Goal: Task Accomplishment & Management: Manage account settings

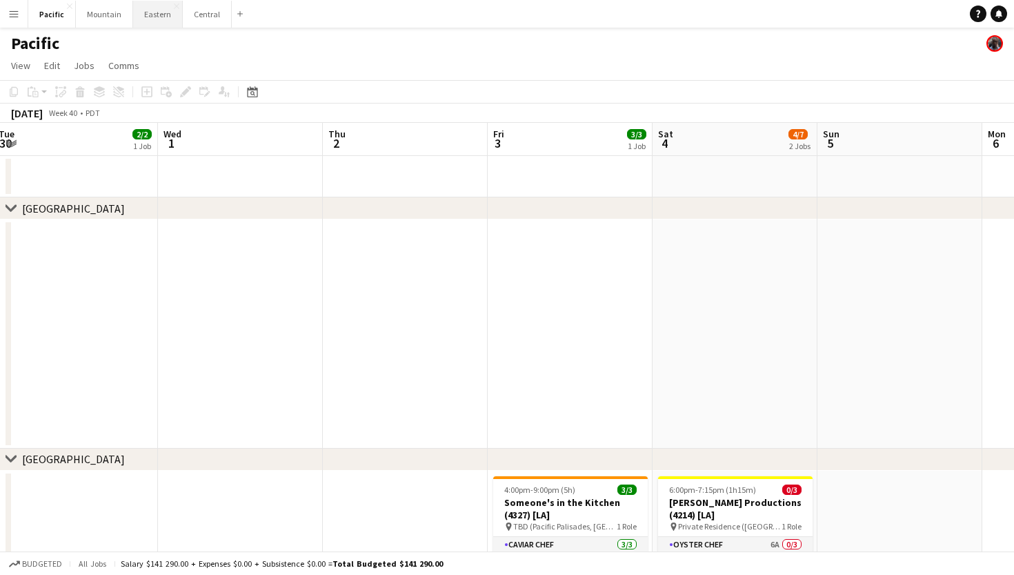
click at [146, 13] on button "Eastern Close" at bounding box center [158, 14] width 50 height 27
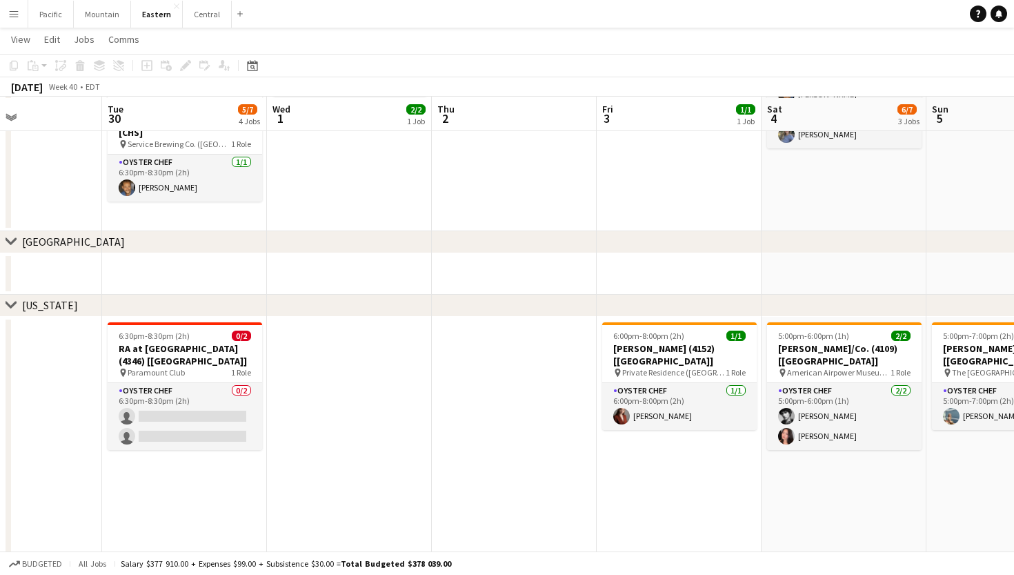
scroll to position [475, 0]
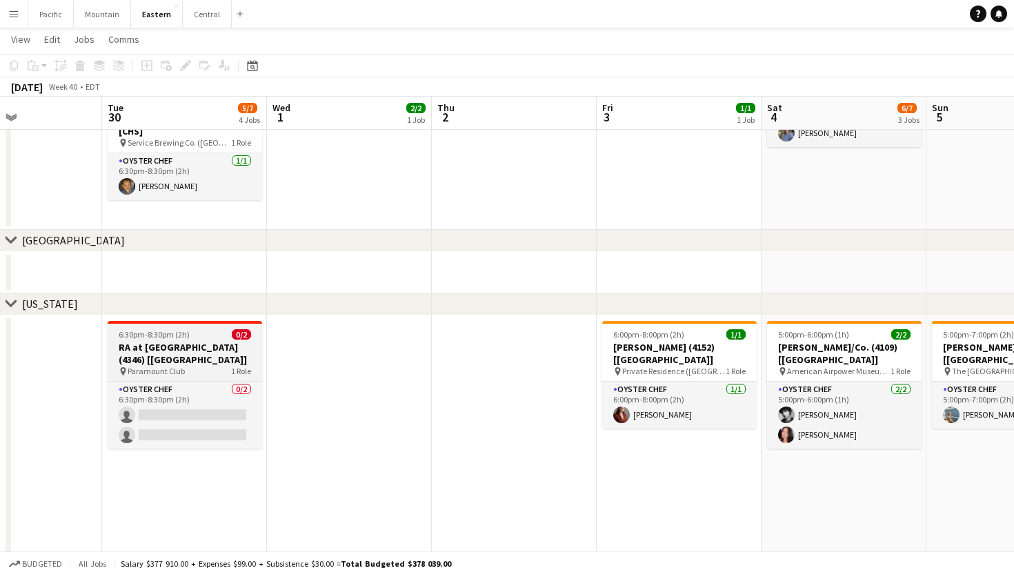
click at [170, 354] on h3 "RA at [GEOGRAPHIC_DATA] (4346) [[GEOGRAPHIC_DATA]]" at bounding box center [185, 353] width 155 height 25
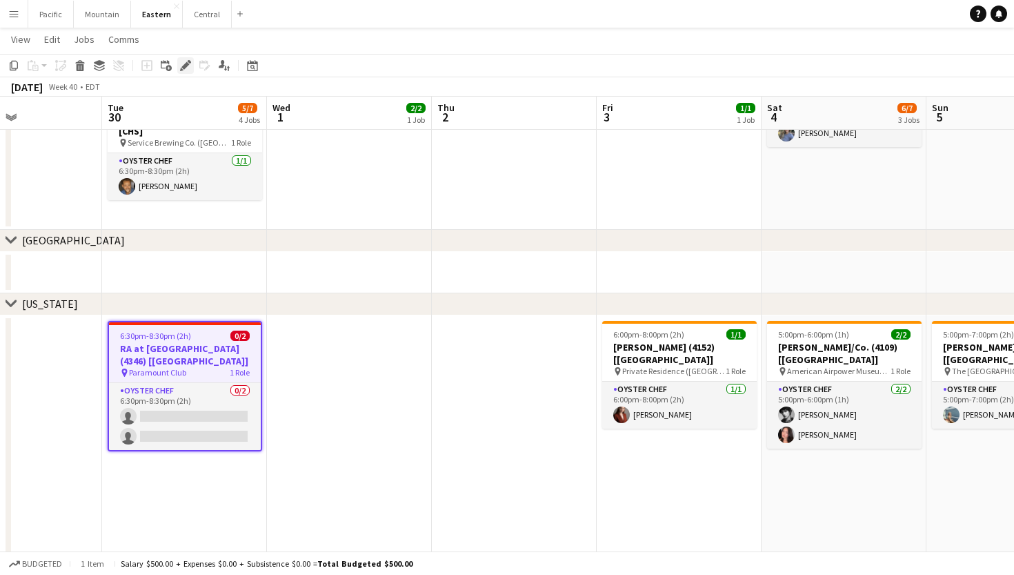
click at [181, 70] on icon at bounding box center [181, 69] width 3 height 3
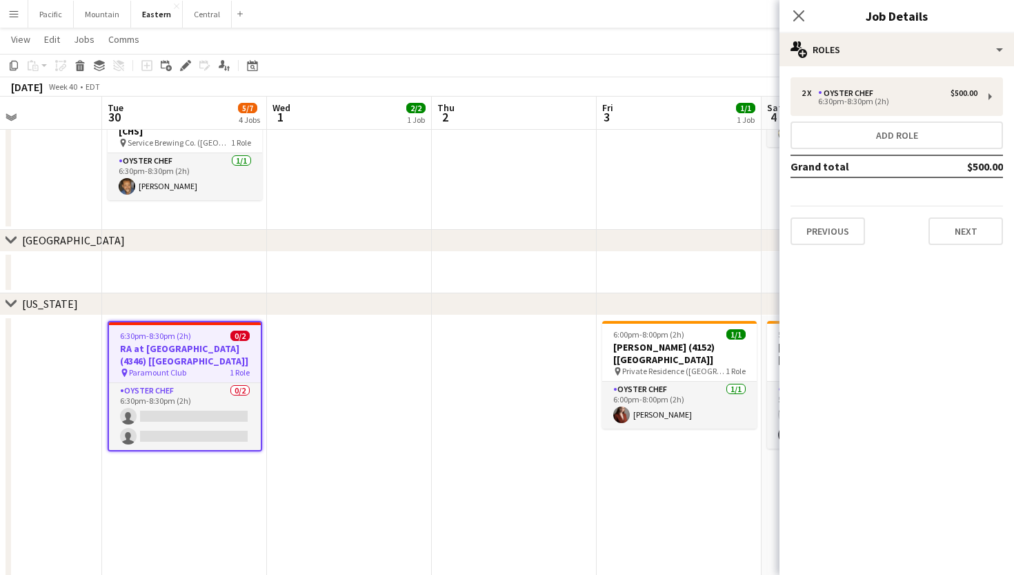
click at [951, 67] on div "2 x Oyster Chef $500.00 6:30pm-8:30pm (2h) Add role Grand total $500.00 Previou…" at bounding box center [897, 161] width 235 height 190
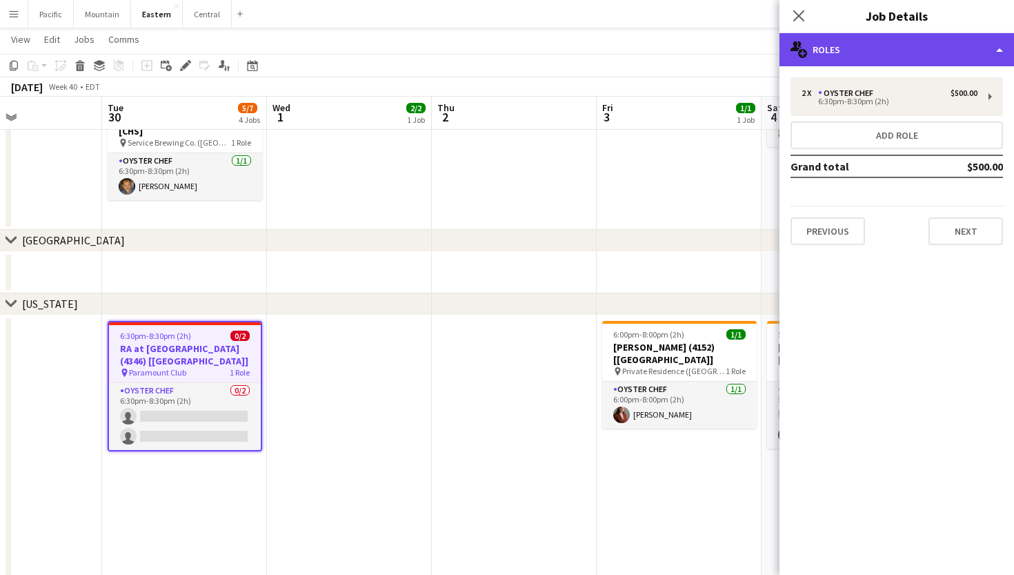
click at [961, 55] on div "multiple-users-add Roles" at bounding box center [897, 49] width 235 height 33
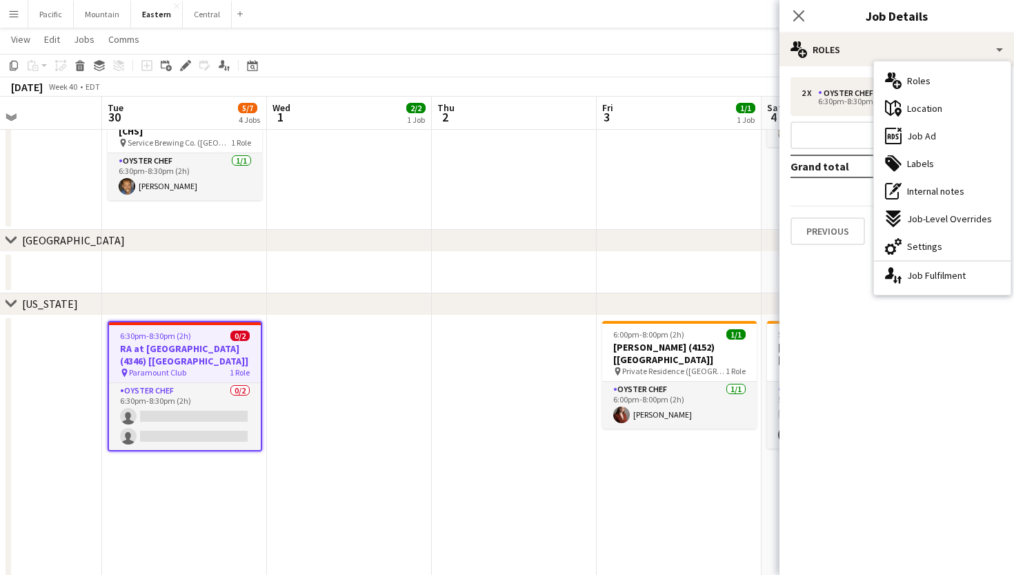
click at [202, 351] on h3 "RA at [GEOGRAPHIC_DATA] (4346) [[GEOGRAPHIC_DATA]]" at bounding box center [185, 354] width 152 height 25
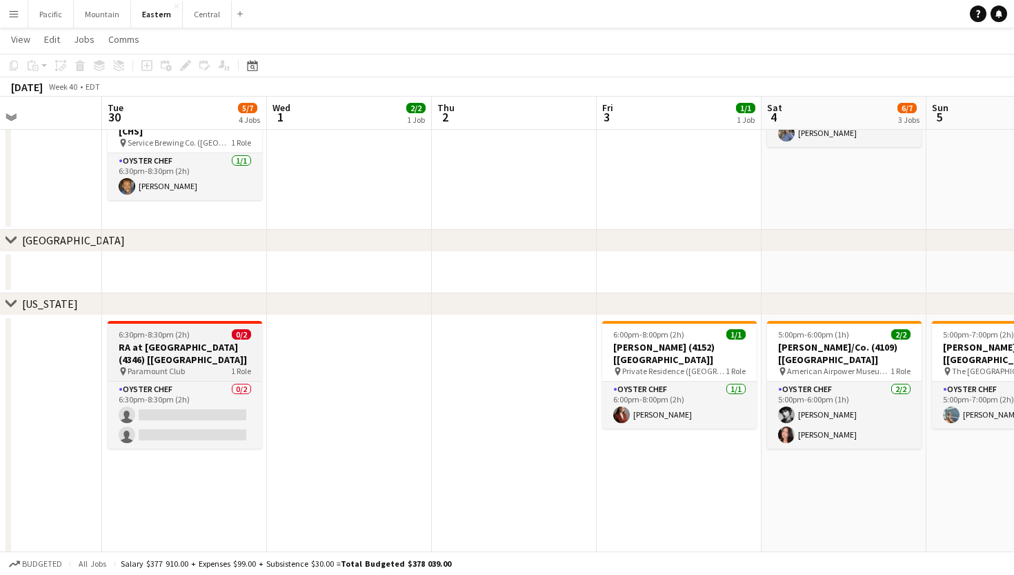
click at [202, 351] on h3 "RA at [GEOGRAPHIC_DATA] (4346) [[GEOGRAPHIC_DATA]]" at bounding box center [185, 353] width 155 height 25
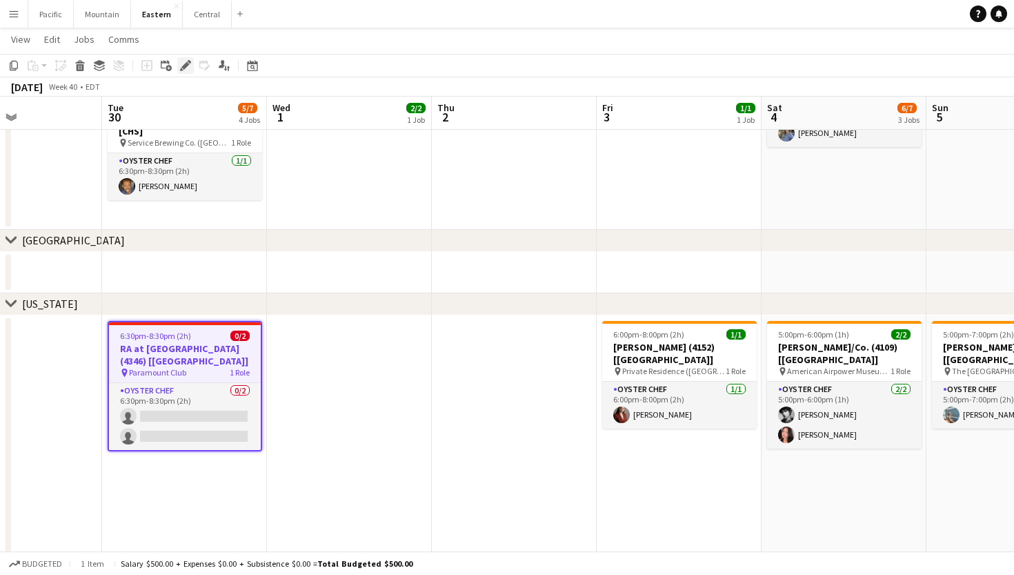
click at [187, 59] on div "Edit" at bounding box center [185, 65] width 17 height 17
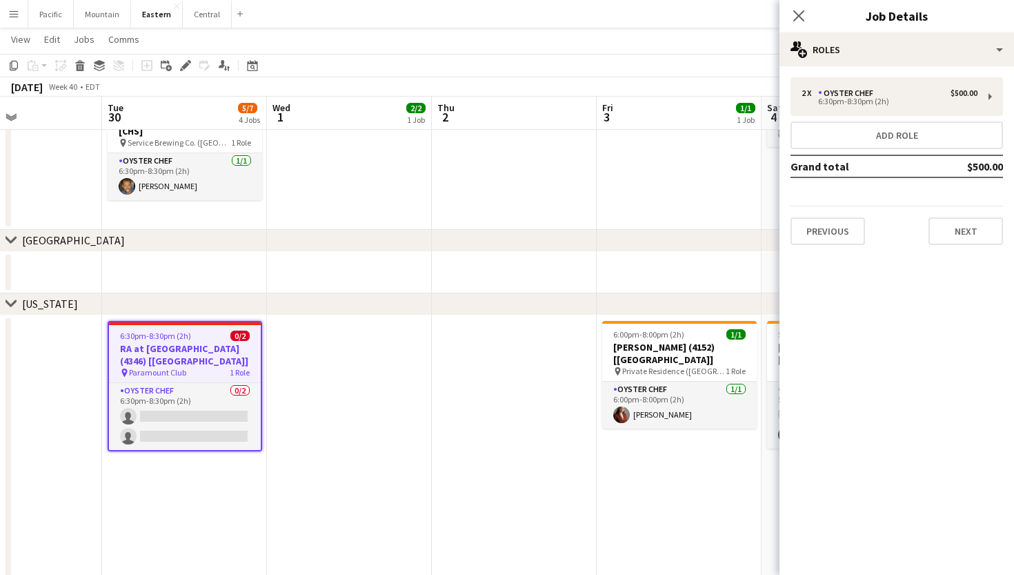
click at [832, 28] on div "Close pop-in Job Details" at bounding box center [897, 16] width 235 height 33
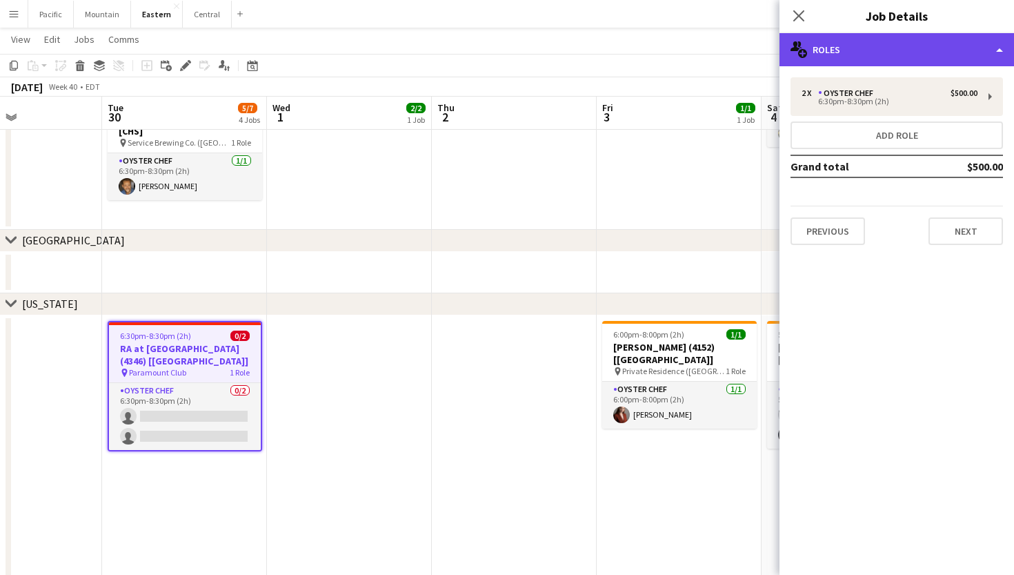
click at [838, 49] on div "multiple-users-add Roles" at bounding box center [897, 49] width 235 height 33
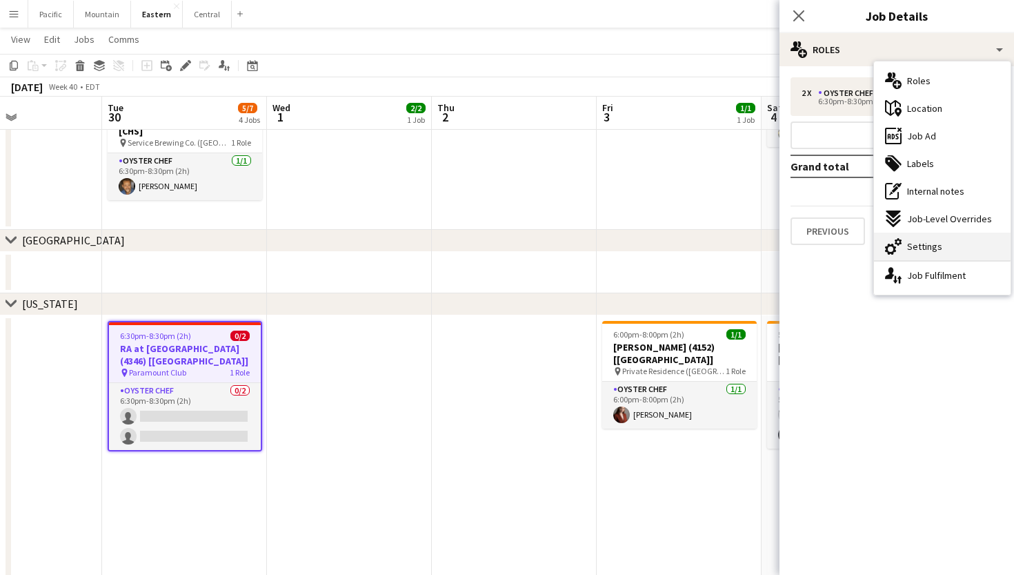
click at [927, 237] on div "cog-double-3 Settings" at bounding box center [942, 247] width 137 height 28
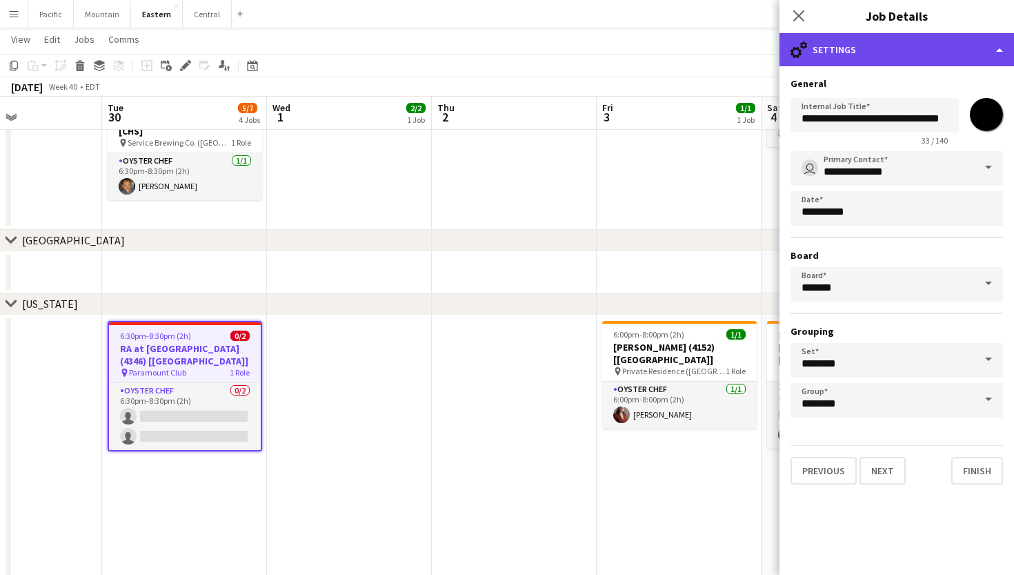
click at [894, 63] on div "cog-double-3 Settings" at bounding box center [897, 49] width 235 height 33
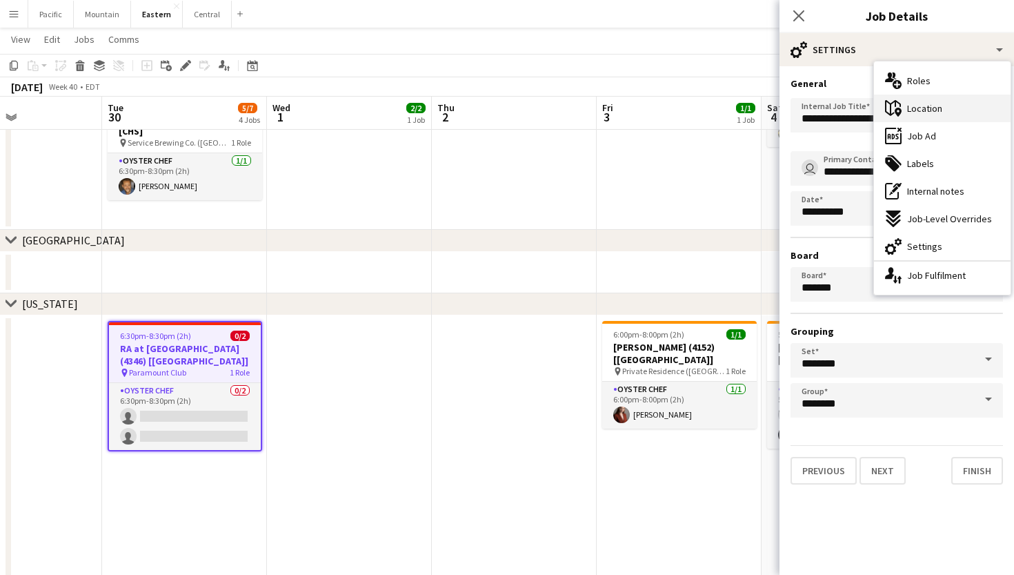
click at [947, 112] on div "maps-pin-1 Location" at bounding box center [942, 109] width 137 height 28
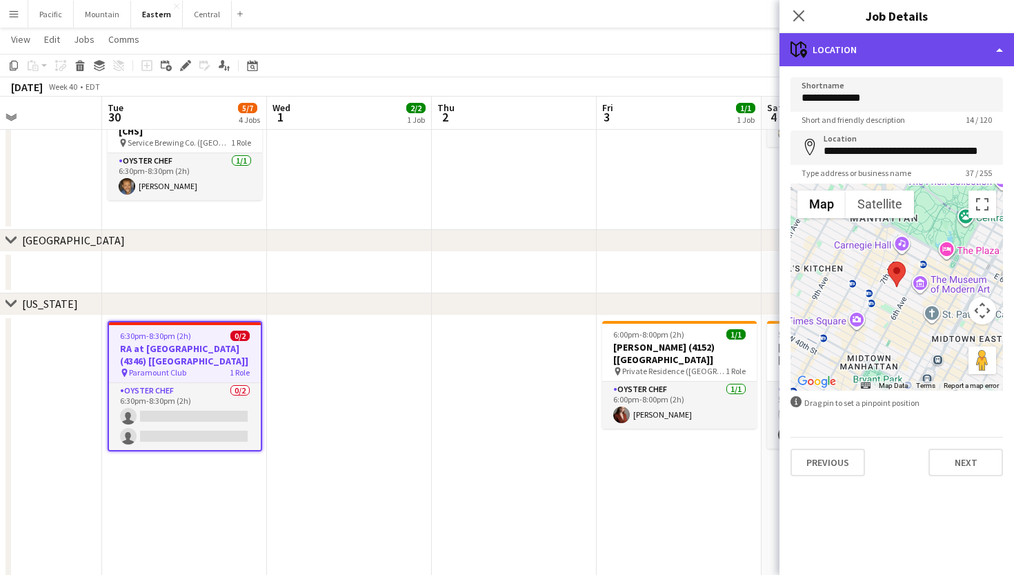
click at [840, 48] on div "maps-pin-1 Location" at bounding box center [897, 49] width 235 height 33
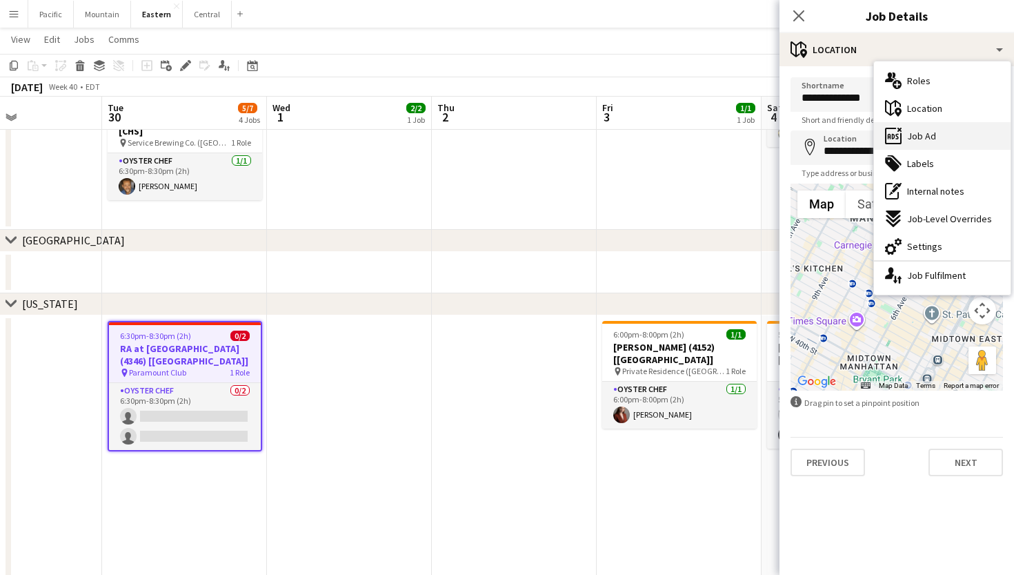
click at [940, 135] on div "ads-window Job Ad" at bounding box center [942, 136] width 137 height 28
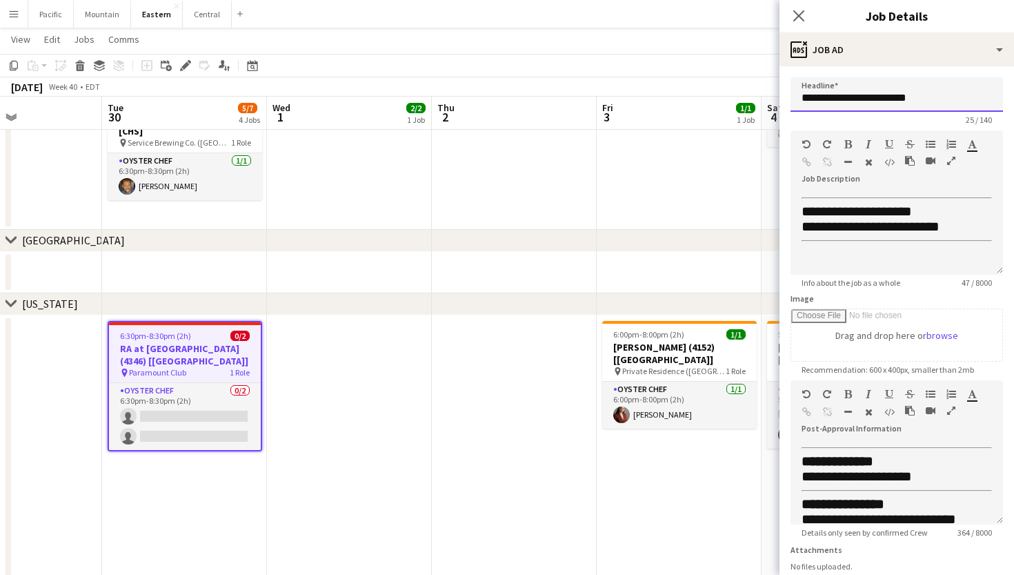
click at [902, 92] on input "**********" at bounding box center [897, 94] width 213 height 34
click at [802, 12] on icon "Close pop-in" at bounding box center [798, 15] width 13 height 13
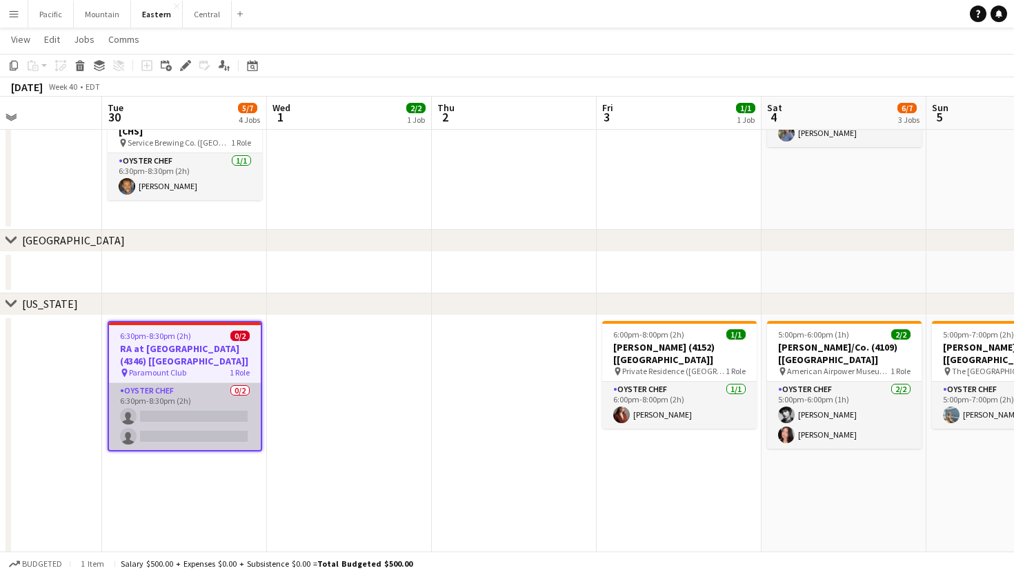
click at [204, 409] on app-card-role "Oyster Chef 0/2 6:30pm-8:30pm (2h) single-neutral-actions single-neutral-actions" at bounding box center [185, 416] width 152 height 67
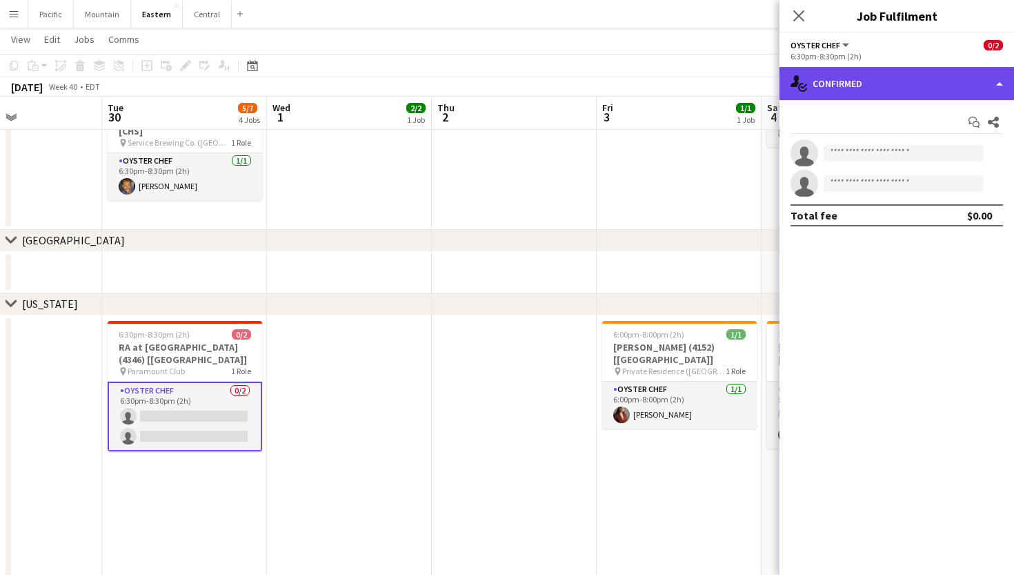
click at [863, 88] on div "single-neutral-actions-check-2 Confirmed" at bounding box center [897, 83] width 235 height 33
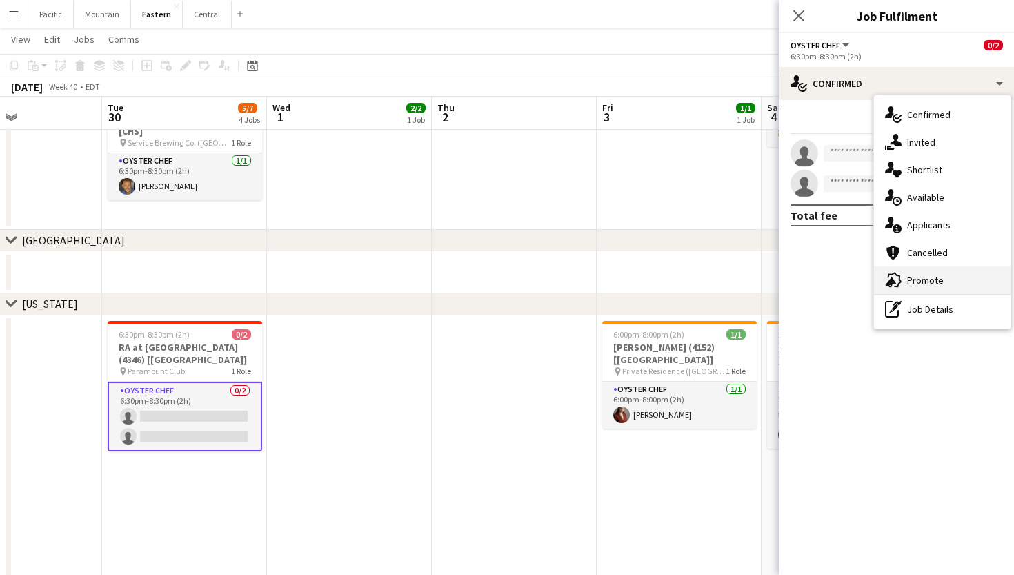
click at [922, 275] on span "Promote" at bounding box center [925, 280] width 37 height 12
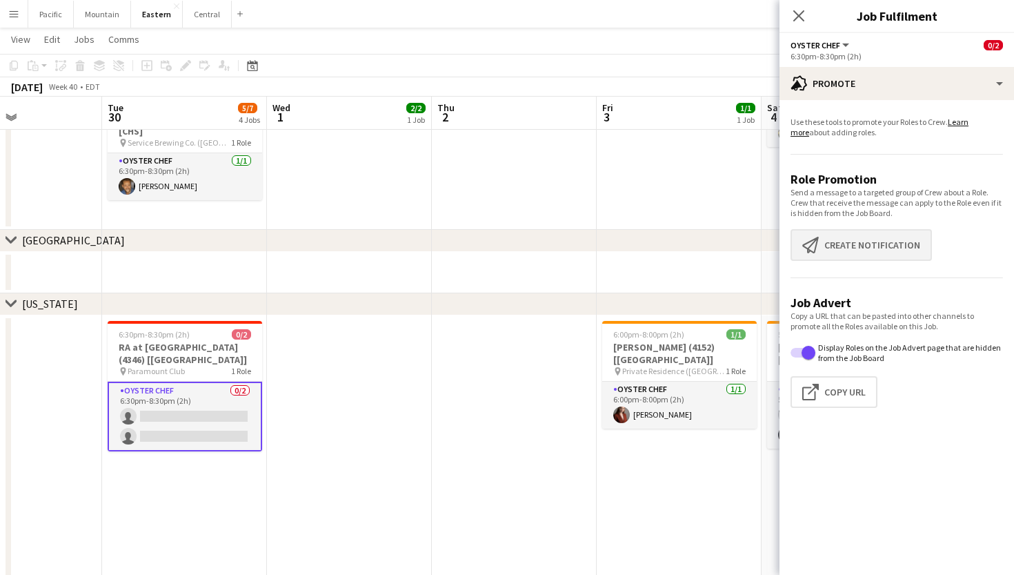
click at [862, 238] on button "Create notification Create notification" at bounding box center [861, 245] width 141 height 32
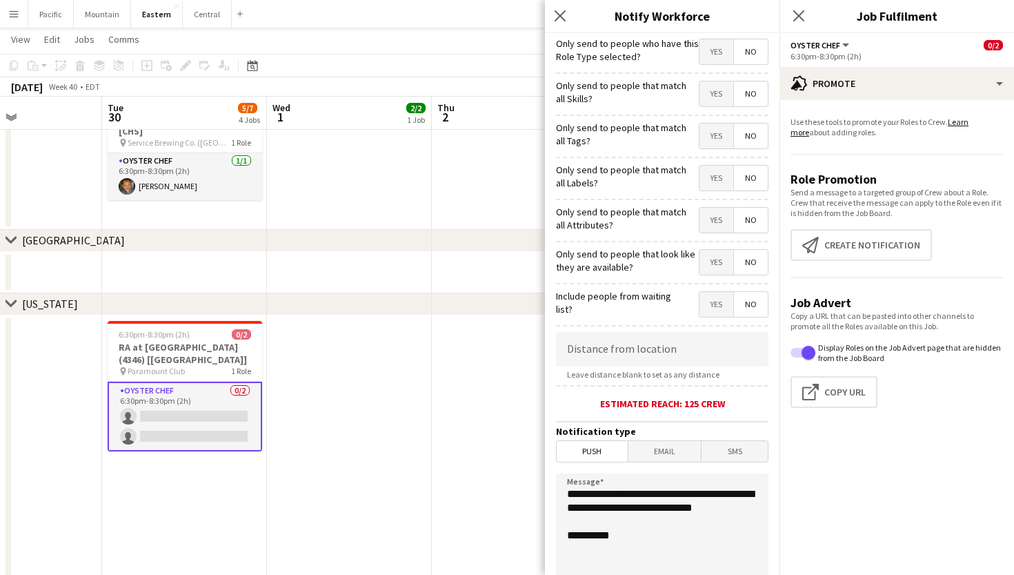
click at [720, 138] on span "Yes" at bounding box center [717, 136] width 34 height 25
drag, startPoint x: 647, startPoint y: 530, endPoint x: 534, endPoint y: 473, distance: 126.5
click at [534, 473] on body "Menu Boards Boards Boards All jobs Status Workforce Workforce My Workforce Recr…" at bounding box center [507, 558] width 1014 height 2066
paste textarea "**********"
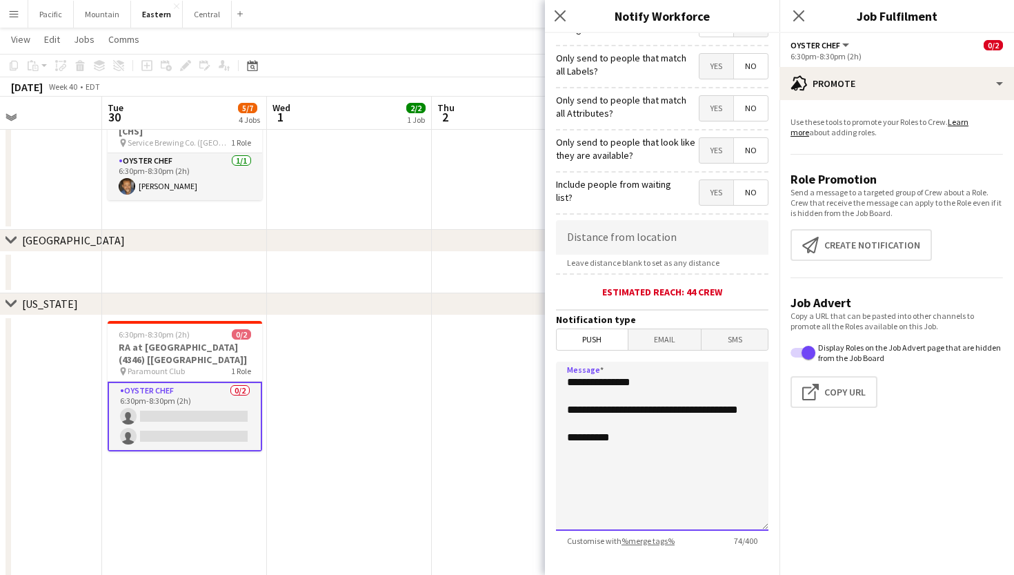
scroll to position [134, 0]
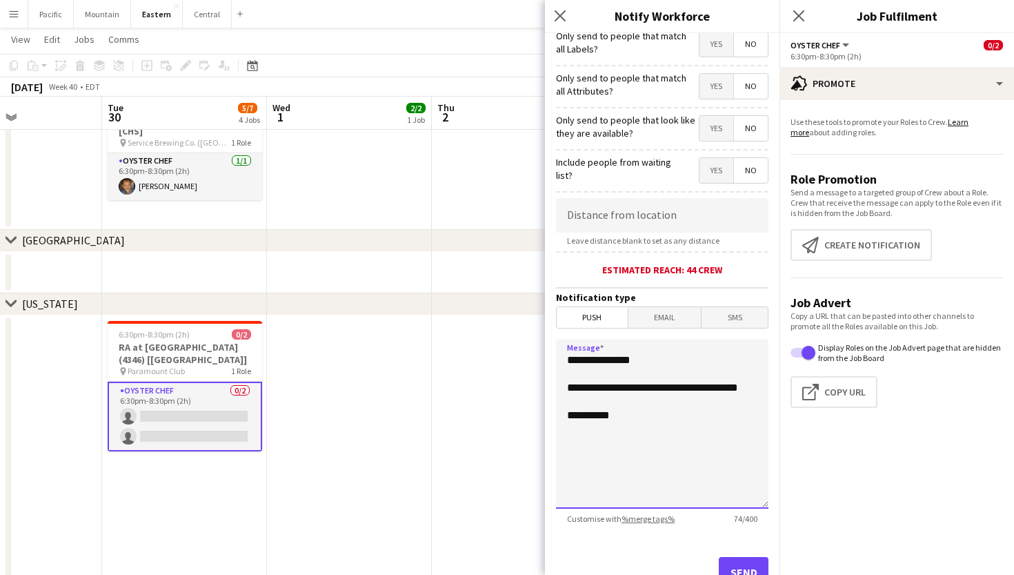
type textarea "**********"
click at [752, 562] on button "Send" at bounding box center [744, 572] width 50 height 30
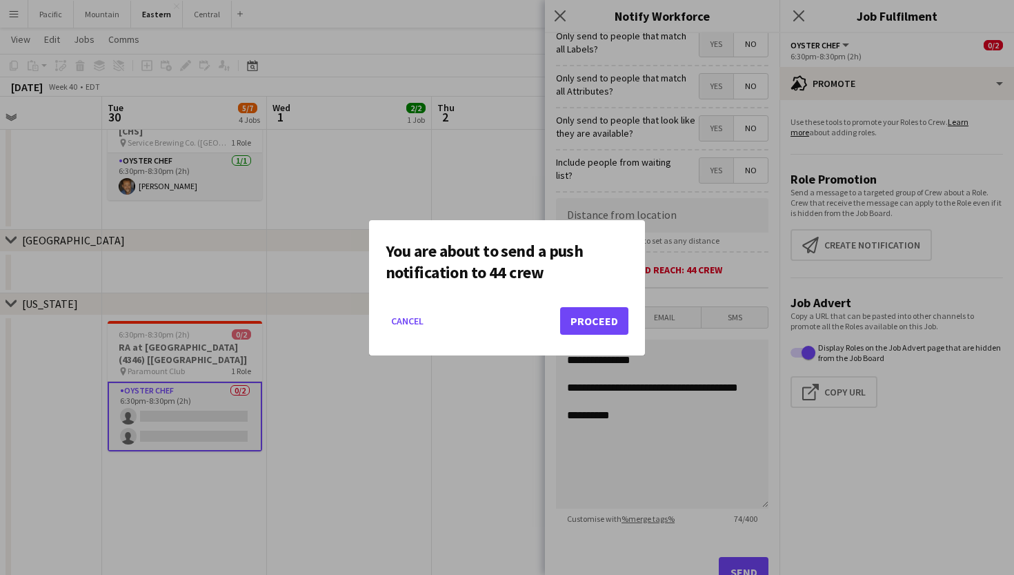
scroll to position [0, 0]
click at [588, 328] on button "Proceed" at bounding box center [594, 321] width 68 height 28
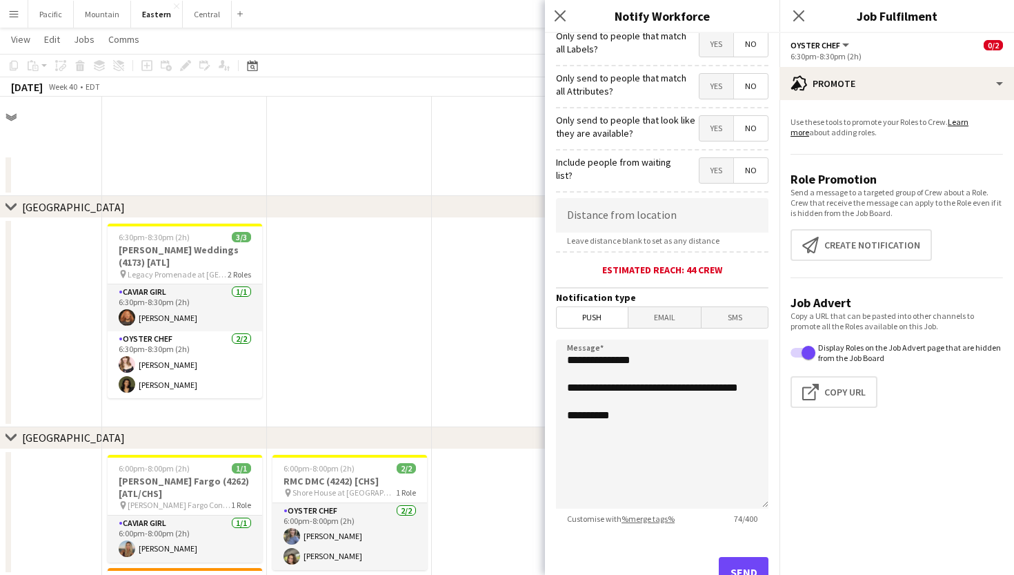
scroll to position [475, 0]
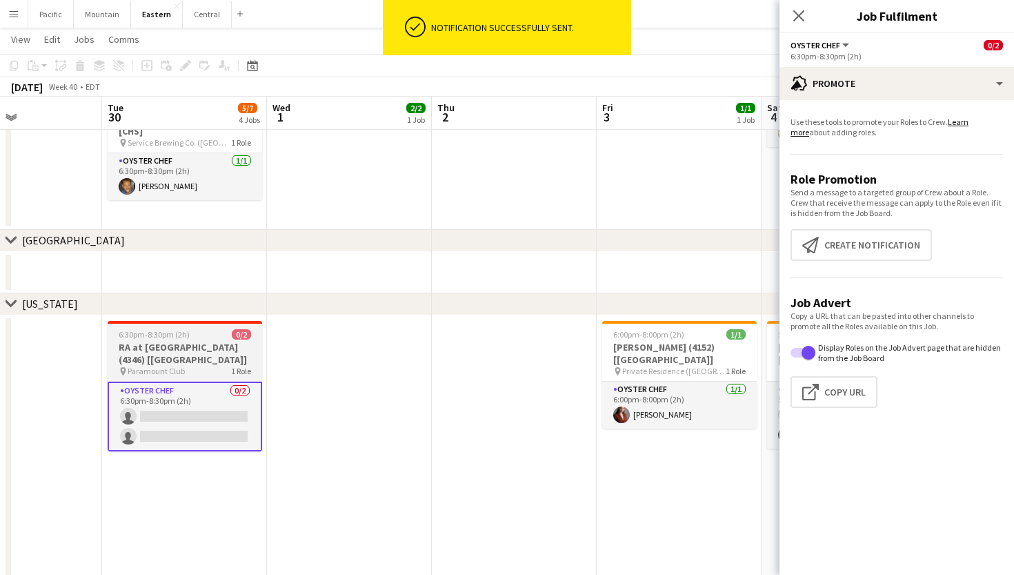
click at [196, 354] on h3 "RA at [GEOGRAPHIC_DATA] (4346) [[GEOGRAPHIC_DATA]]" at bounding box center [185, 353] width 155 height 25
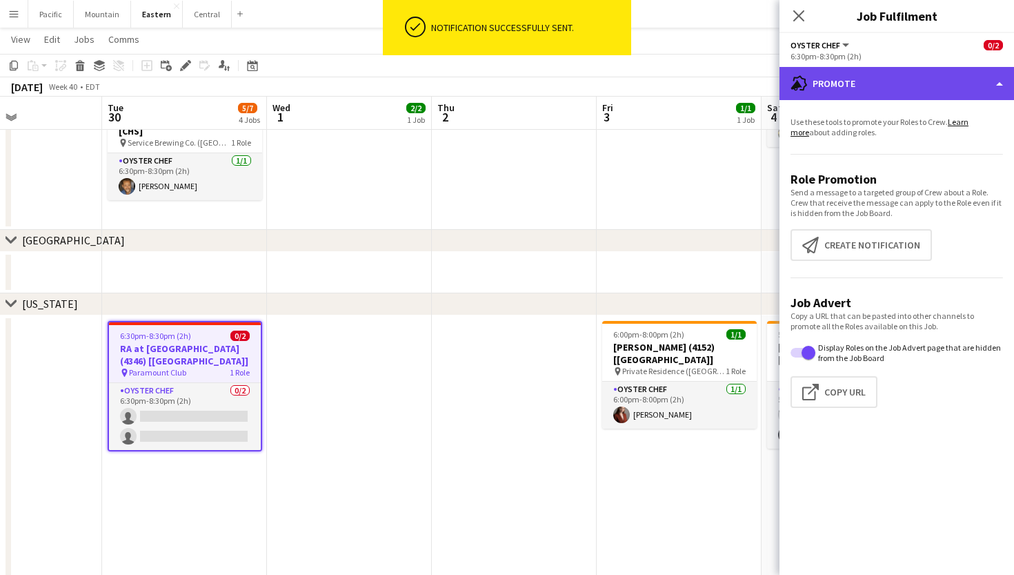
click at [870, 90] on div "advertising-megaphone Promote" at bounding box center [897, 83] width 235 height 33
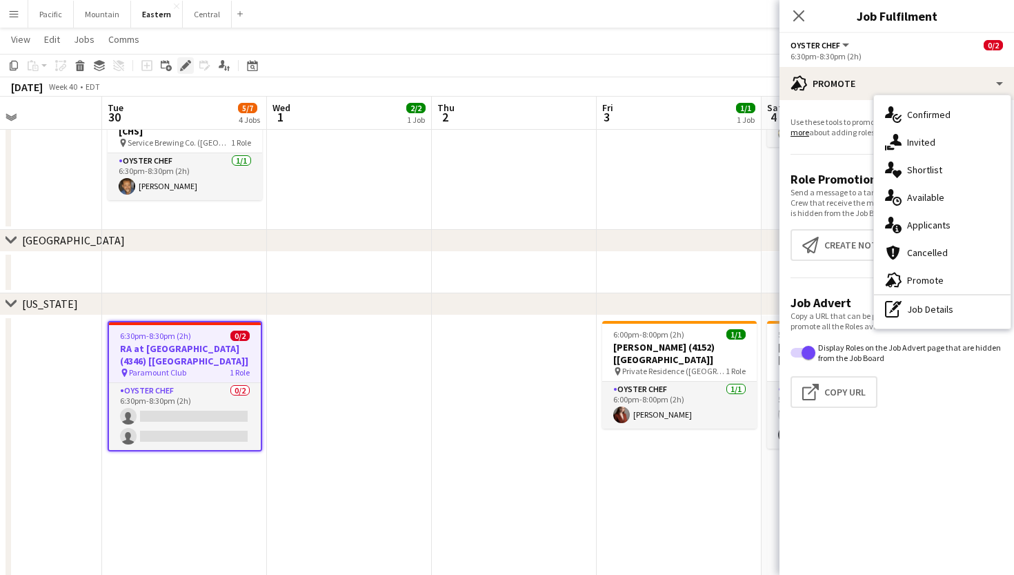
click at [181, 68] on icon at bounding box center [181, 69] width 3 height 3
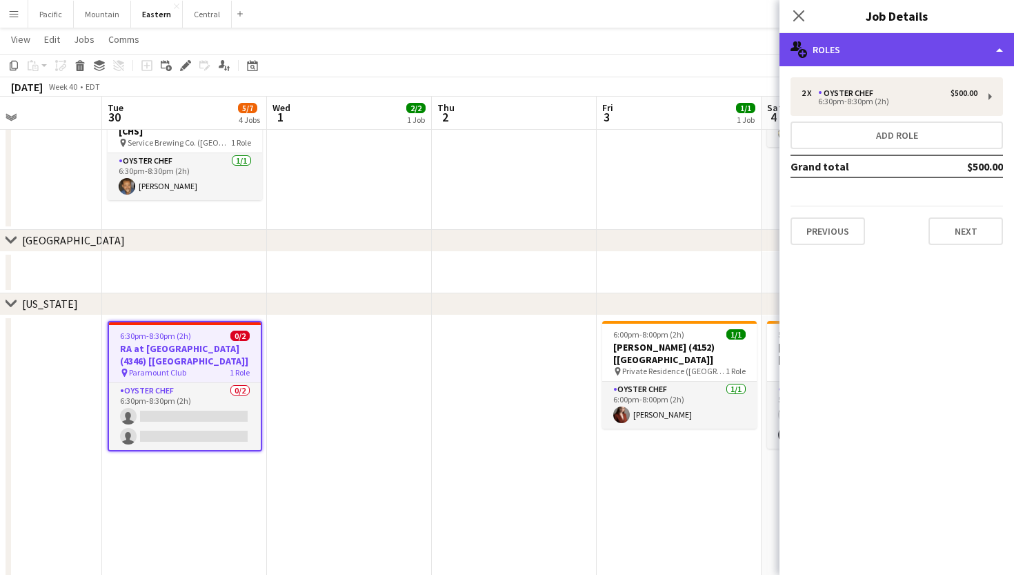
click at [967, 57] on div "multiple-users-add Roles" at bounding box center [897, 49] width 235 height 33
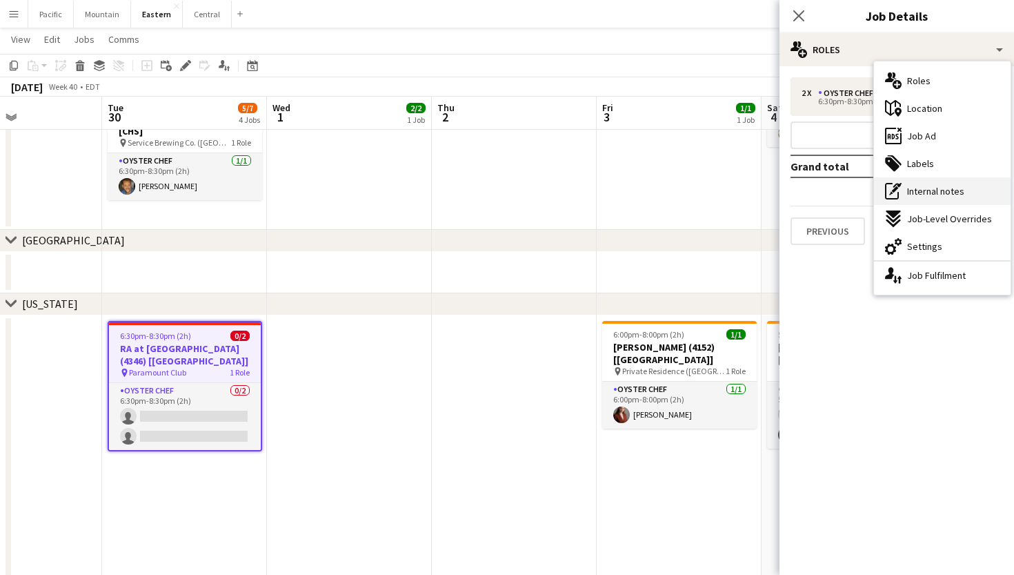
click at [945, 184] on div "pen-write Internal notes" at bounding box center [942, 191] width 137 height 28
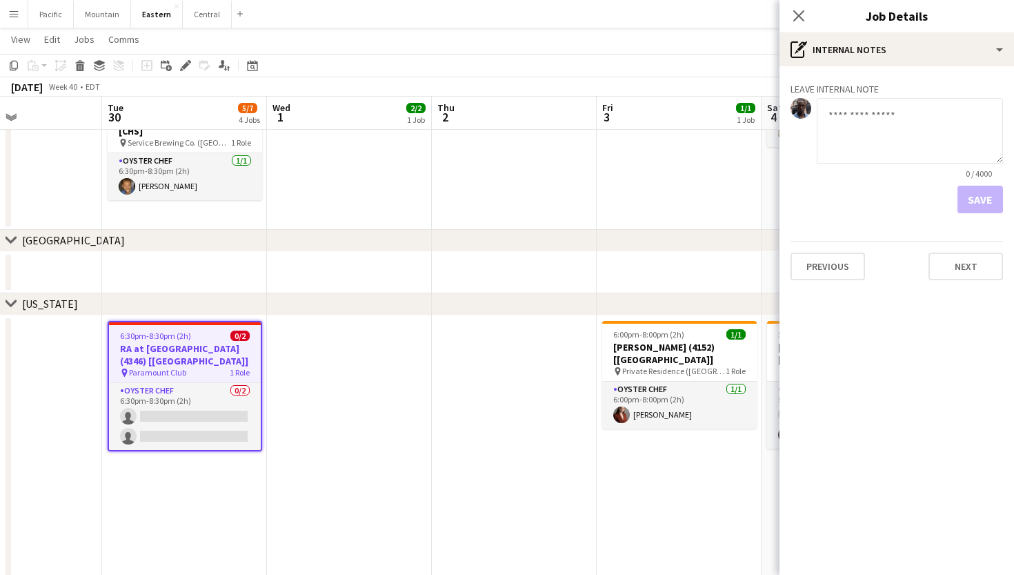
click at [882, 137] on textarea at bounding box center [910, 131] width 186 height 66
type textarea "**********"
click at [982, 205] on button "Save" at bounding box center [981, 200] width 46 height 28
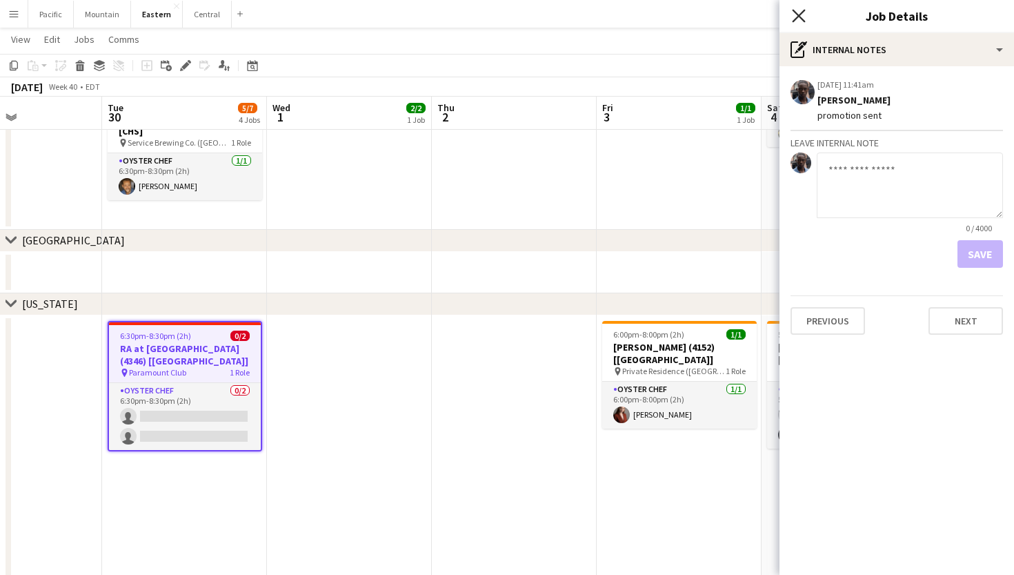
click at [800, 10] on icon "Close pop-in" at bounding box center [798, 15] width 13 height 13
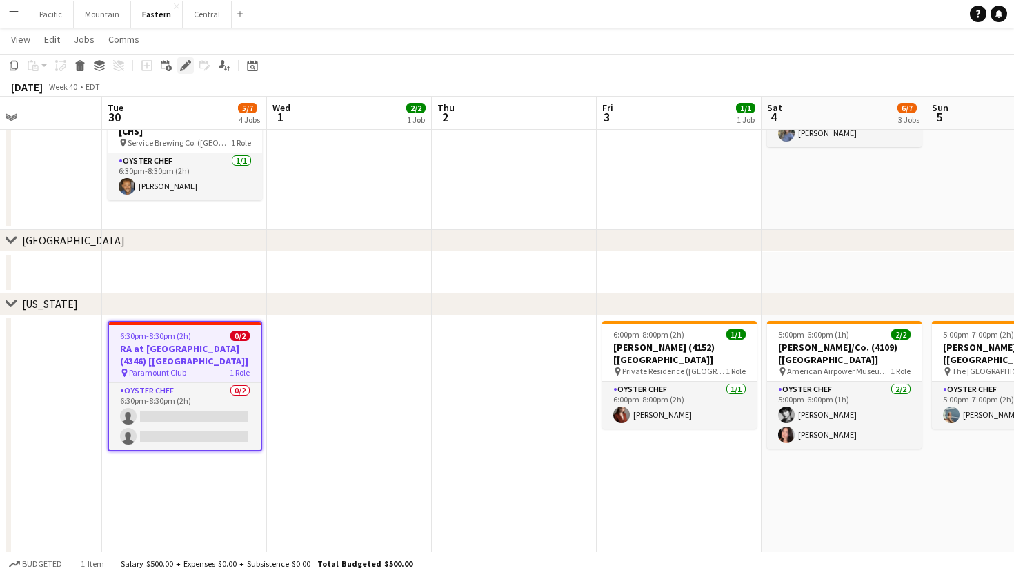
click at [192, 64] on div "Edit" at bounding box center [185, 65] width 17 height 17
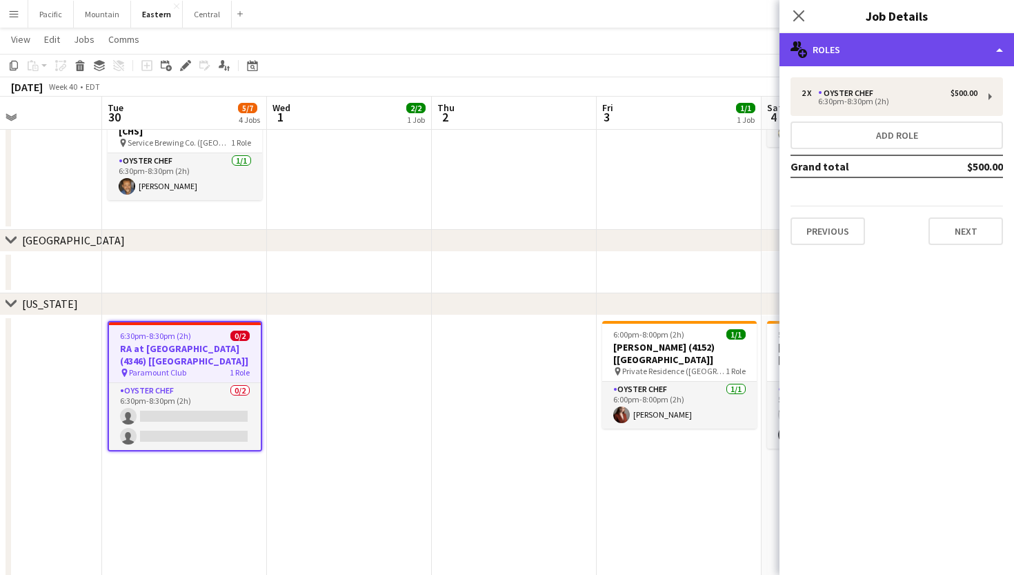
click at [965, 48] on div "multiple-users-add Roles" at bounding box center [897, 49] width 235 height 33
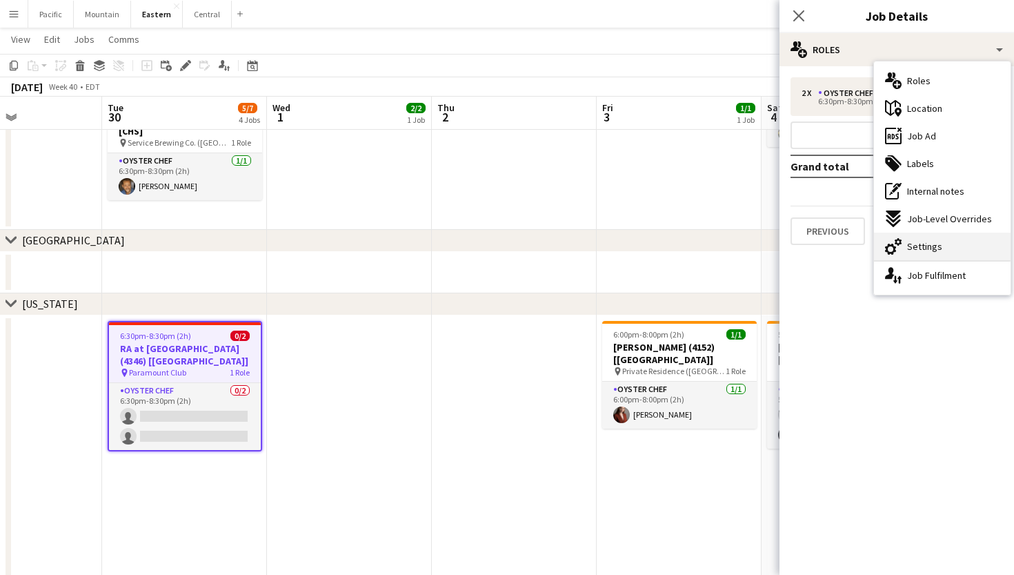
click at [954, 241] on div "cog-double-3 Settings" at bounding box center [942, 247] width 137 height 28
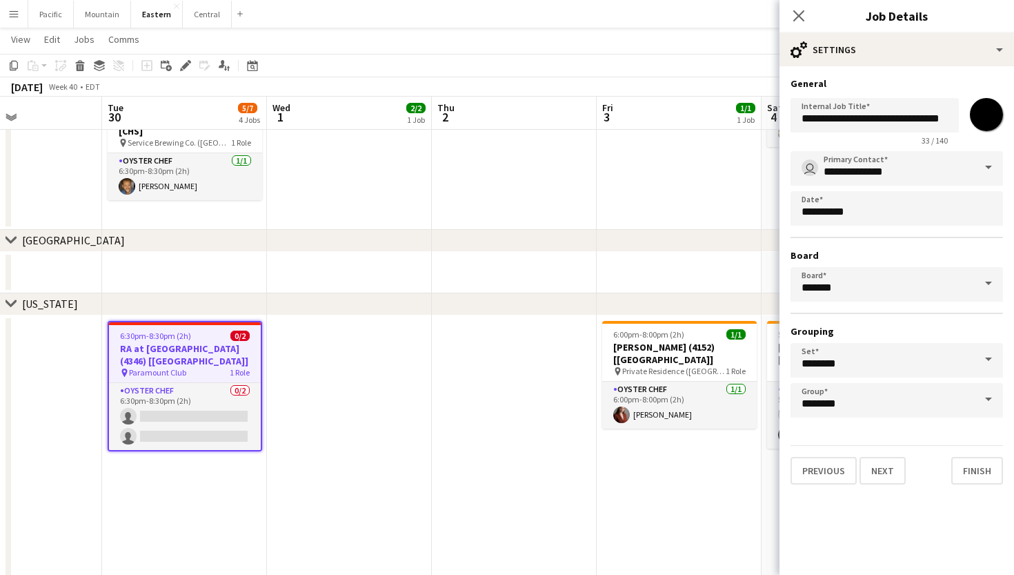
click at [994, 112] on input "*******" at bounding box center [987, 115] width 50 height 50
type input "*******"
click at [800, 10] on icon "Close pop-in" at bounding box center [798, 15] width 13 height 13
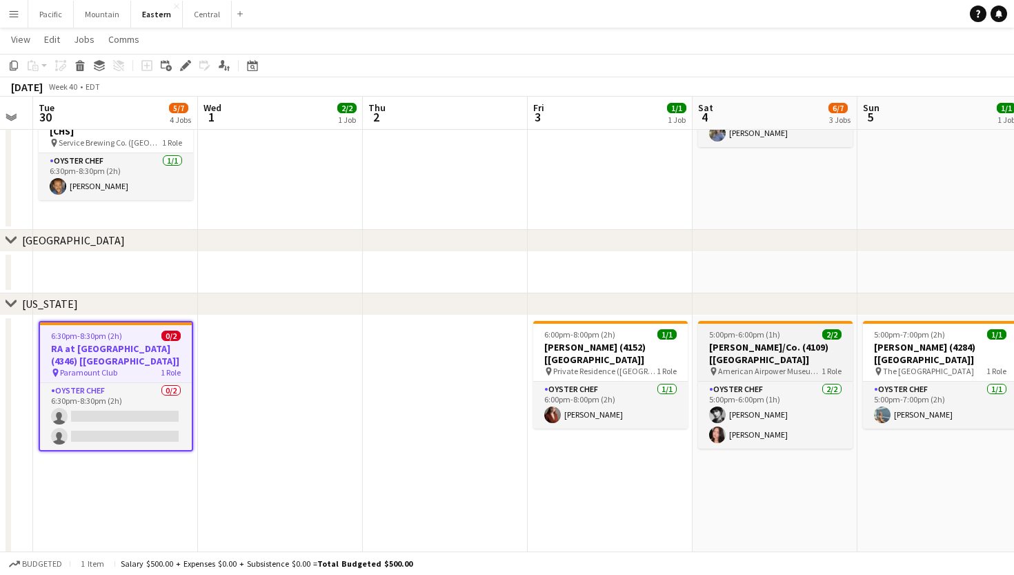
scroll to position [0, 461]
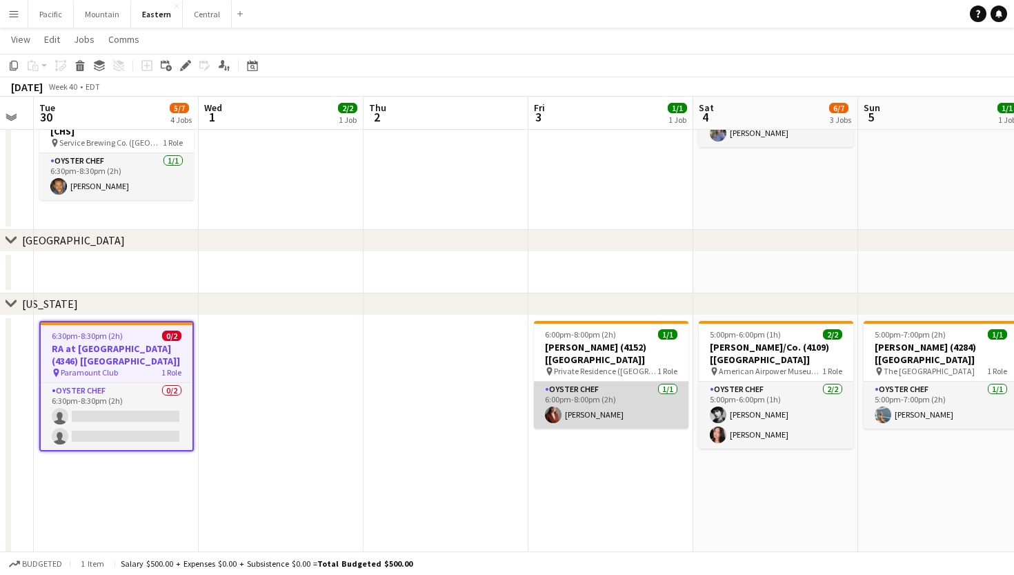
click at [624, 382] on app-card-role "Oyster Chef [DATE] 6:00pm-8:00pm (2h) [PERSON_NAME]" at bounding box center [611, 405] width 155 height 47
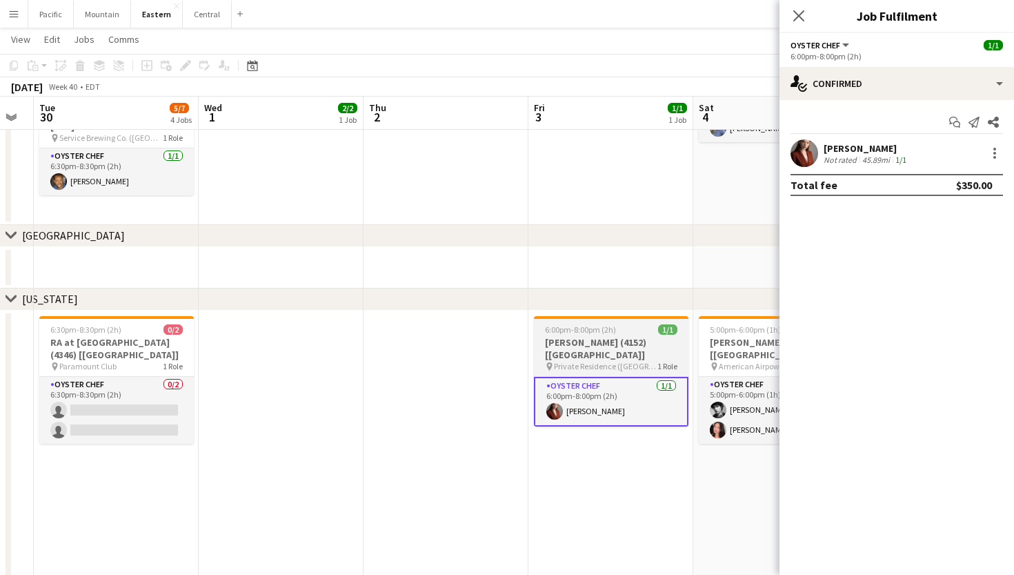
scroll to position [482, 0]
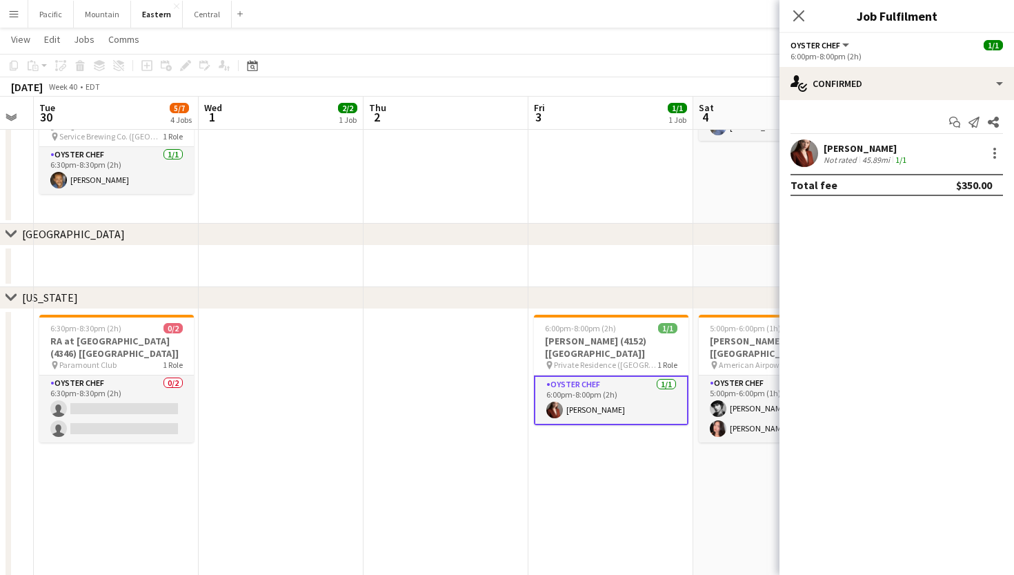
click at [619, 276] on app-date-cell at bounding box center [611, 266] width 165 height 41
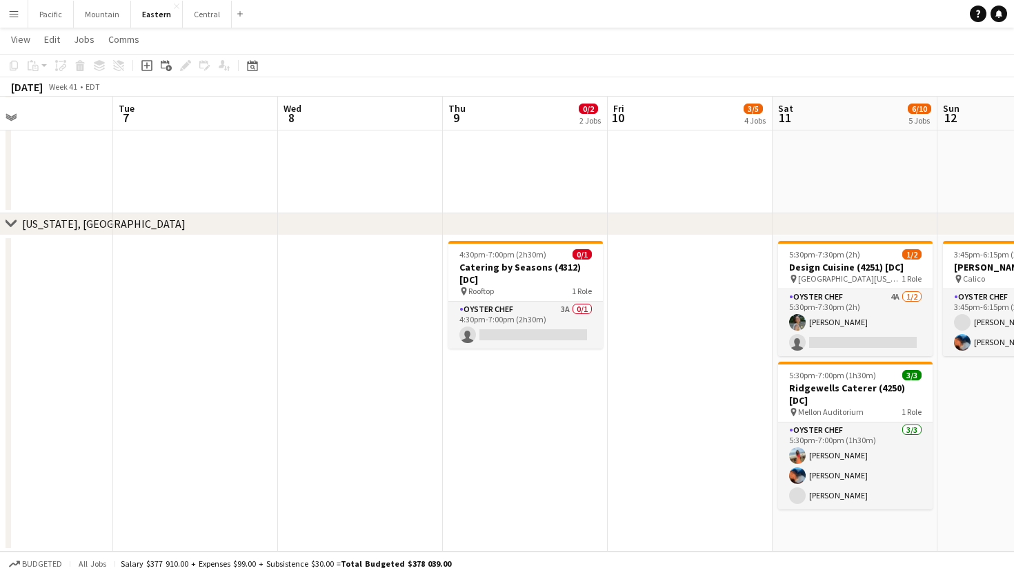
scroll to position [1718, 0]
click at [455, 440] on app-date-cell "4:30pm-7:00pm (2h30m) 0/1 Catering by Seasons (4312) [DC] pin Rooftop 1 Role Oy…" at bounding box center [525, 393] width 165 height 316
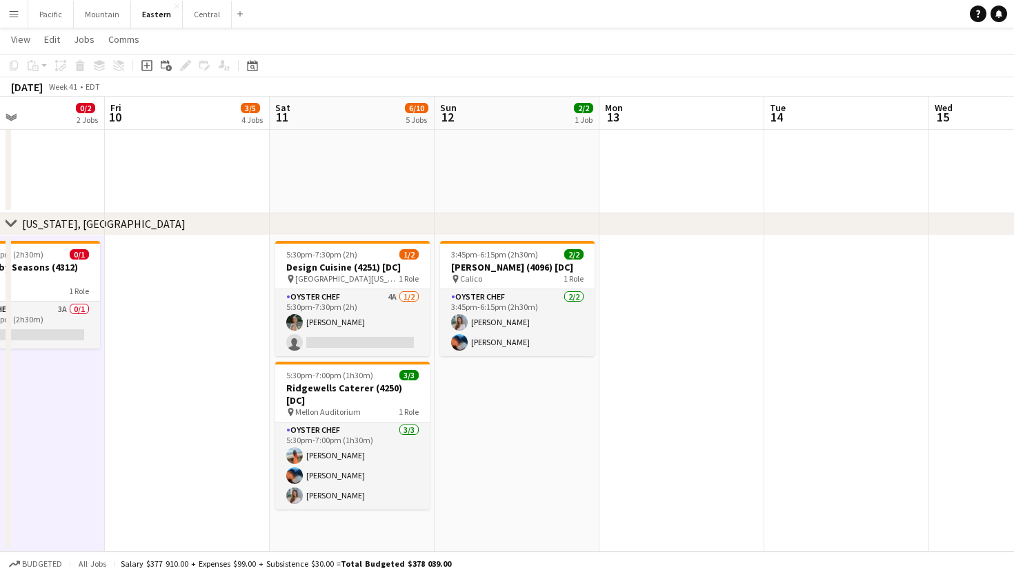
scroll to position [0, 286]
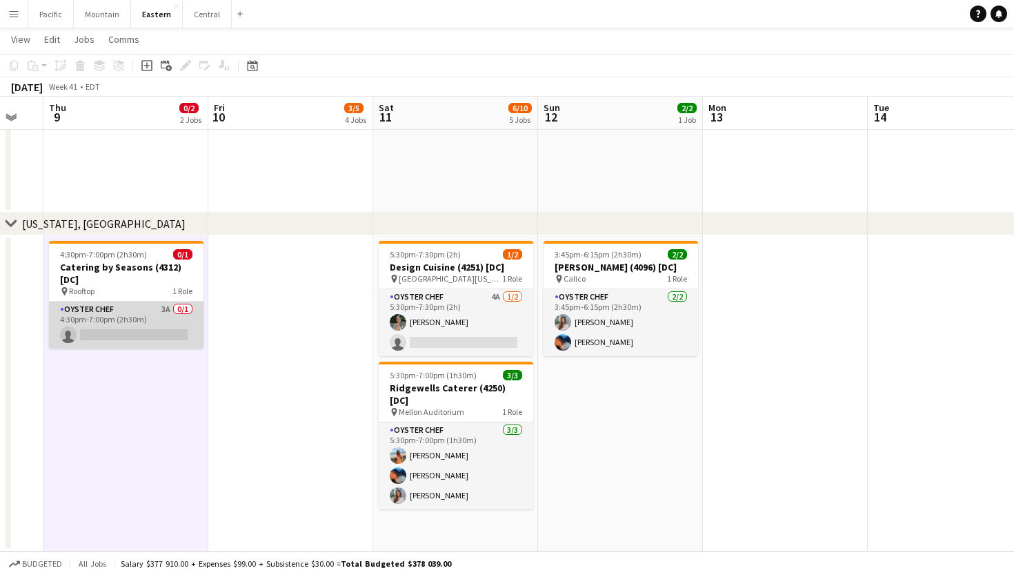
click at [167, 322] on app-card-role "Oyster Chef 3A 0/1 4:30pm-7:00pm (2h30m) single-neutral-actions" at bounding box center [126, 325] width 155 height 47
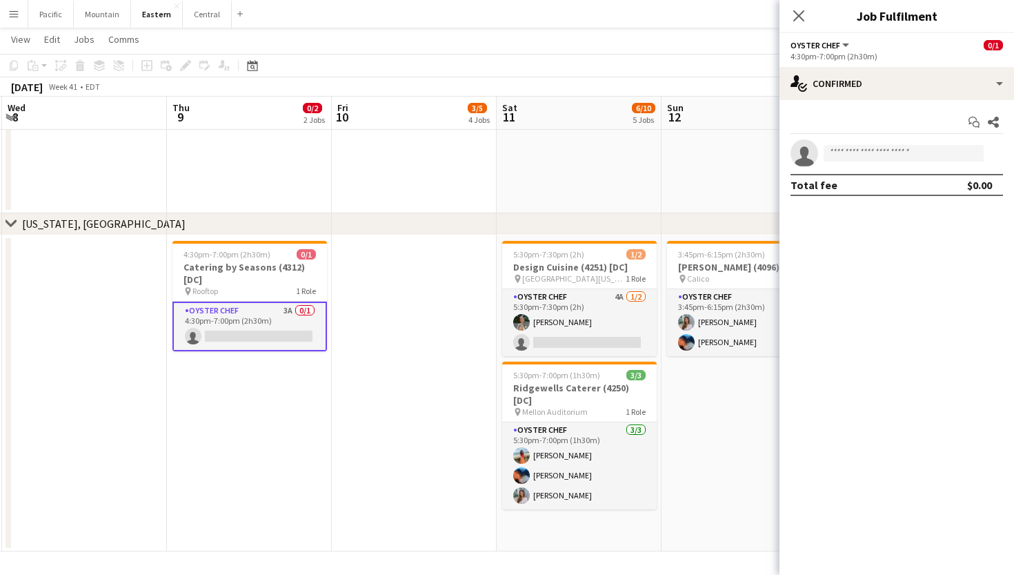
scroll to position [0, 683]
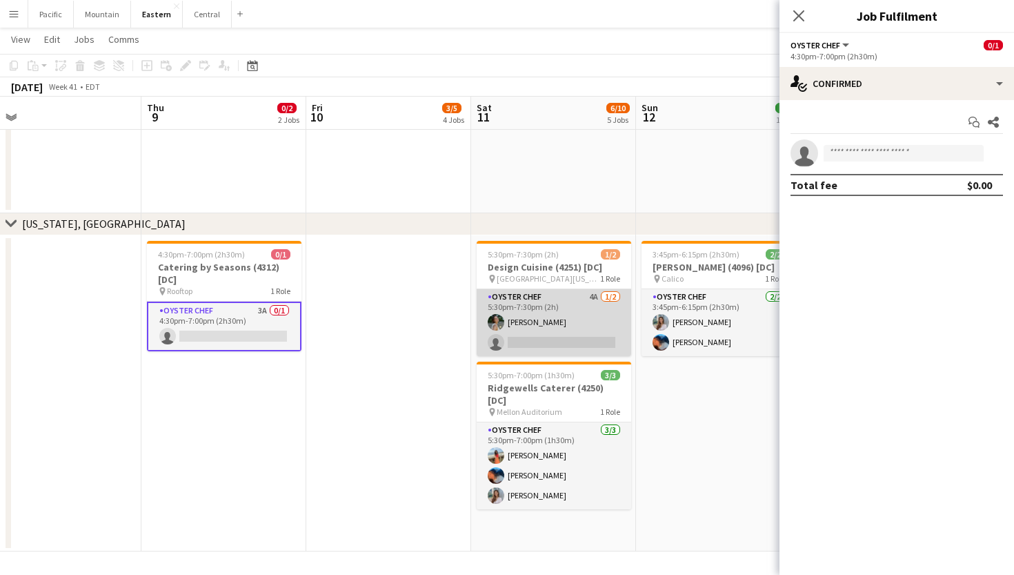
click at [580, 295] on app-card-role "Oyster Chef 4A [DATE] 5:30pm-7:30pm (2h) [PERSON_NAME] single-neutral-actions" at bounding box center [554, 322] width 155 height 67
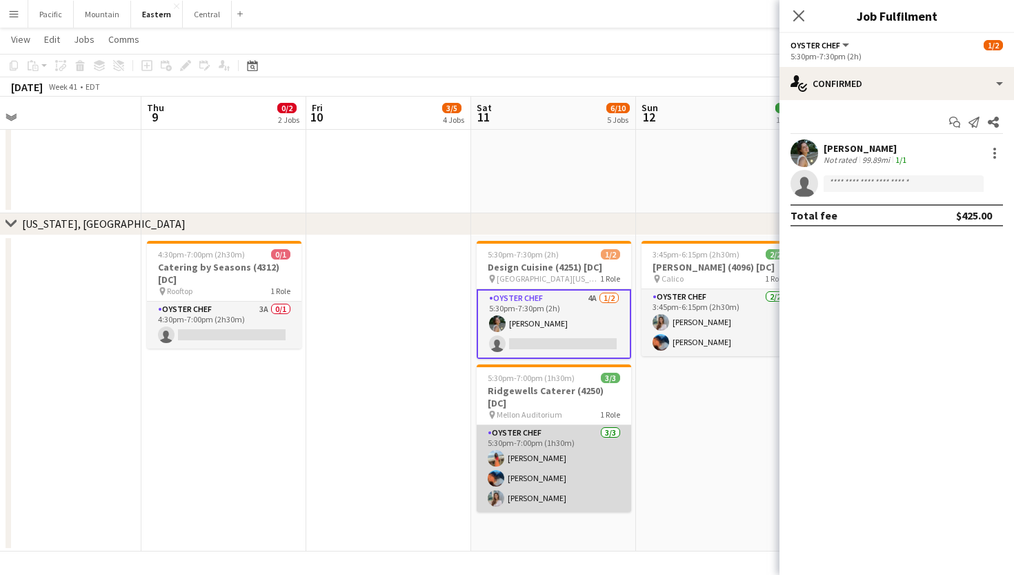
click at [564, 445] on app-card-role "Oyster Chef [DATE] 5:30pm-7:00pm (1h30m) [PERSON_NAME] [PERSON_NAME] [PERSON_NA…" at bounding box center [554, 468] width 155 height 87
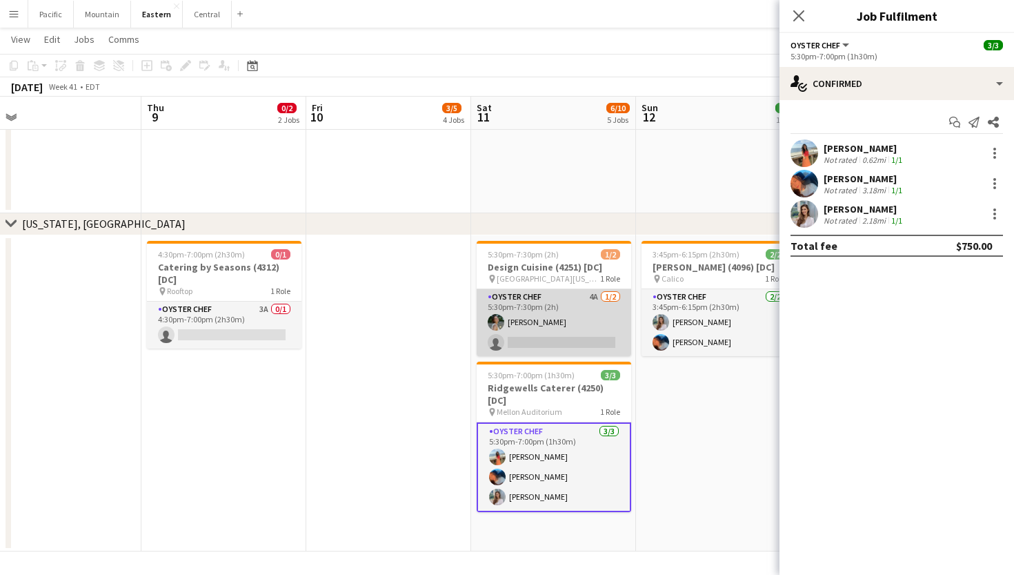
click at [589, 344] on app-card-role "Oyster Chef 4A [DATE] 5:30pm-7:30pm (2h) [PERSON_NAME] single-neutral-actions" at bounding box center [554, 322] width 155 height 67
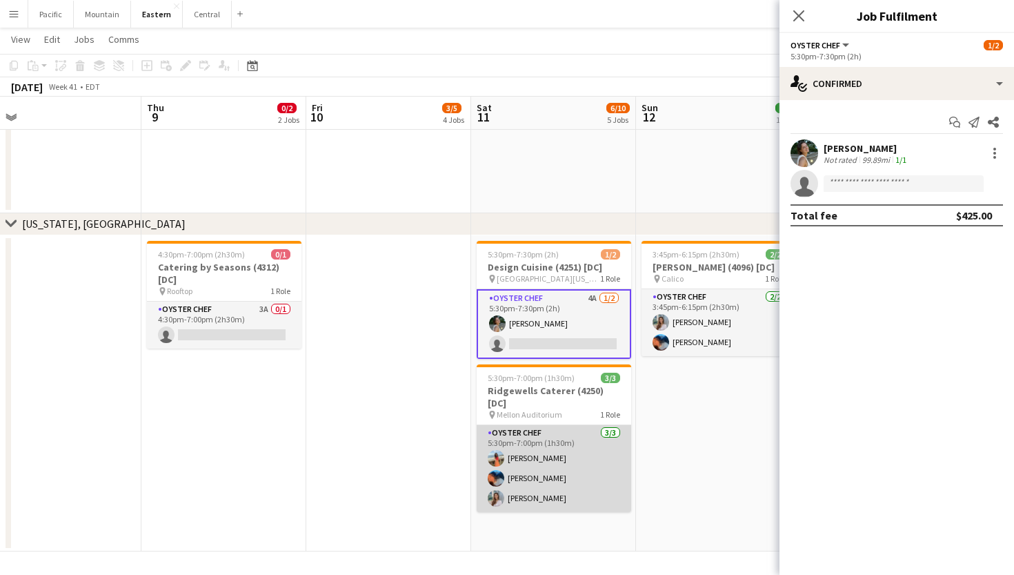
click at [589, 435] on app-card-role "Oyster Chef [DATE] 5:30pm-7:00pm (1h30m) [PERSON_NAME] [PERSON_NAME] [PERSON_NA…" at bounding box center [554, 468] width 155 height 87
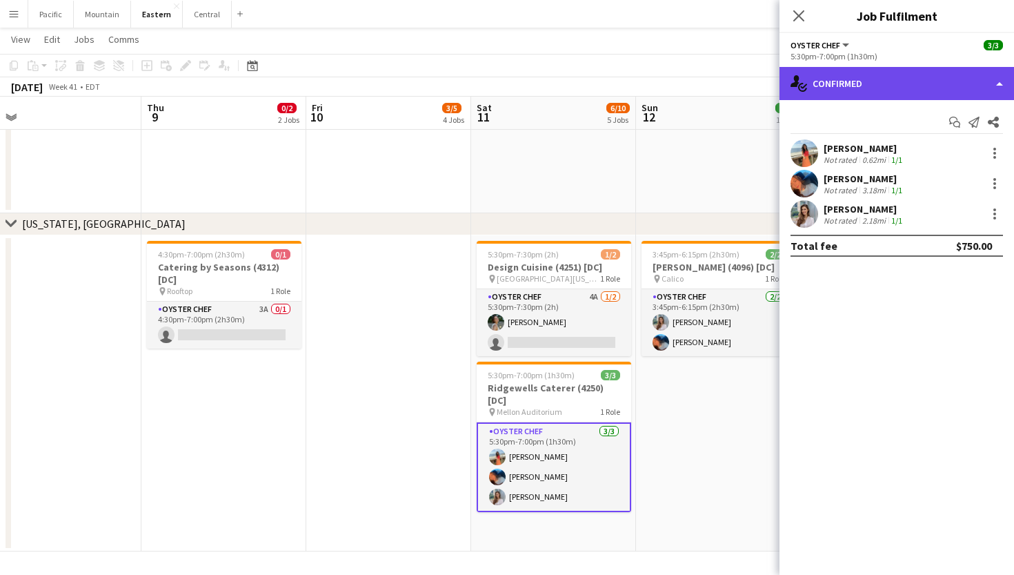
click at [968, 88] on div "single-neutral-actions-check-2 Confirmed" at bounding box center [897, 83] width 235 height 33
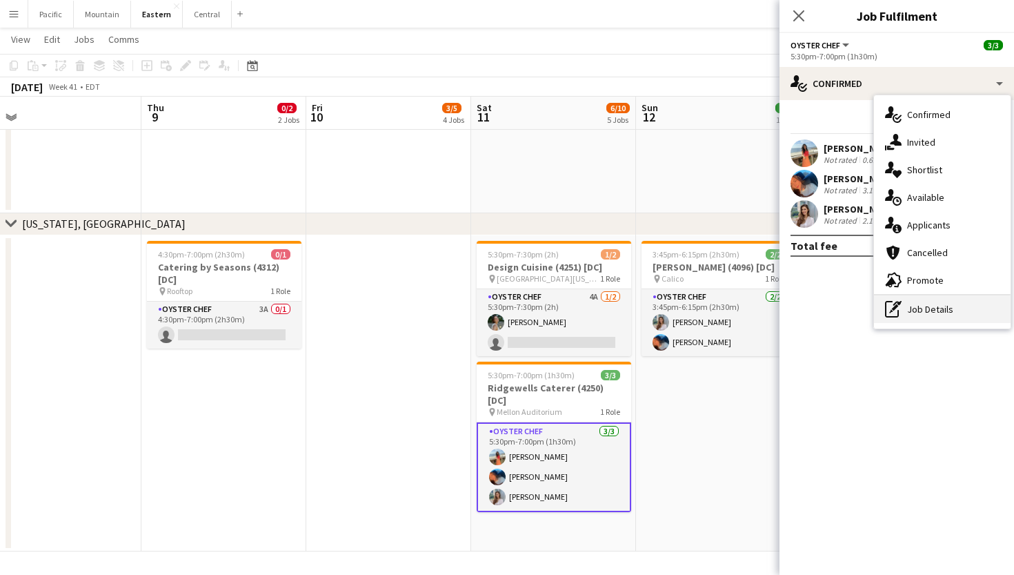
click at [933, 308] on div "pen-write Job Details" at bounding box center [942, 309] width 137 height 28
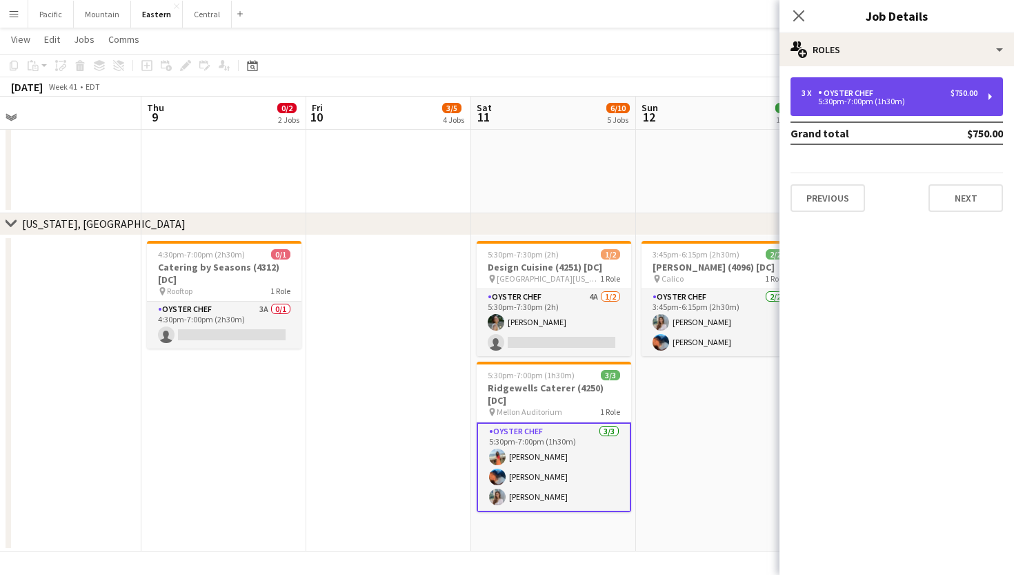
click at [989, 96] on div "3 x Oyster Chef $750.00 5:30pm-7:00pm (1h30m)" at bounding box center [897, 96] width 213 height 39
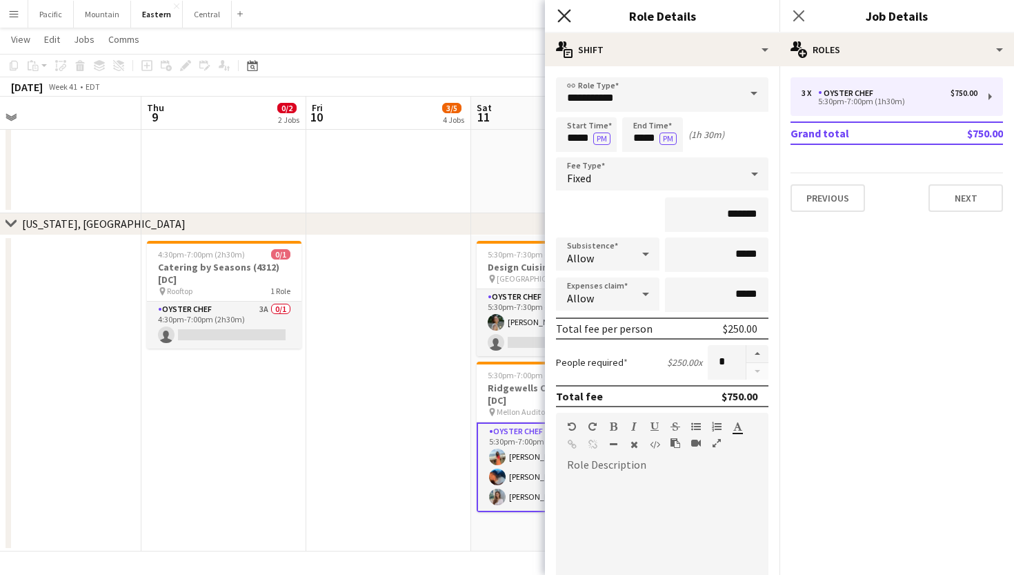
click at [563, 12] on icon "Close pop-in" at bounding box center [564, 15] width 13 height 13
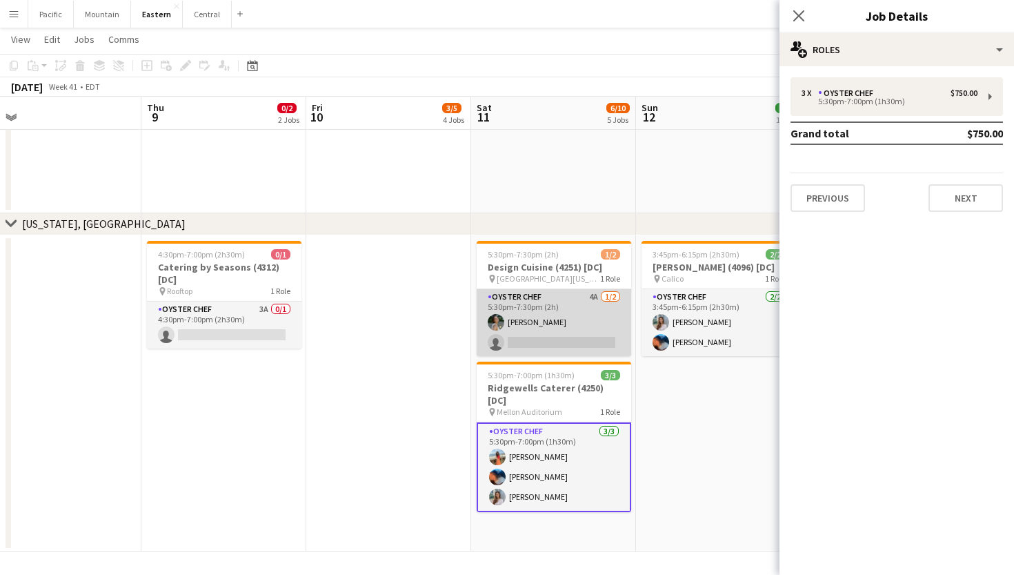
click at [587, 314] on app-card-role "Oyster Chef 4A [DATE] 5:30pm-7:30pm (2h) [PERSON_NAME] single-neutral-actions" at bounding box center [554, 322] width 155 height 67
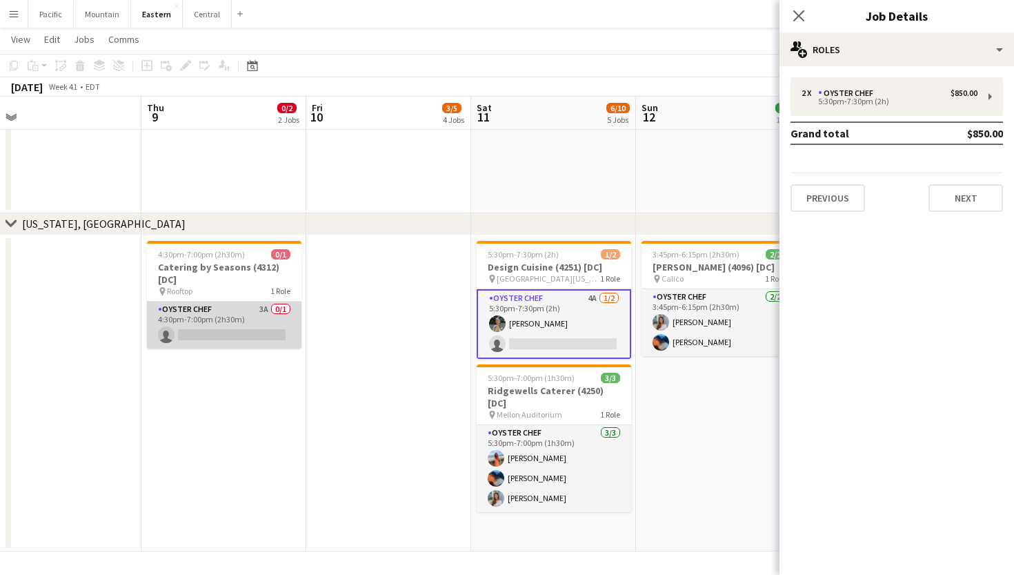
click at [229, 318] on app-card-role "Oyster Chef 3A 0/1 4:30pm-7:00pm (2h30m) single-neutral-actions" at bounding box center [224, 325] width 155 height 47
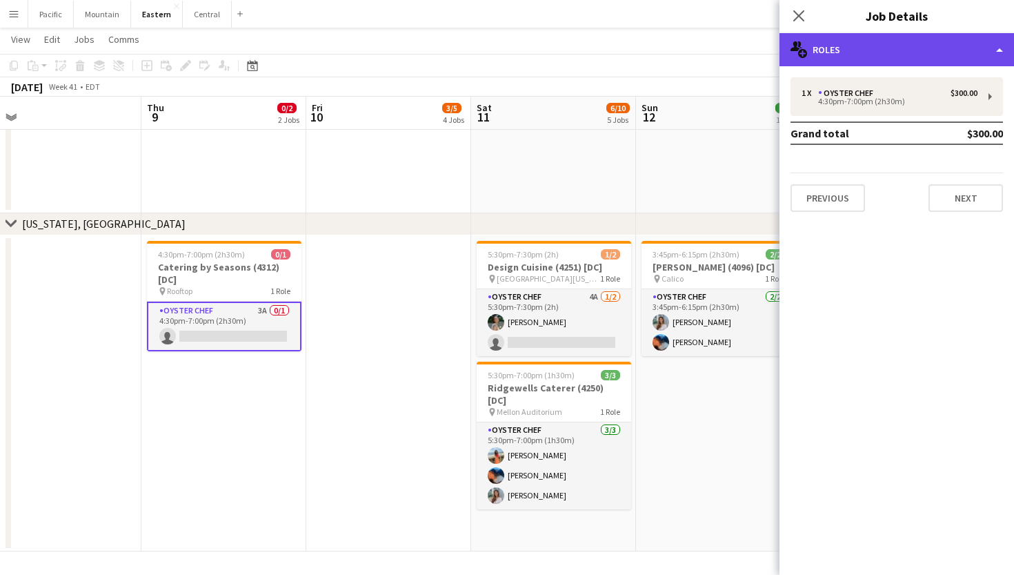
click at [996, 52] on div "multiple-users-add Roles" at bounding box center [897, 49] width 235 height 33
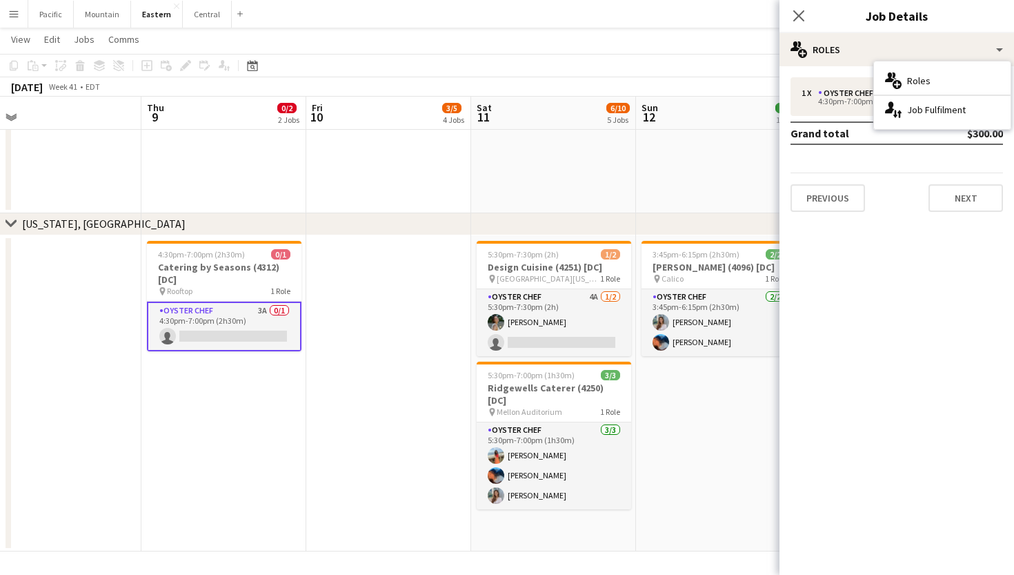
drag, startPoint x: 833, startPoint y: 309, endPoint x: 827, endPoint y: 303, distance: 8.8
click at [832, 310] on mat-expansion-panel "pencil3 General details 1 x Oyster Chef $300.00 4:30pm-7:00pm (2h30m) Grand tot…" at bounding box center [897, 320] width 235 height 509
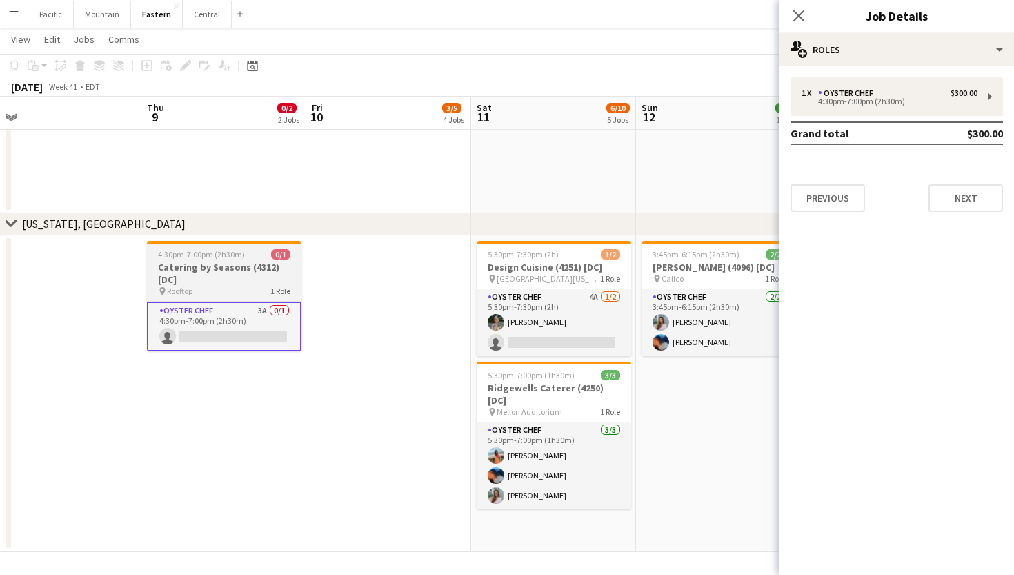
click at [279, 283] on h3 "Catering by Seasons (4312) [DC]" at bounding box center [224, 273] width 155 height 25
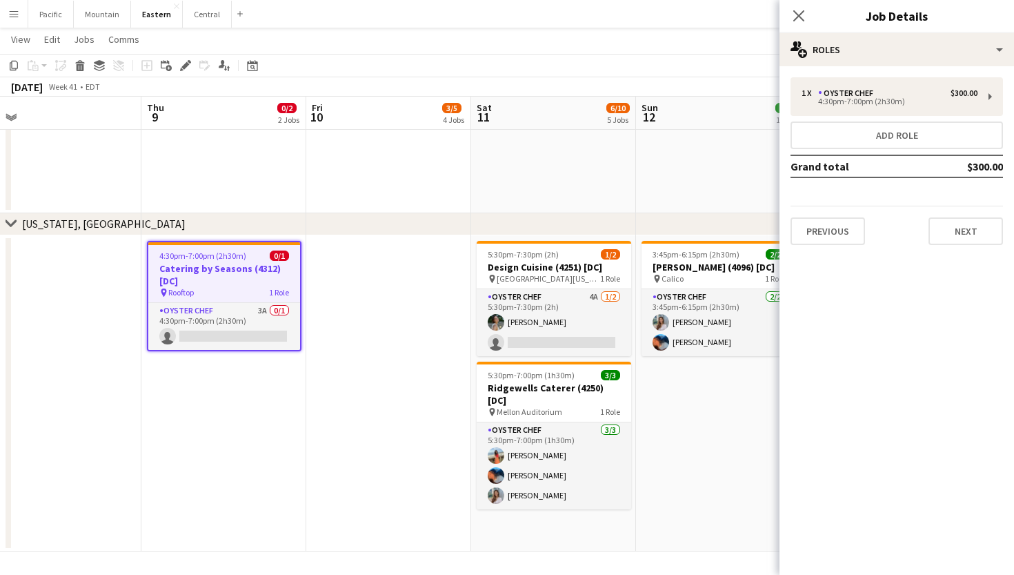
click at [194, 69] on div "Add job Add linked Job Edit Edit linked Job Applicants" at bounding box center [180, 65] width 106 height 17
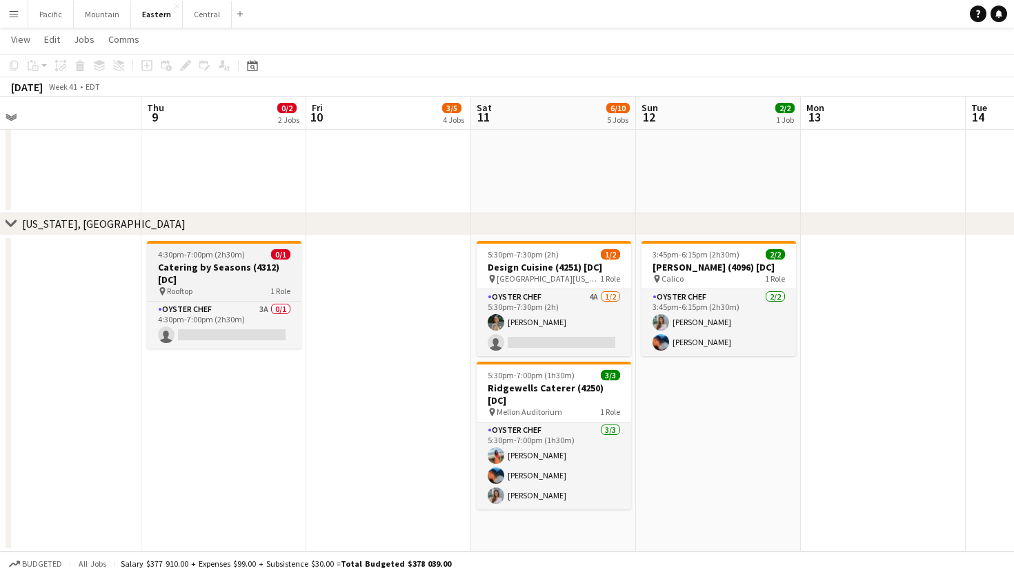
click at [195, 270] on h3 "Catering by Seasons (4312) [DC]" at bounding box center [224, 273] width 155 height 25
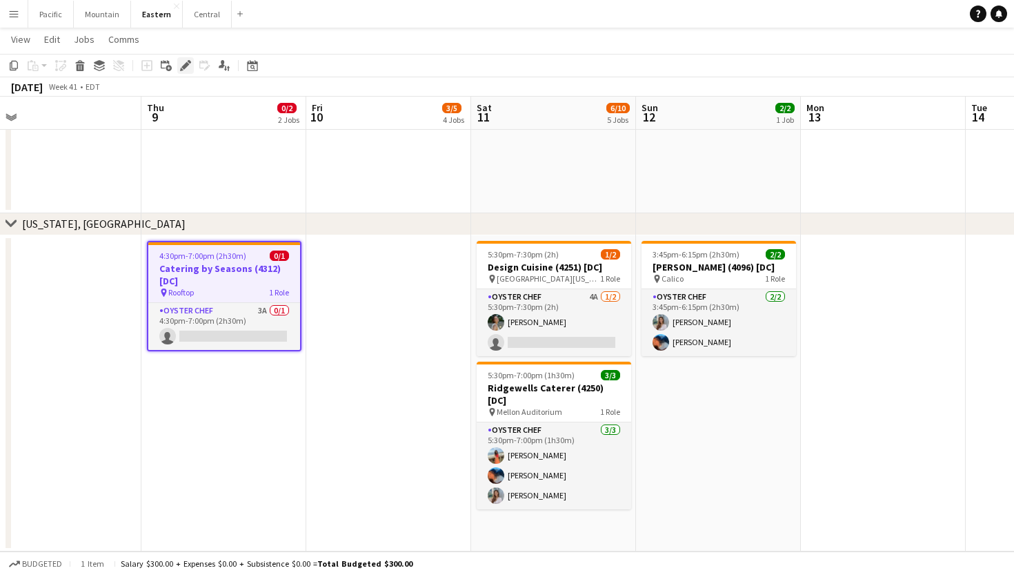
click at [187, 70] on icon "Edit" at bounding box center [185, 65] width 11 height 11
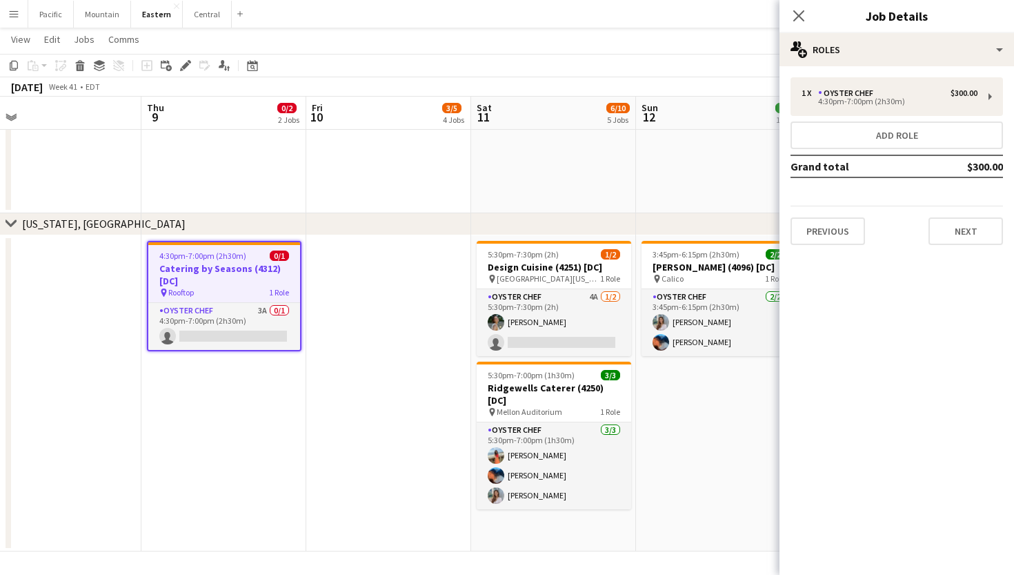
click at [971, 23] on h3 "Job Details" at bounding box center [897, 16] width 235 height 18
click at [970, 71] on div "1 x Oyster Chef $300.00 4:30pm-7:00pm (2h30m) Add role Grand total $300.00 Prev…" at bounding box center [897, 161] width 235 height 190
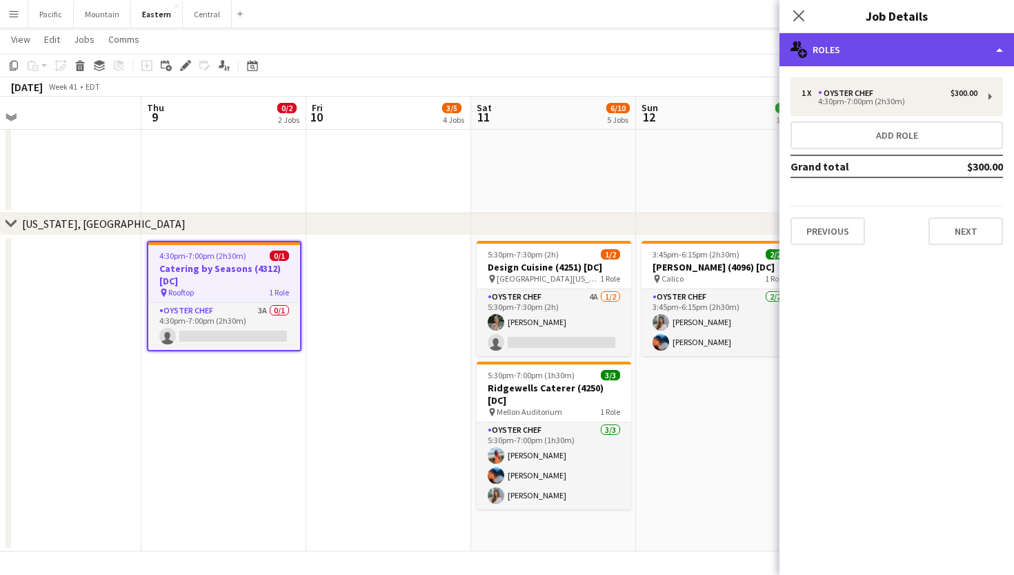
click at [992, 46] on div "multiple-users-add Roles" at bounding box center [897, 49] width 235 height 33
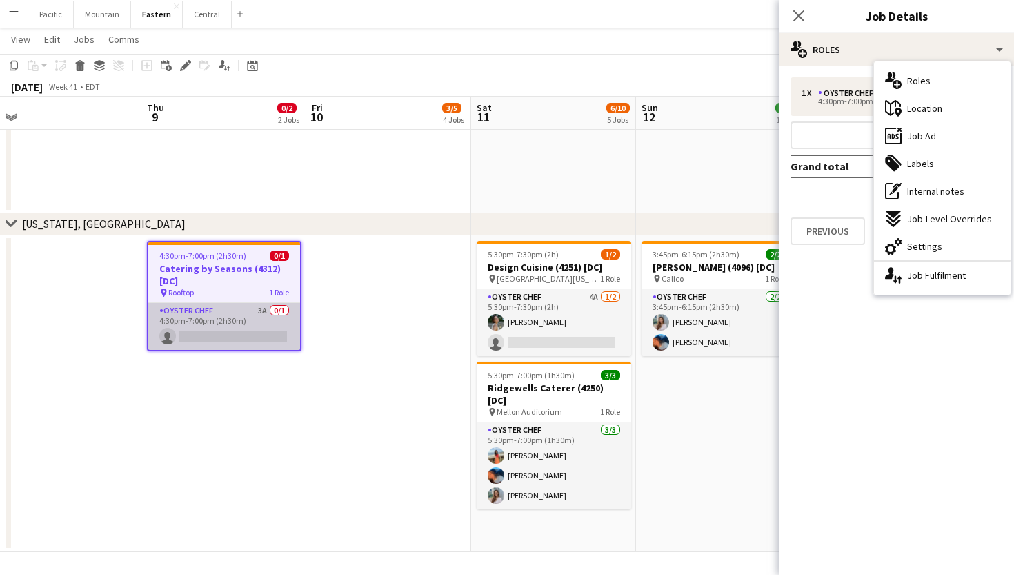
click at [237, 339] on app-card-role "Oyster Chef 3A 0/1 4:30pm-7:00pm (2h30m) single-neutral-actions" at bounding box center [224, 326] width 152 height 47
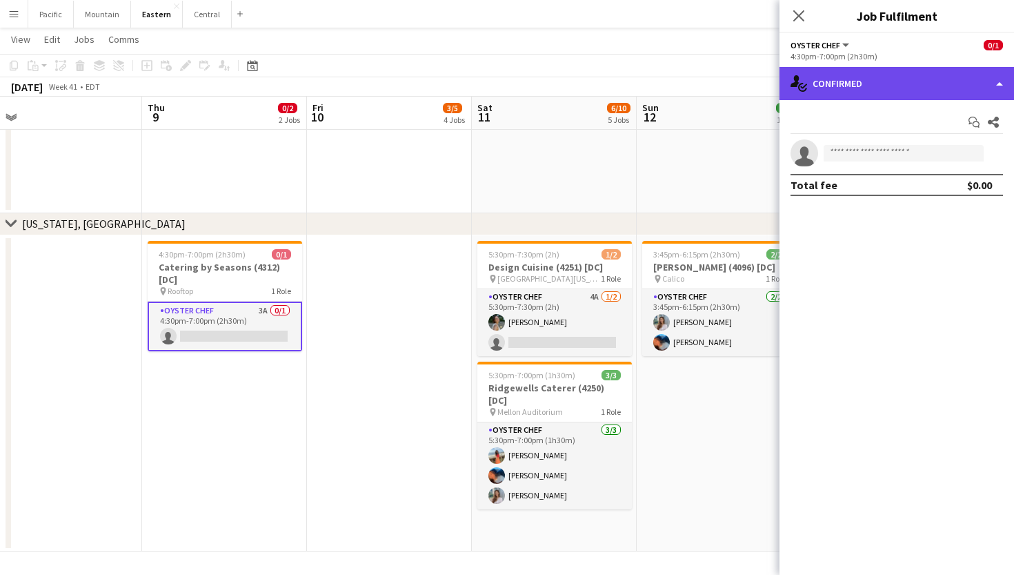
click at [930, 94] on div "single-neutral-actions-check-2 Confirmed" at bounding box center [897, 83] width 235 height 33
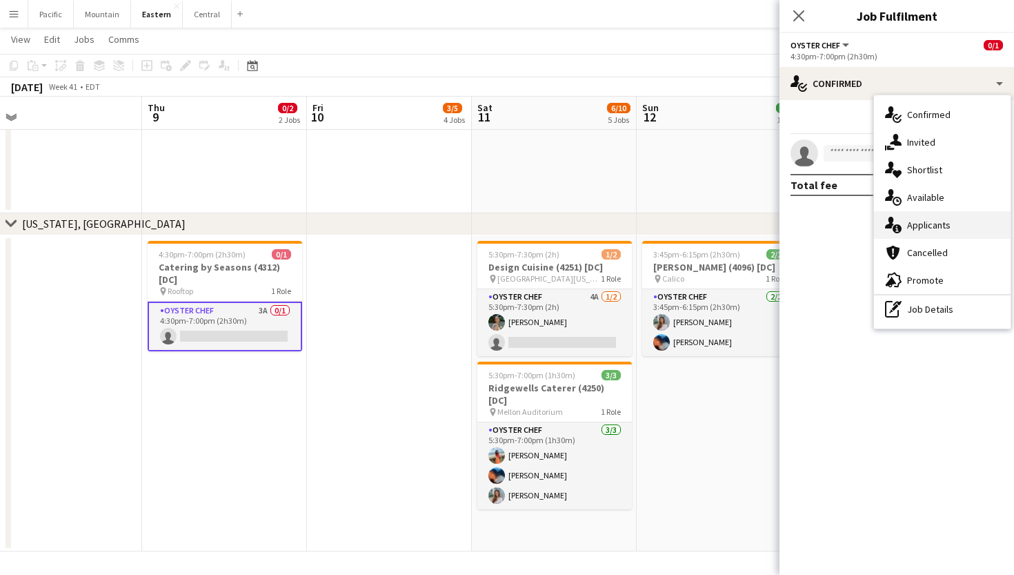
click at [962, 234] on div "single-neutral-actions-information Applicants" at bounding box center [942, 225] width 137 height 28
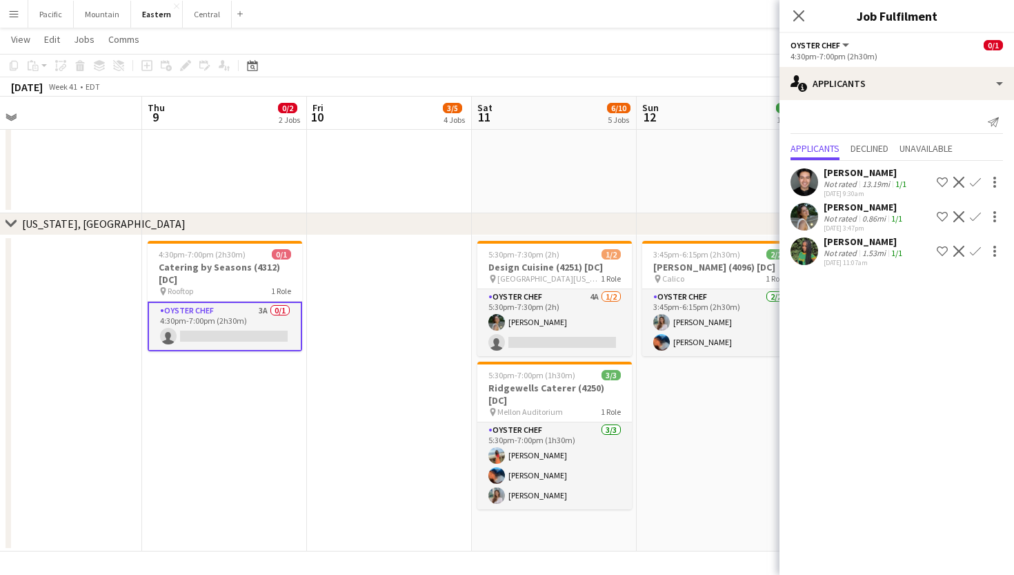
click at [797, 180] on app-user-avatar at bounding box center [805, 182] width 28 height 28
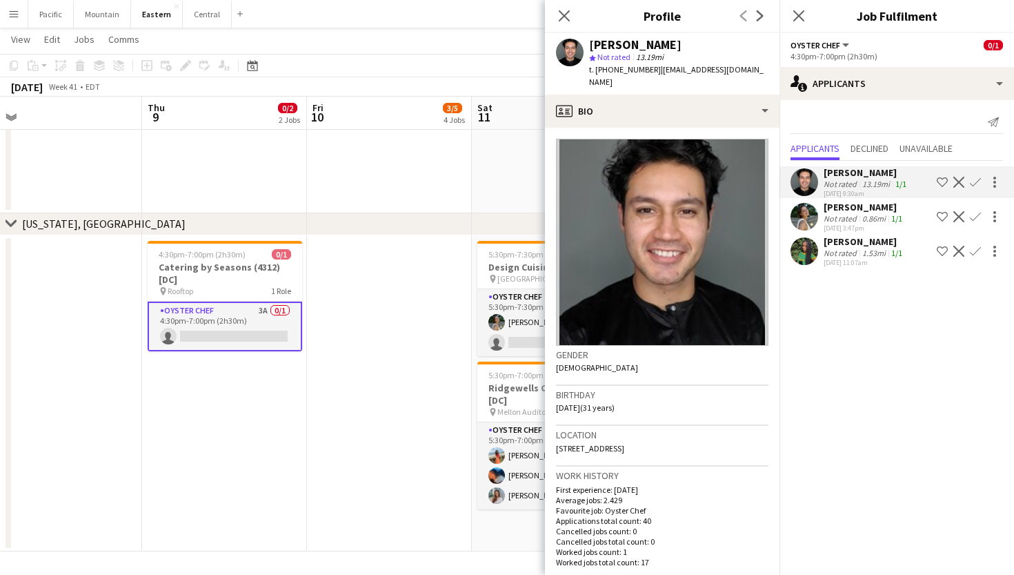
click at [974, 179] on app-icon "Confirm" at bounding box center [975, 182] width 11 height 11
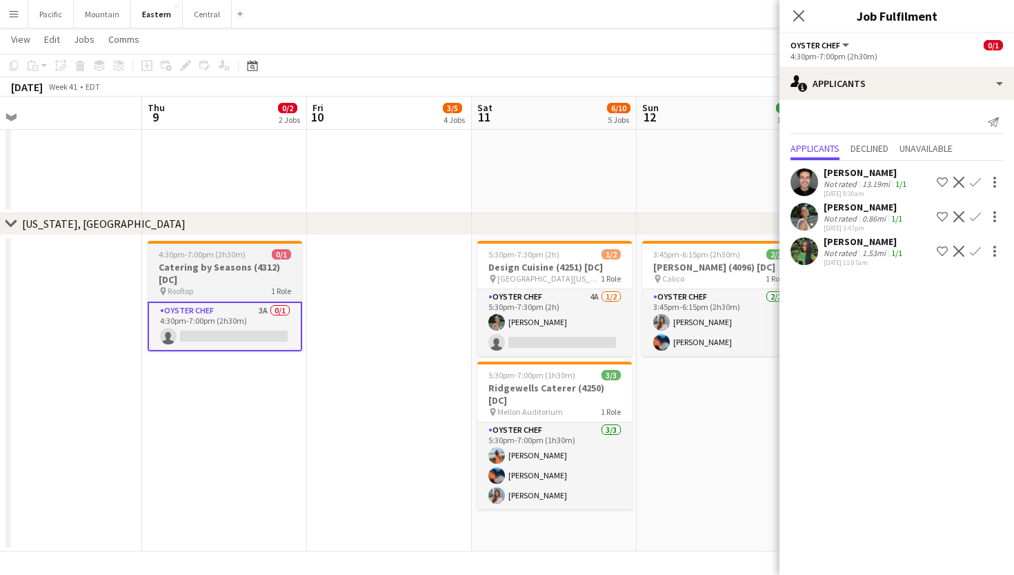
click at [272, 259] on div "0/1" at bounding box center [281, 254] width 19 height 10
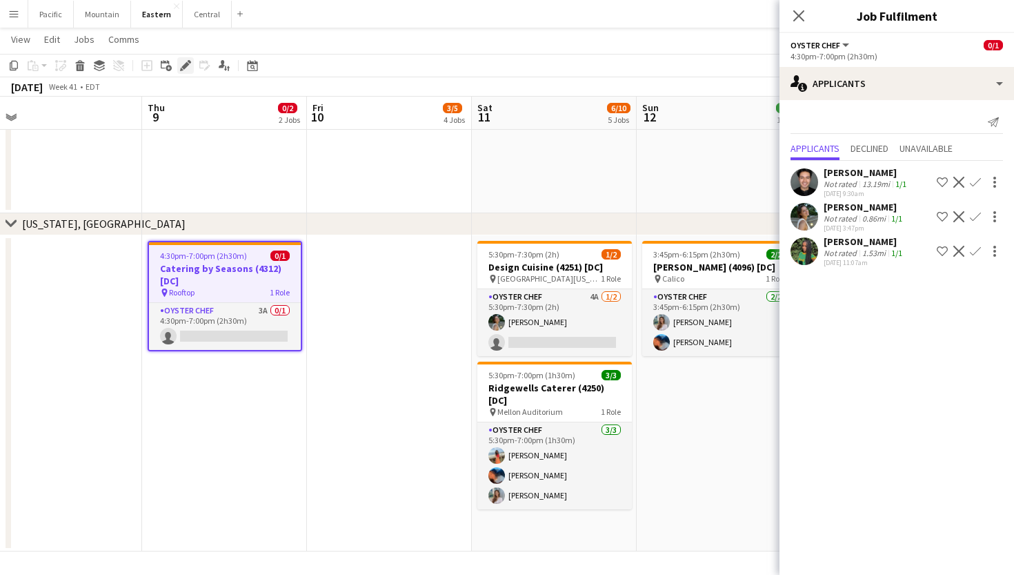
click at [180, 65] on icon "Edit" at bounding box center [185, 65] width 11 height 11
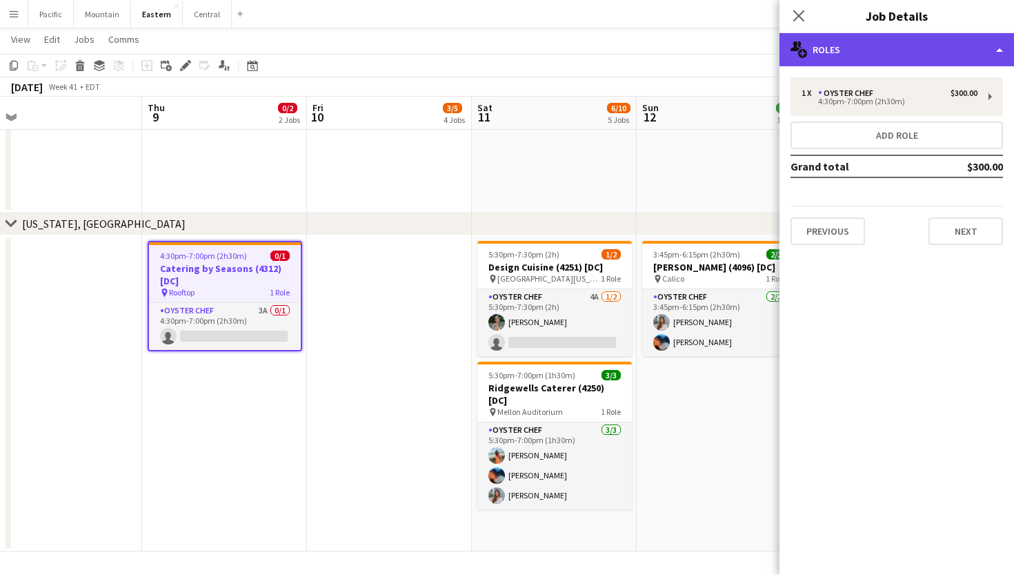
click at [988, 52] on div "multiple-users-add Roles" at bounding box center [897, 49] width 235 height 33
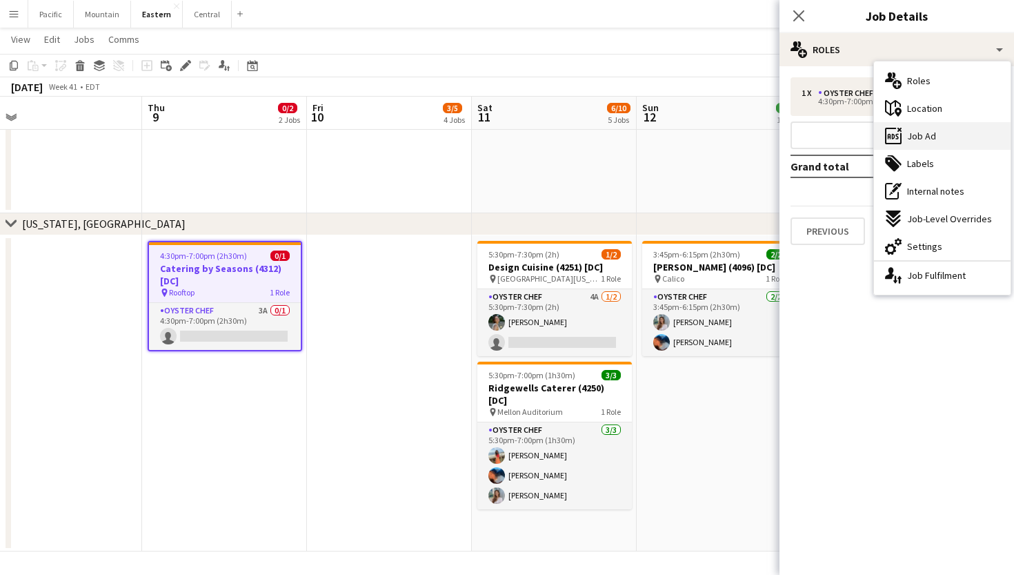
click at [936, 134] on div "ads-window Job Ad" at bounding box center [942, 136] width 137 height 28
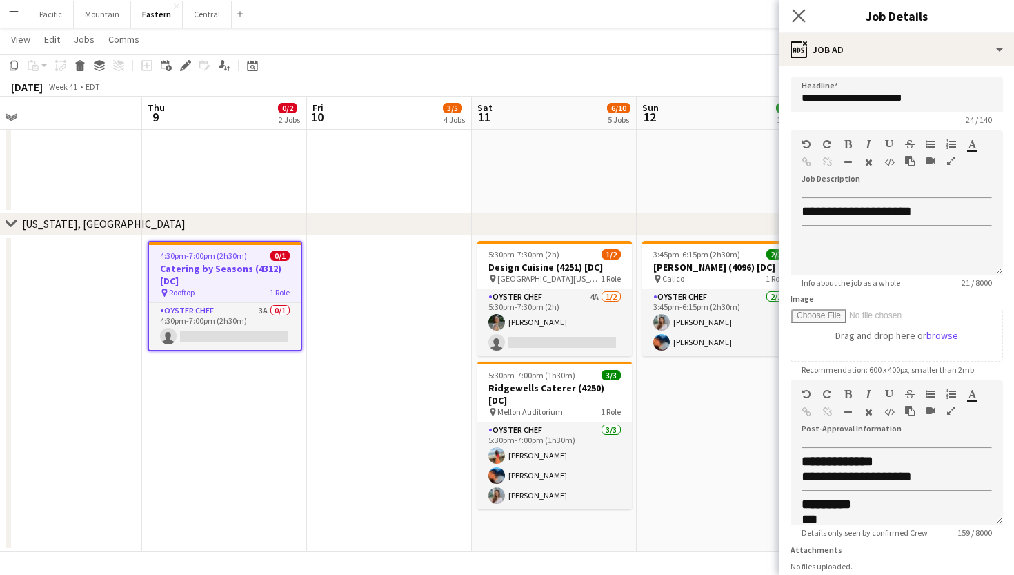
click at [798, 8] on app-icon "Close pop-in" at bounding box center [799, 16] width 20 height 20
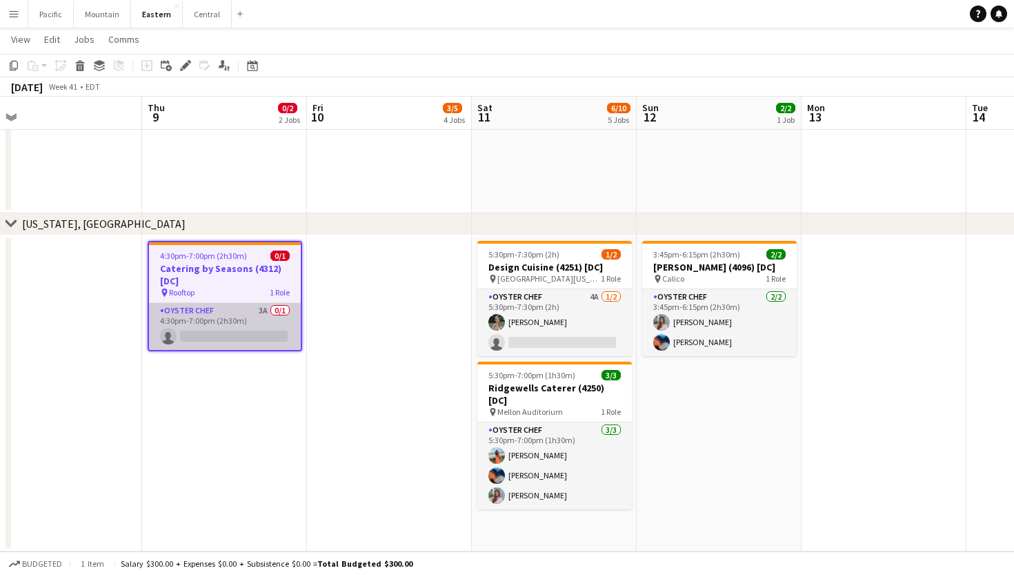
click at [255, 343] on app-card-role "Oyster Chef 3A 0/1 4:30pm-7:00pm (2h30m) single-neutral-actions" at bounding box center [225, 326] width 152 height 47
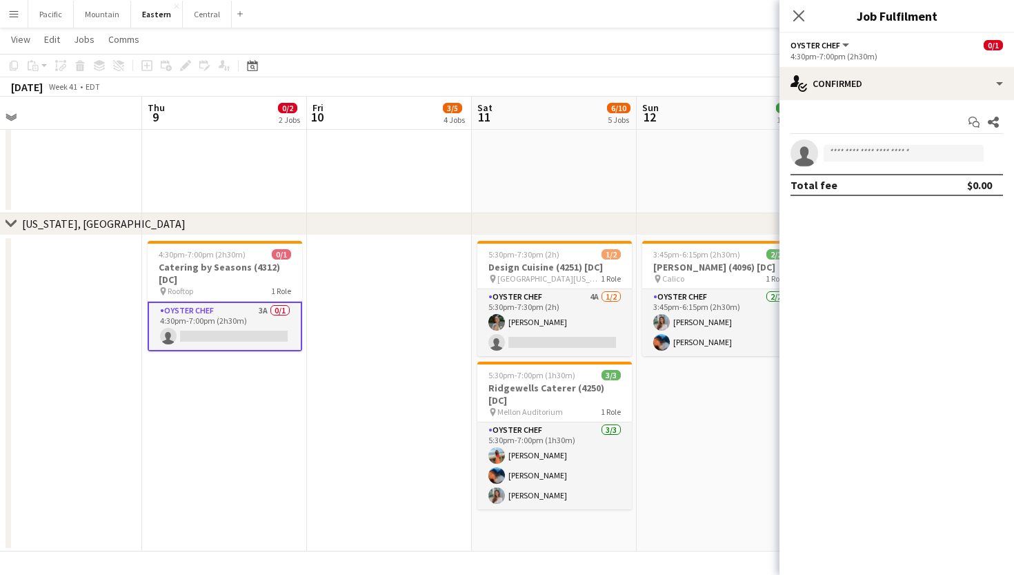
click at [971, 66] on app-options-switcher "Oyster Chef All roles Oyster Chef 0/1 4:30pm-7:00pm (2h30m)" at bounding box center [897, 50] width 235 height 34
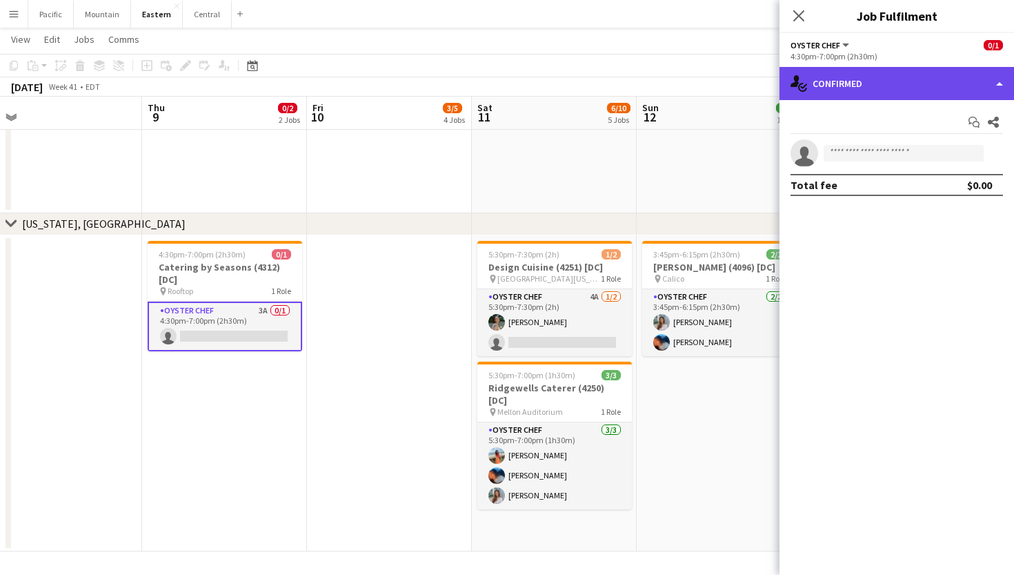
click at [971, 69] on div "single-neutral-actions-check-2 Confirmed" at bounding box center [897, 83] width 235 height 33
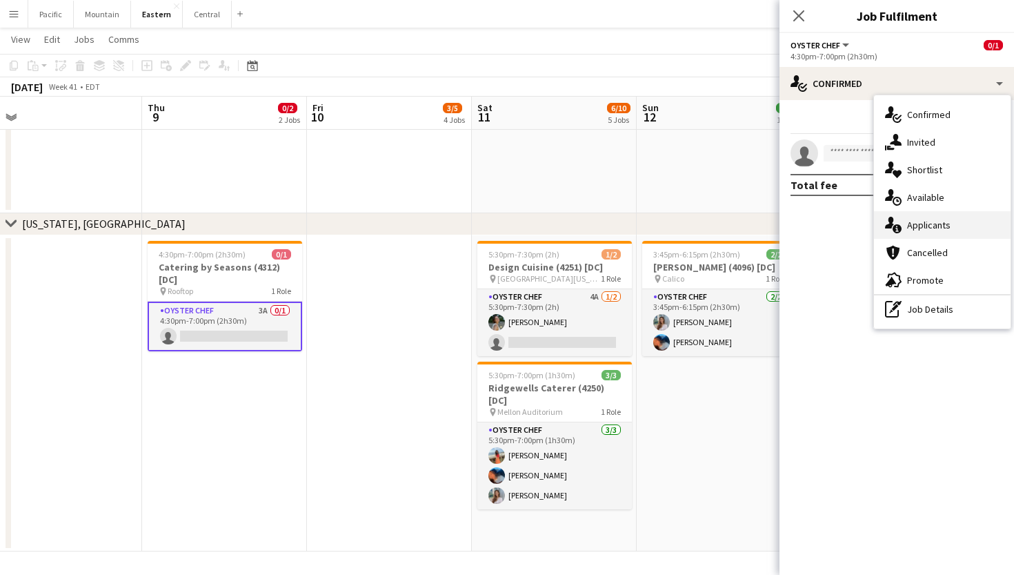
click at [949, 222] on span "Applicants" at bounding box center [928, 225] width 43 height 12
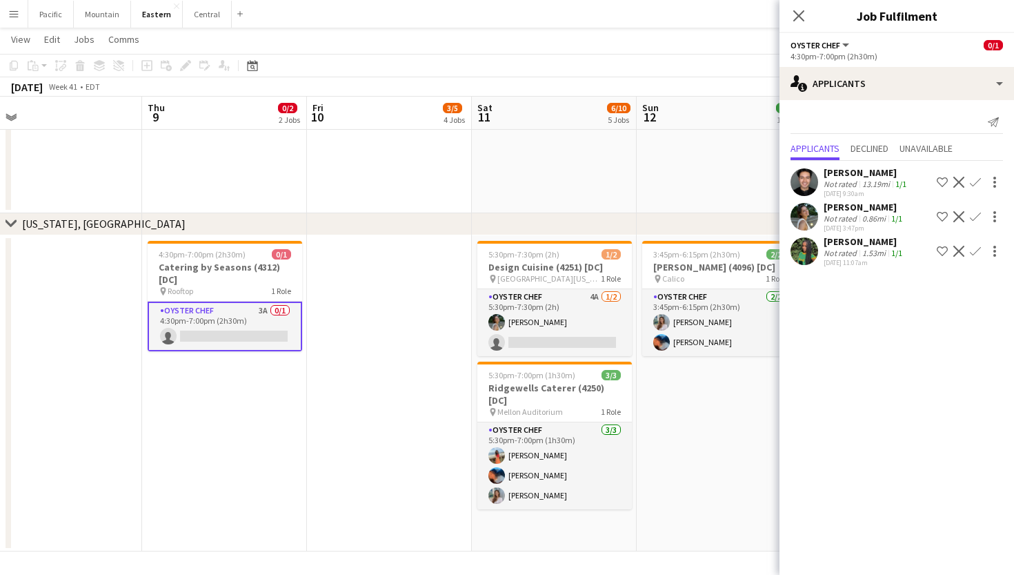
click at [980, 182] on app-icon "Confirm" at bounding box center [975, 182] width 11 height 11
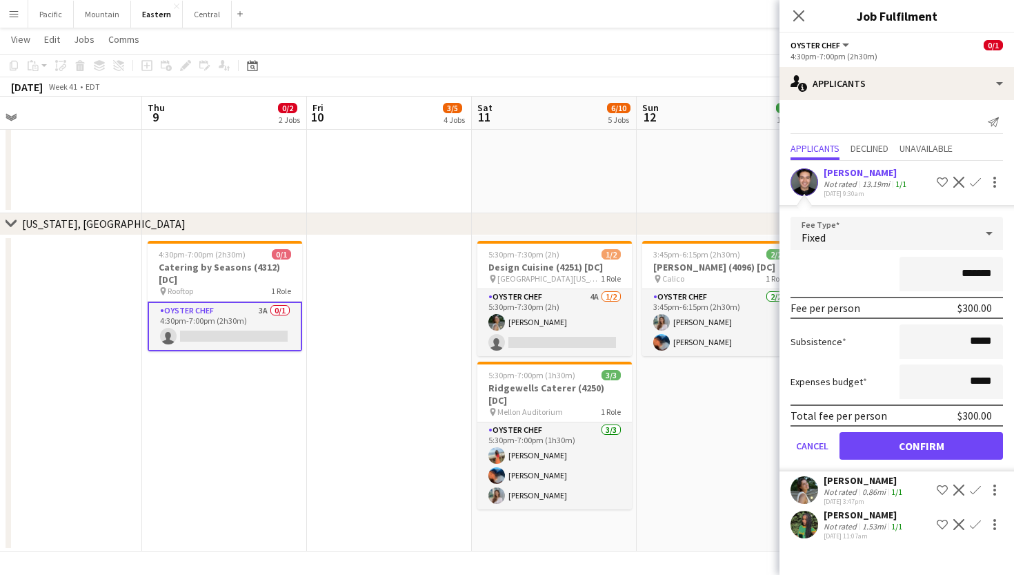
click at [909, 448] on button "Confirm" at bounding box center [922, 446] width 164 height 28
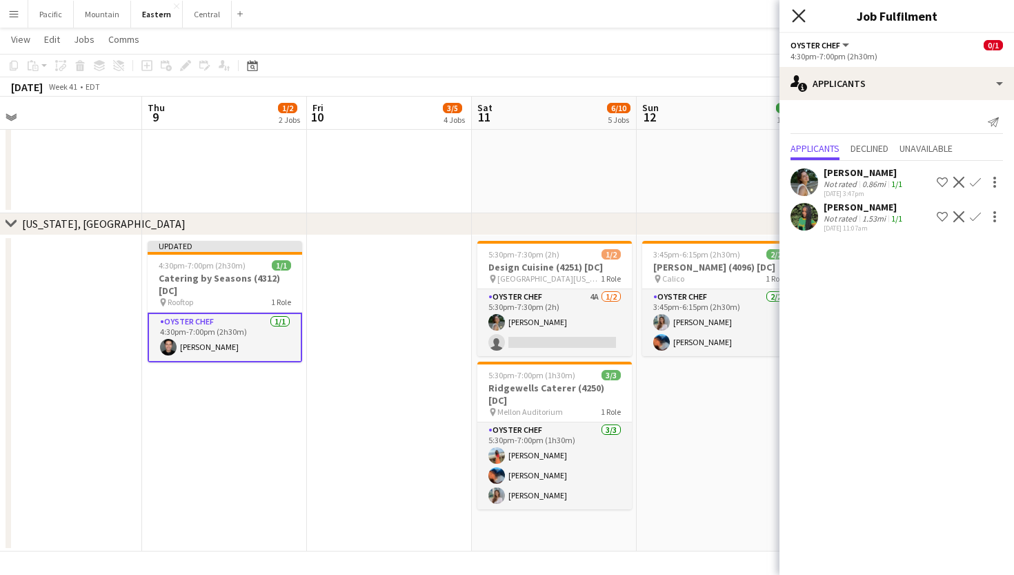
click at [800, 20] on icon "Close pop-in" at bounding box center [798, 15] width 13 height 13
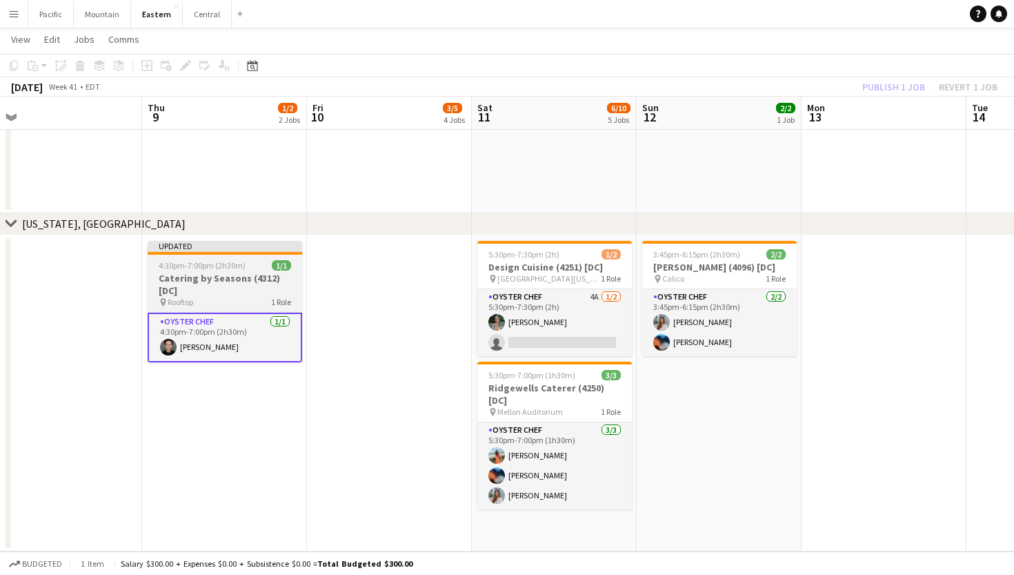
click at [221, 269] on span "4:30pm-7:00pm (2h30m)" at bounding box center [202, 265] width 87 height 10
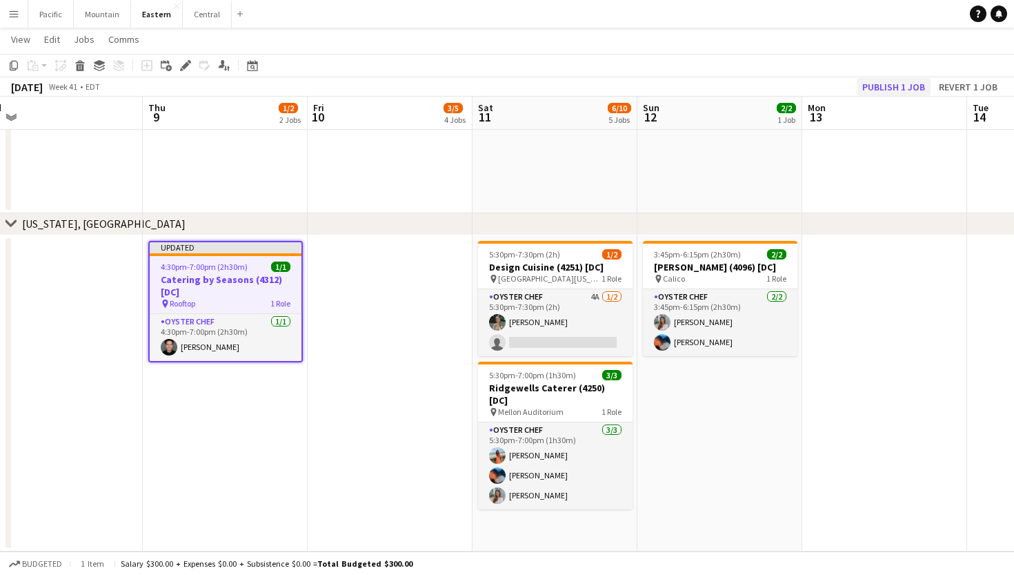
click at [900, 90] on button "Publish 1 job" at bounding box center [894, 87] width 74 height 18
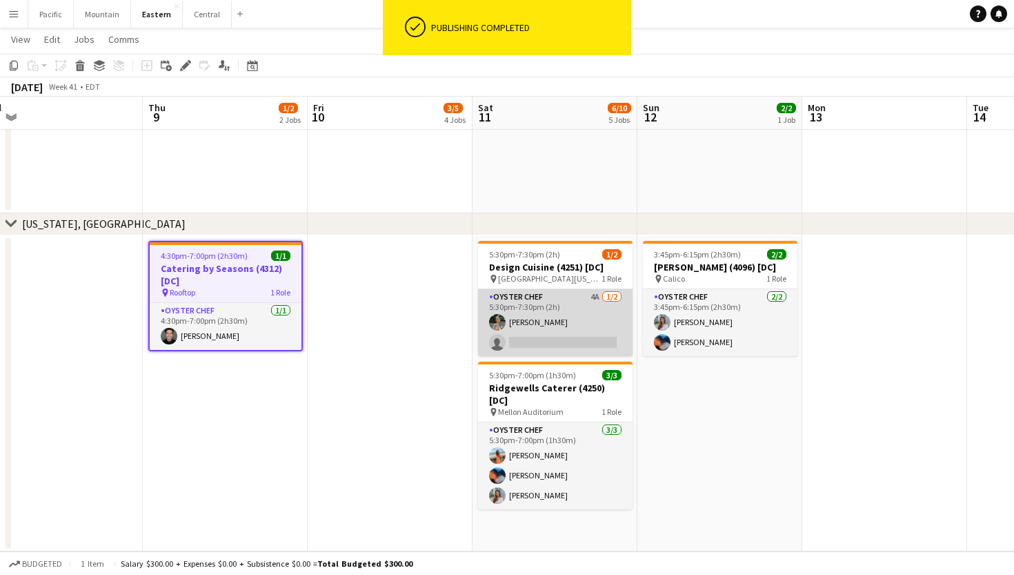
click at [569, 313] on app-card-role "Oyster Chef 4A [DATE] 5:30pm-7:30pm (2h) [PERSON_NAME] single-neutral-actions" at bounding box center [555, 322] width 155 height 67
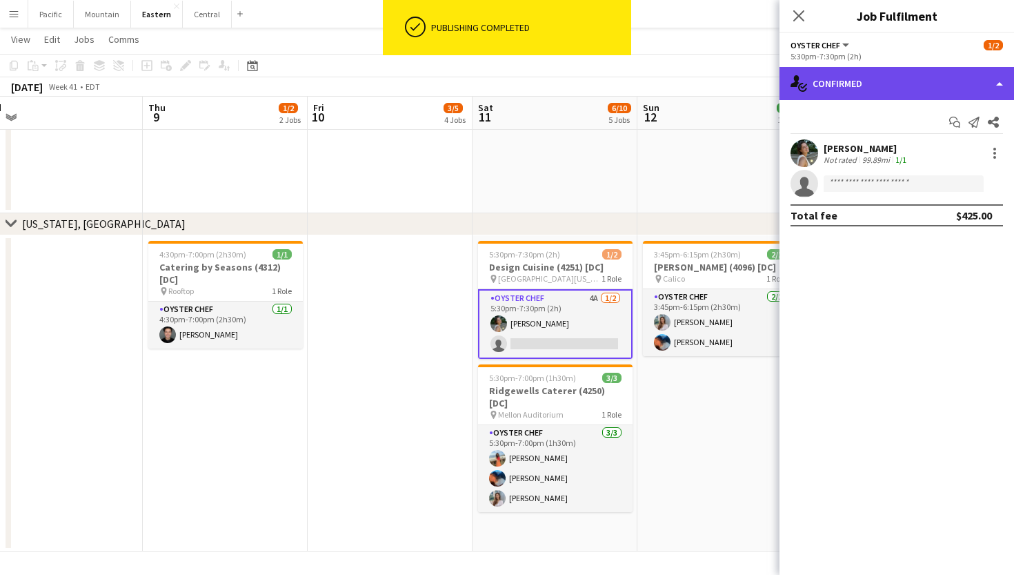
click at [909, 90] on div "single-neutral-actions-check-2 Confirmed" at bounding box center [897, 83] width 235 height 33
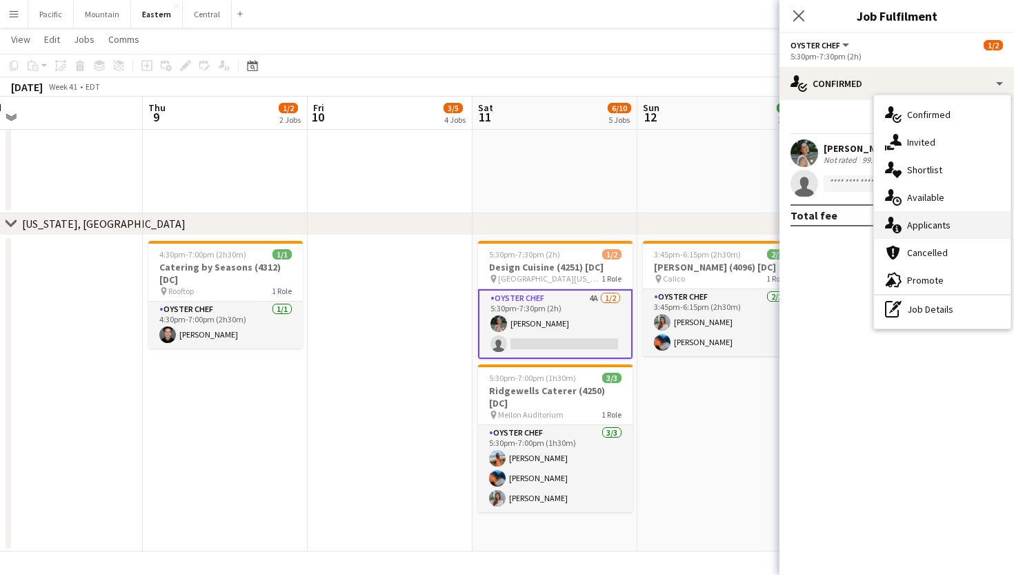
click at [967, 215] on div "single-neutral-actions-information Applicants" at bounding box center [942, 225] width 137 height 28
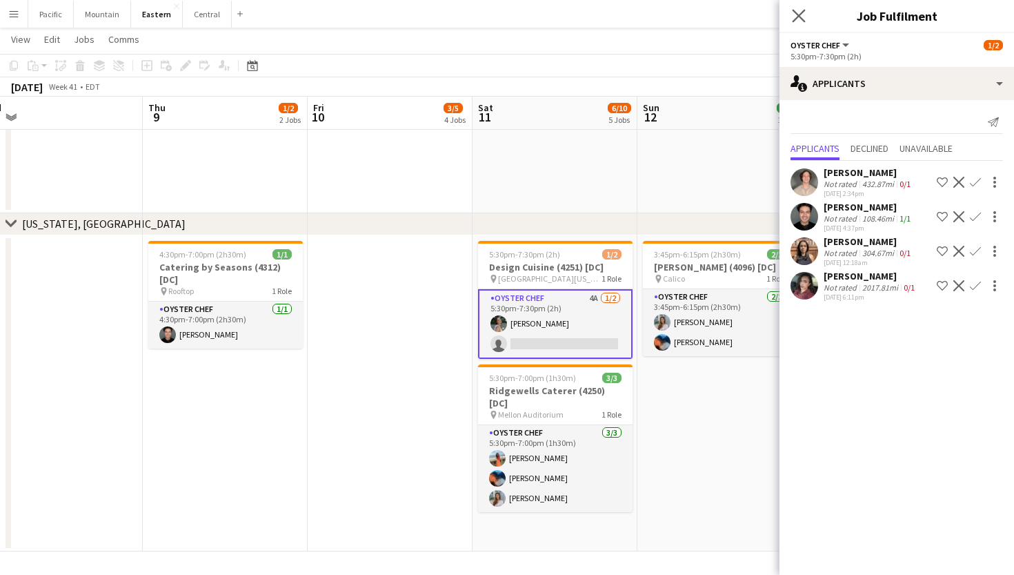
click at [791, 13] on app-icon "Close pop-in" at bounding box center [799, 16] width 20 height 20
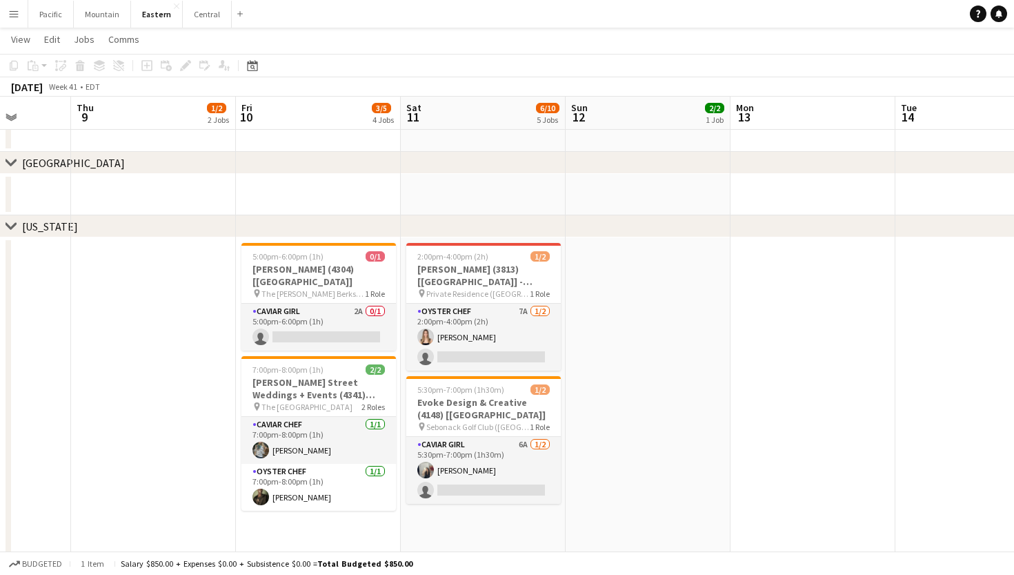
scroll to position [0, 417]
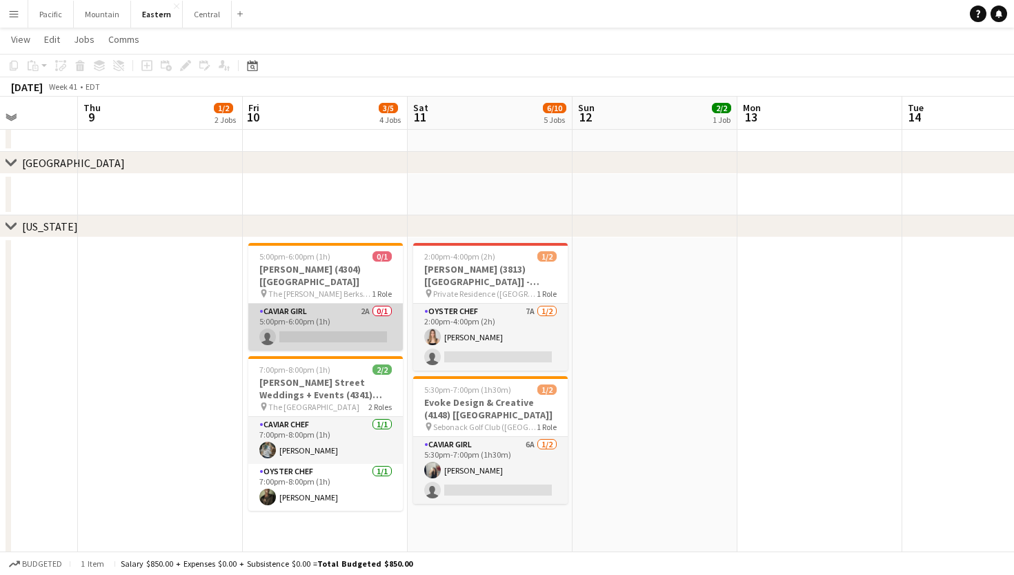
click at [353, 326] on app-card-role "Caviar Girl 2A 0/1 5:00pm-6:00pm (1h) single-neutral-actions" at bounding box center [325, 327] width 155 height 47
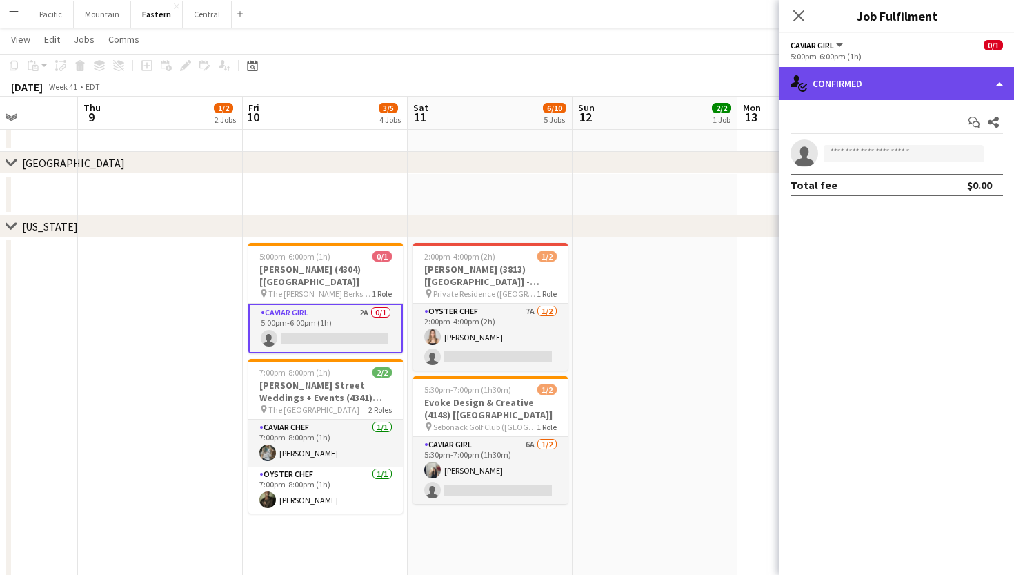
click at [946, 93] on div "single-neutral-actions-check-2 Confirmed" at bounding box center [897, 83] width 235 height 33
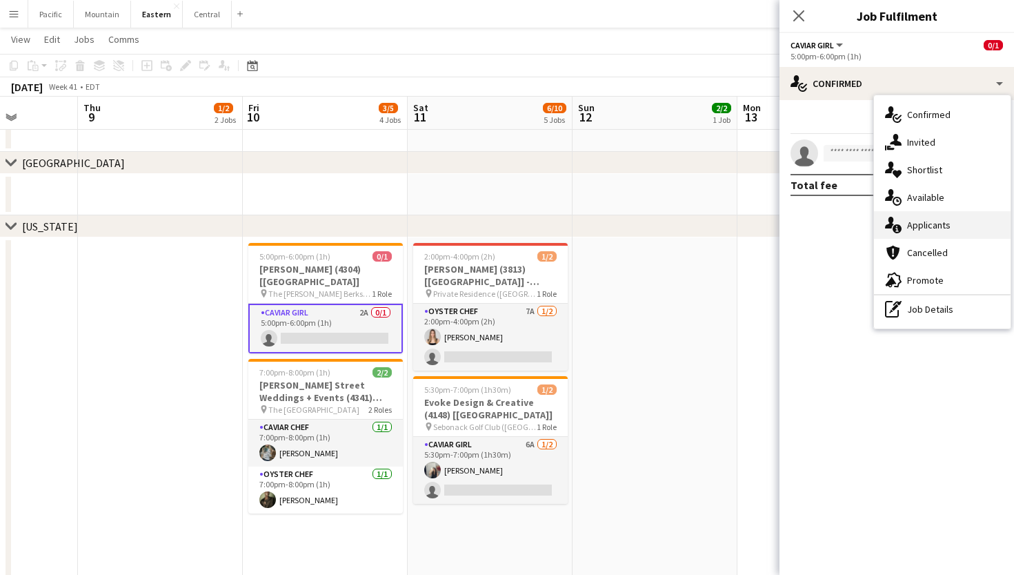
click at [939, 233] on div "single-neutral-actions-information Applicants" at bounding box center [942, 225] width 137 height 28
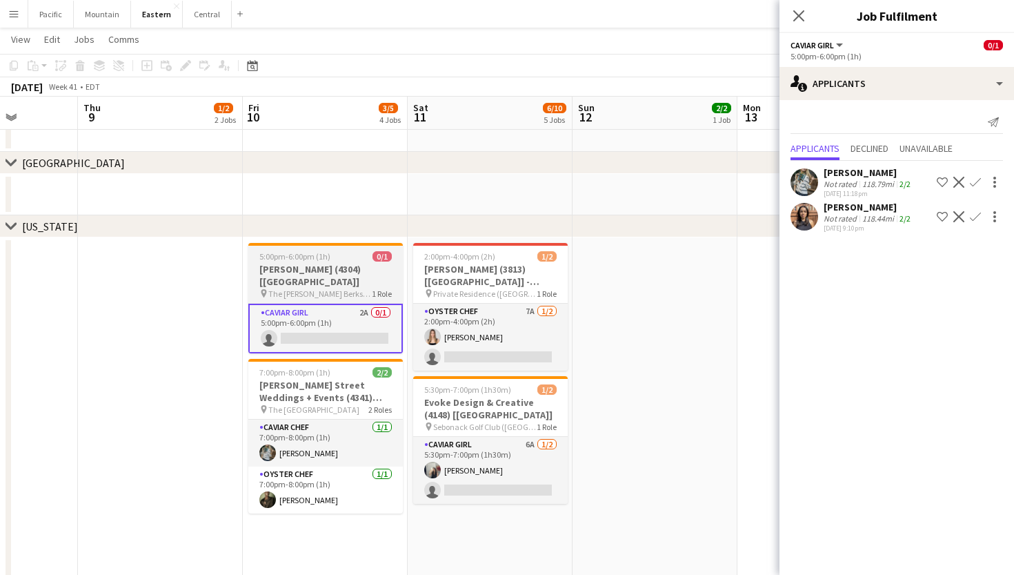
click at [390, 288] on span "1 Role" at bounding box center [382, 293] width 20 height 10
click at [334, 260] on div "5:00pm-6:00pm (1h) 0/1" at bounding box center [325, 256] width 155 height 10
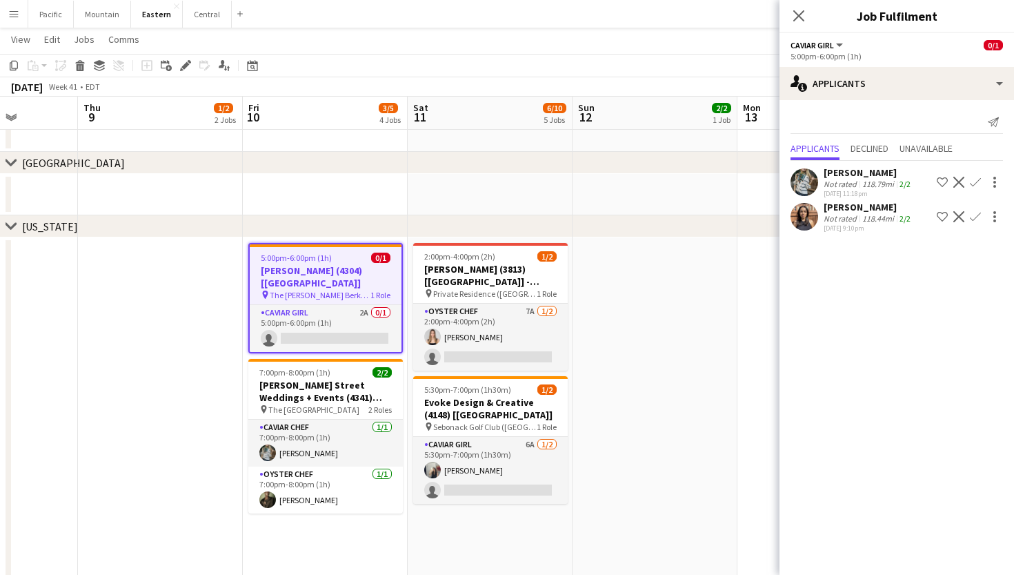
scroll to position [0, 416]
click at [870, 63] on app-options-switcher "Caviar Girl All roles Caviar Girl [DEMOGRAPHIC_DATA]/1 5:00pm-6:00pm (1h)" at bounding box center [897, 50] width 235 height 34
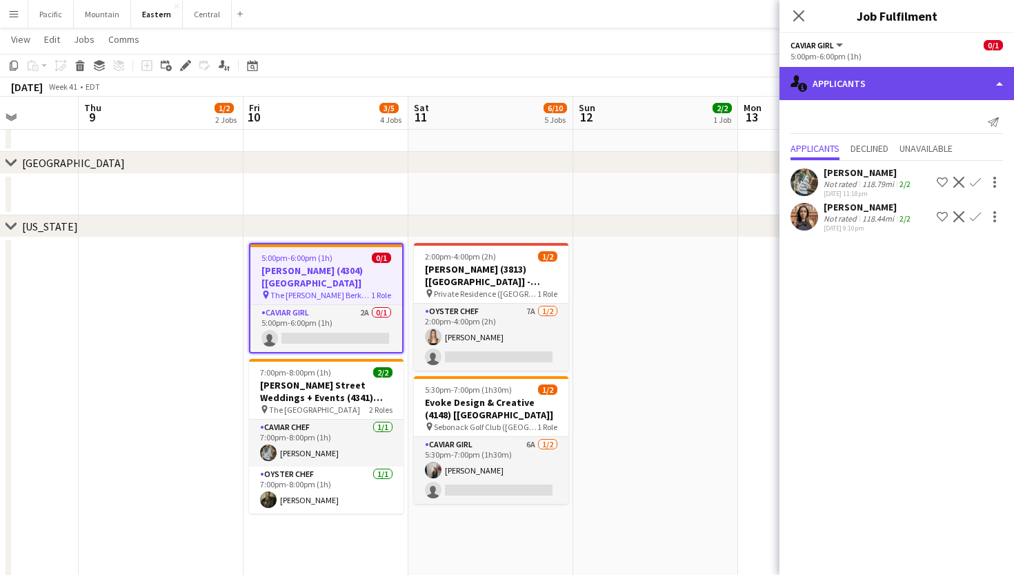
click at [882, 89] on div "single-neutral-actions-information Applicants" at bounding box center [897, 83] width 235 height 33
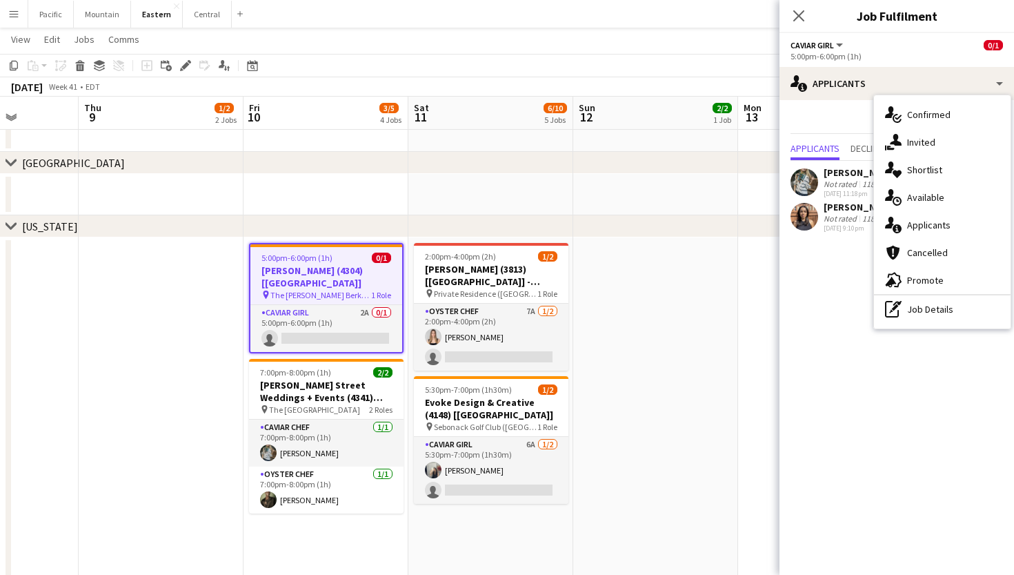
click at [359, 290] on span "The [PERSON_NAME] Berkshires (Lenox, [GEOGRAPHIC_DATA])" at bounding box center [320, 295] width 101 height 10
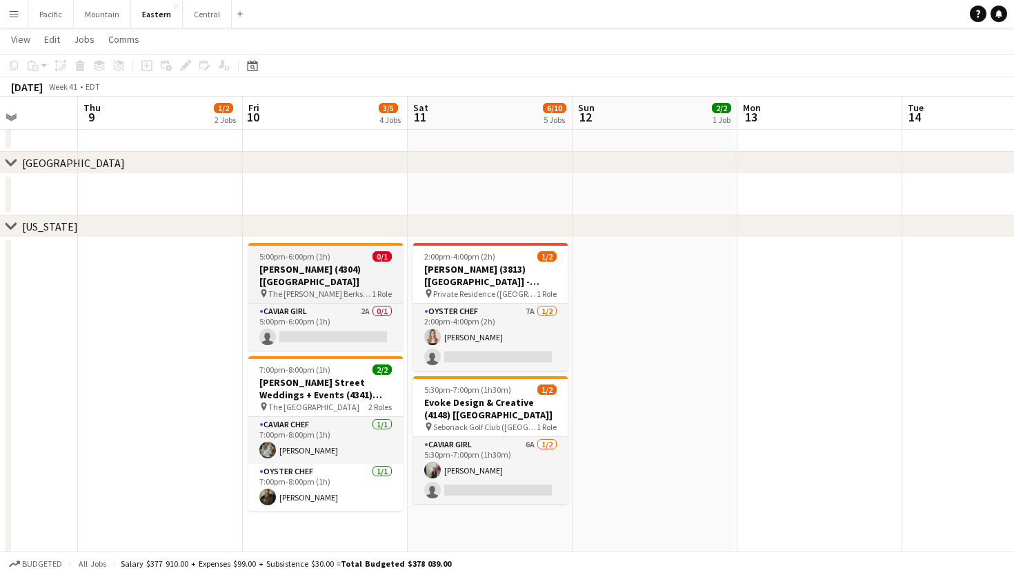
click at [366, 288] on span "The [PERSON_NAME] Berkshires (Lenox, [GEOGRAPHIC_DATA])" at bounding box center [319, 293] width 103 height 10
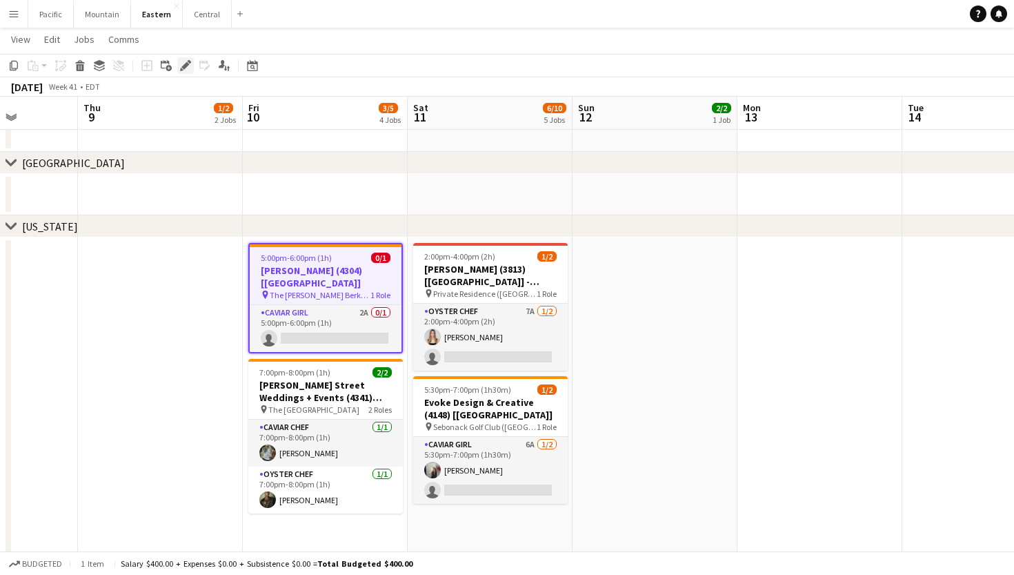
click at [184, 66] on icon at bounding box center [185, 66] width 8 height 8
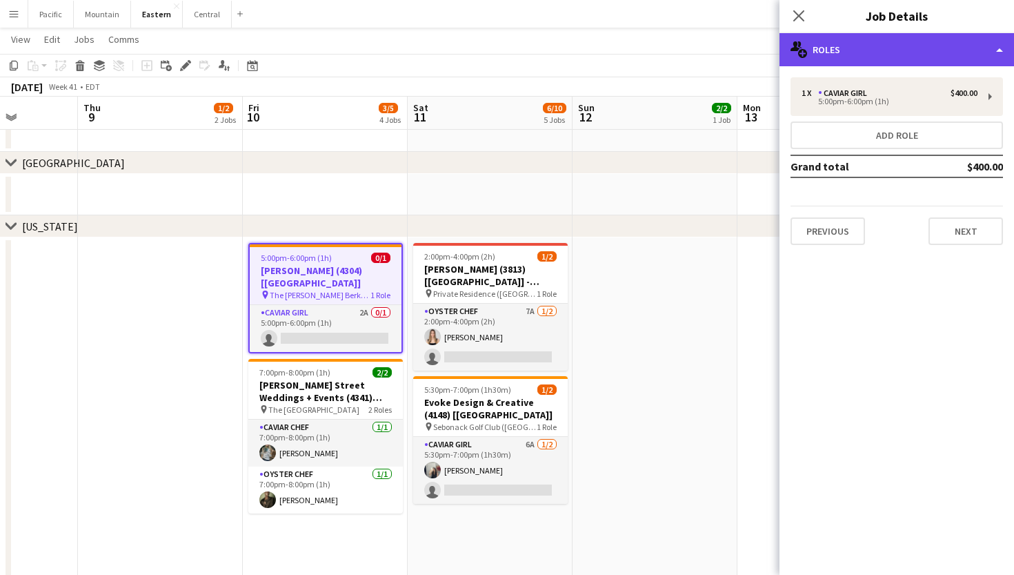
click at [949, 53] on div "multiple-users-add Roles" at bounding box center [897, 49] width 235 height 33
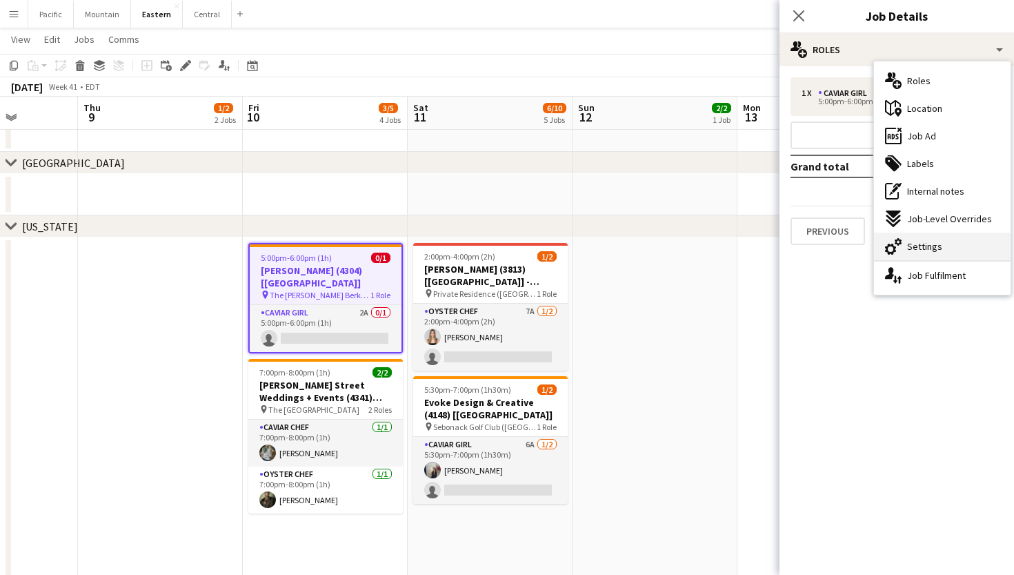
click at [936, 245] on span "Settings" at bounding box center [924, 246] width 35 height 12
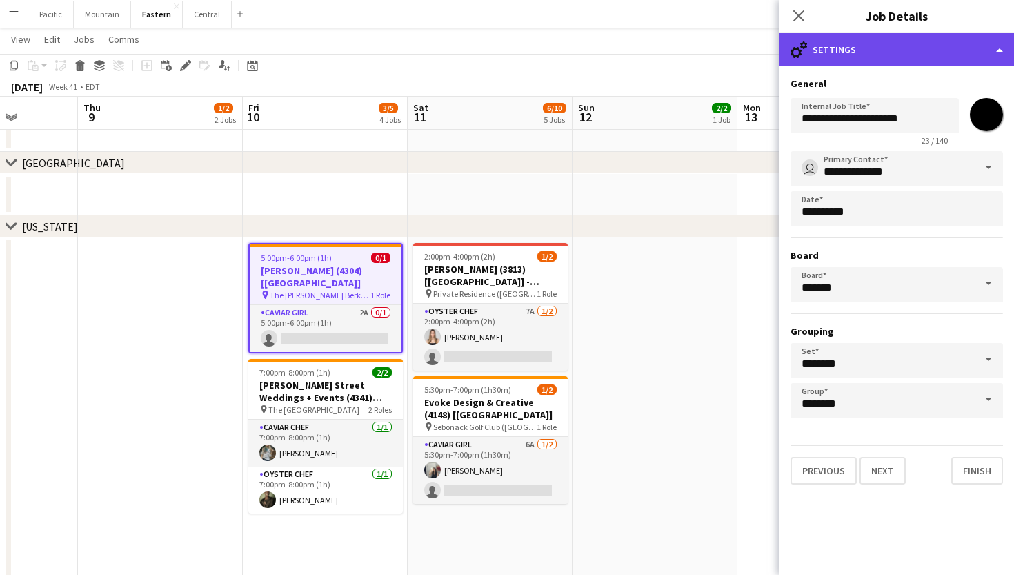
click at [904, 64] on div "cog-double-3 Settings" at bounding box center [897, 49] width 235 height 33
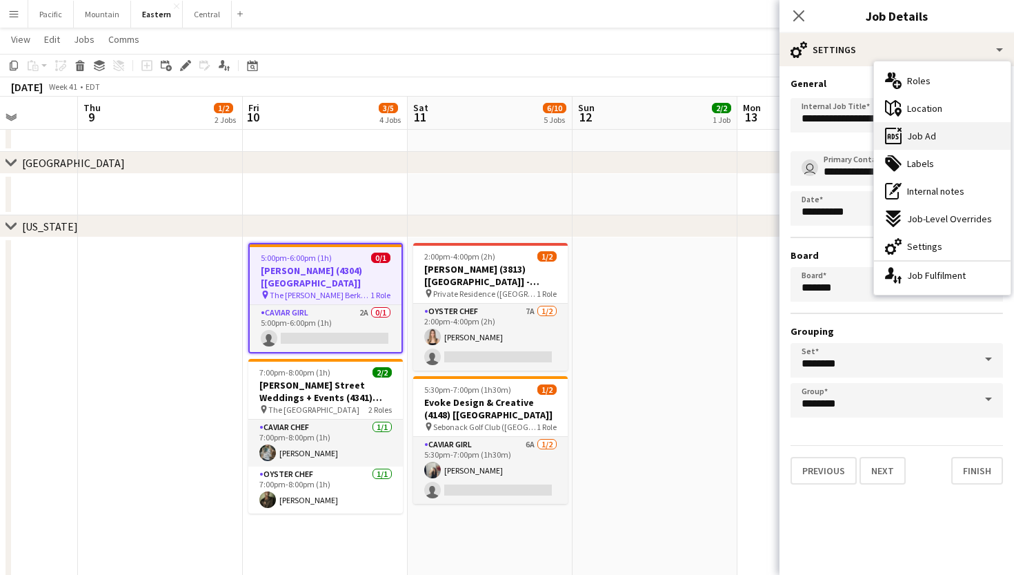
click at [930, 137] on span "Job Ad" at bounding box center [921, 136] width 29 height 12
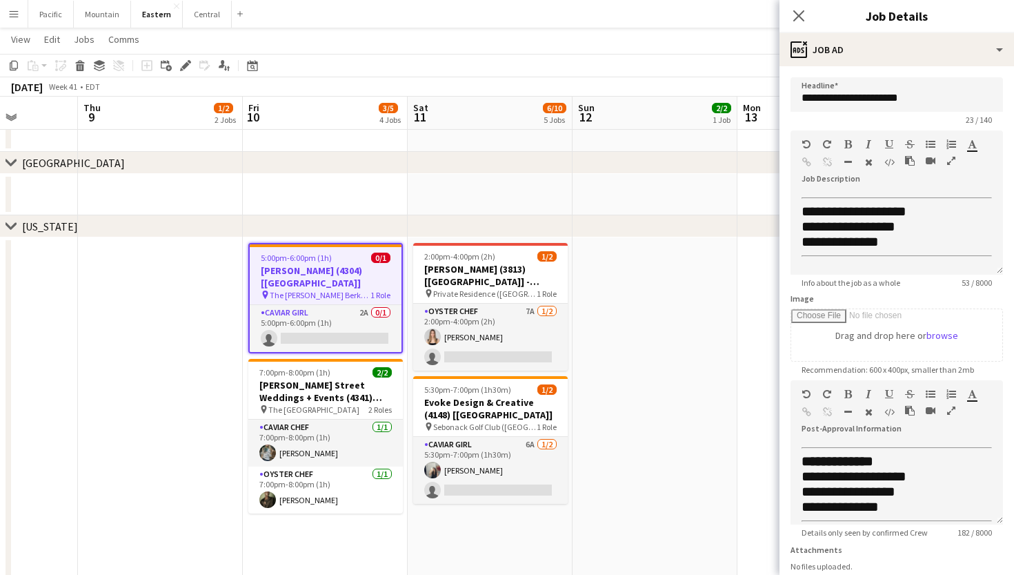
click at [897, 112] on app-form-group "**********" at bounding box center [897, 101] width 213 height 48
click at [905, 103] on input "**********" at bounding box center [897, 94] width 213 height 34
click at [803, 15] on icon "Close pop-in" at bounding box center [798, 15] width 13 height 13
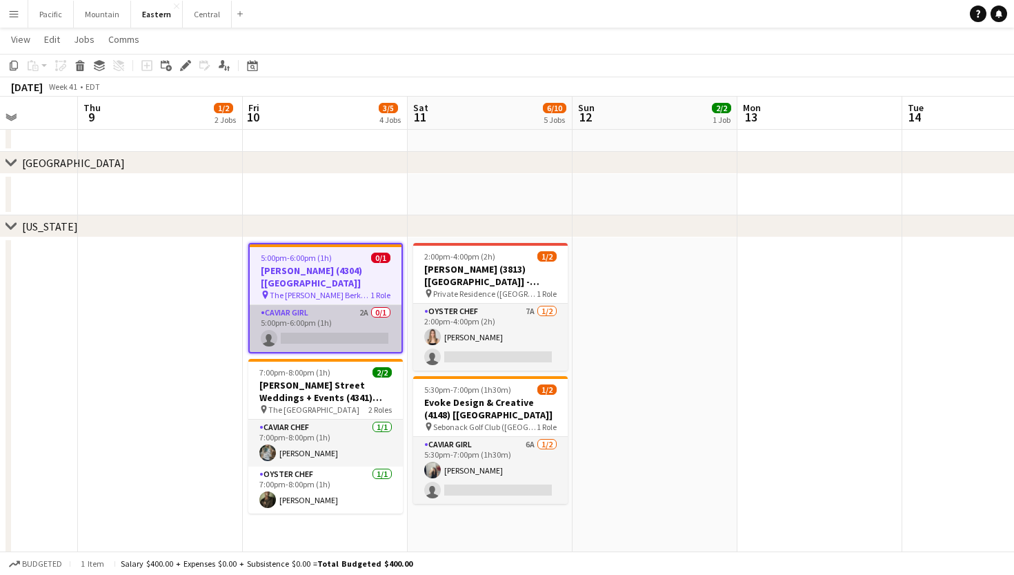
click at [344, 325] on app-card-role "Caviar Girl 2A 0/1 5:00pm-6:00pm (1h) single-neutral-actions" at bounding box center [326, 328] width 152 height 47
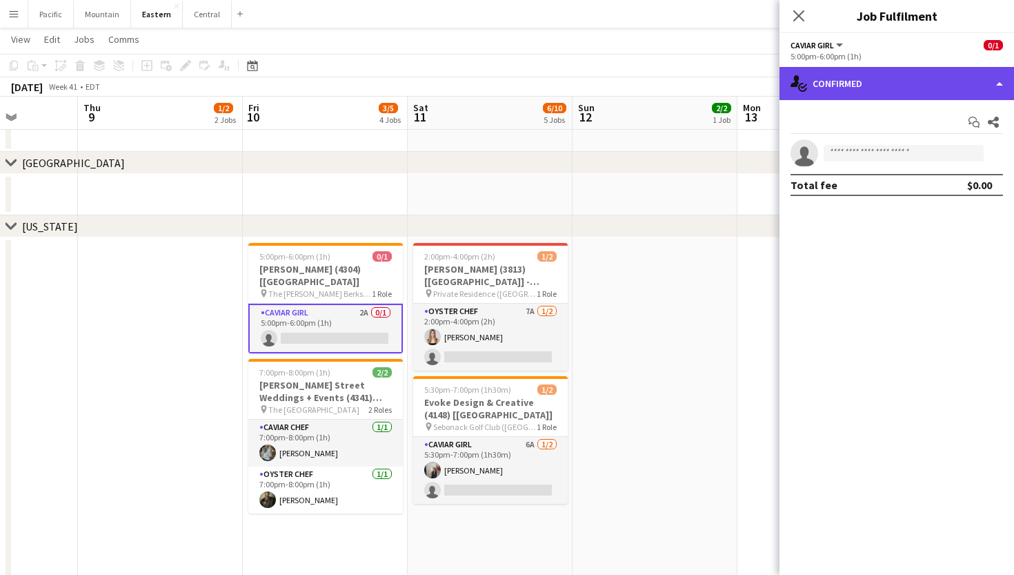
click at [886, 79] on div "single-neutral-actions-check-2 Confirmed" at bounding box center [897, 83] width 235 height 33
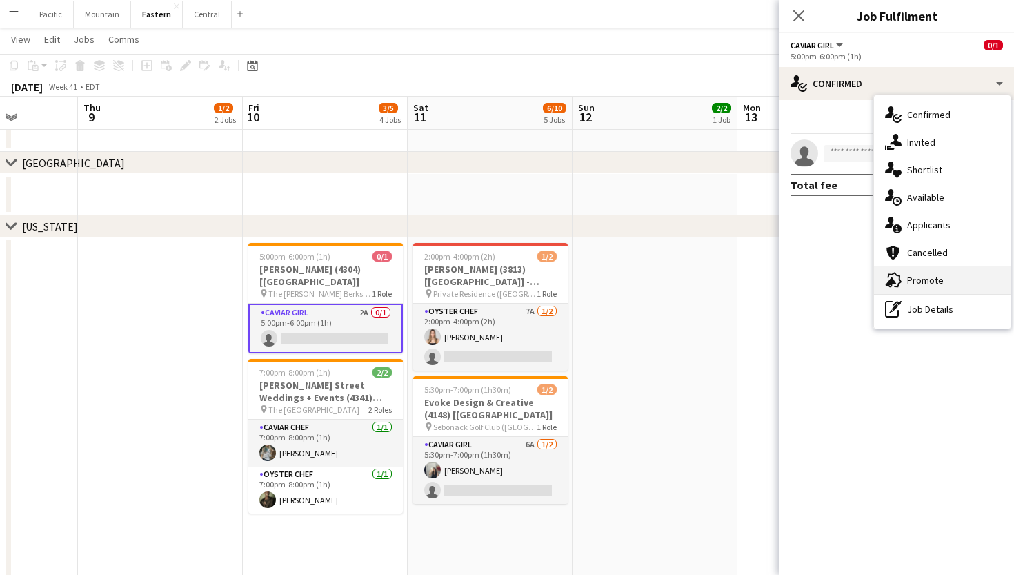
click at [910, 277] on span "Promote" at bounding box center [925, 280] width 37 height 12
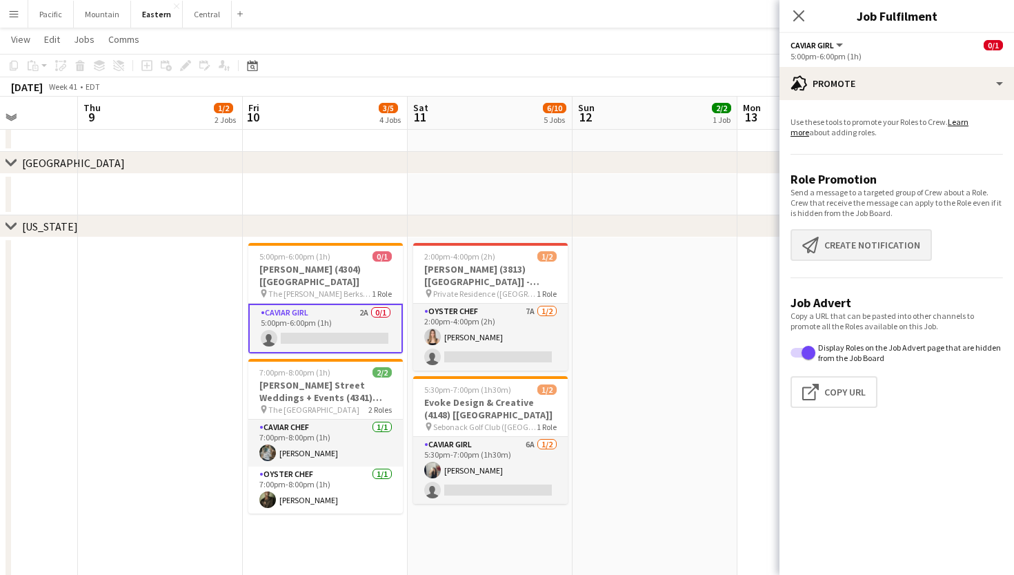
click at [864, 240] on button "Create notification Create notification" at bounding box center [861, 245] width 141 height 32
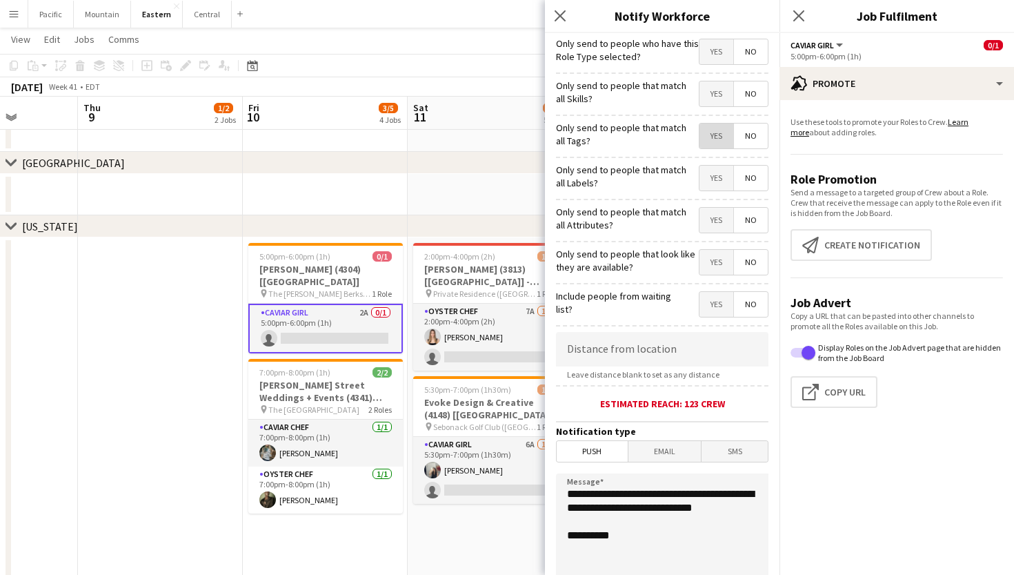
click at [711, 141] on span "Yes" at bounding box center [717, 136] width 34 height 25
drag, startPoint x: 642, startPoint y: 528, endPoint x: 558, endPoint y: 464, distance: 105.4
click at [558, 464] on form "**********" at bounding box center [662, 396] width 235 height 727
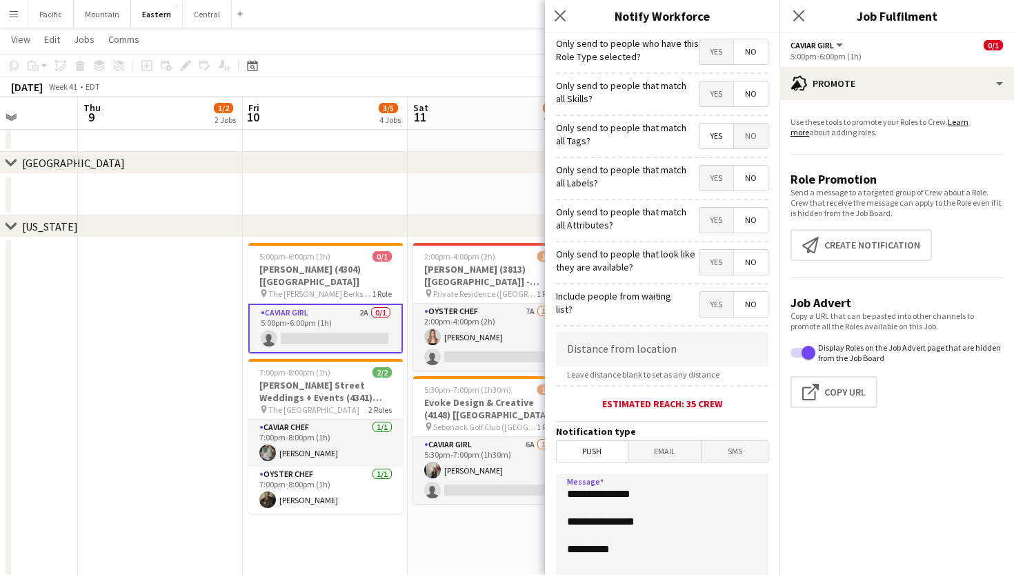
paste textarea "**********"
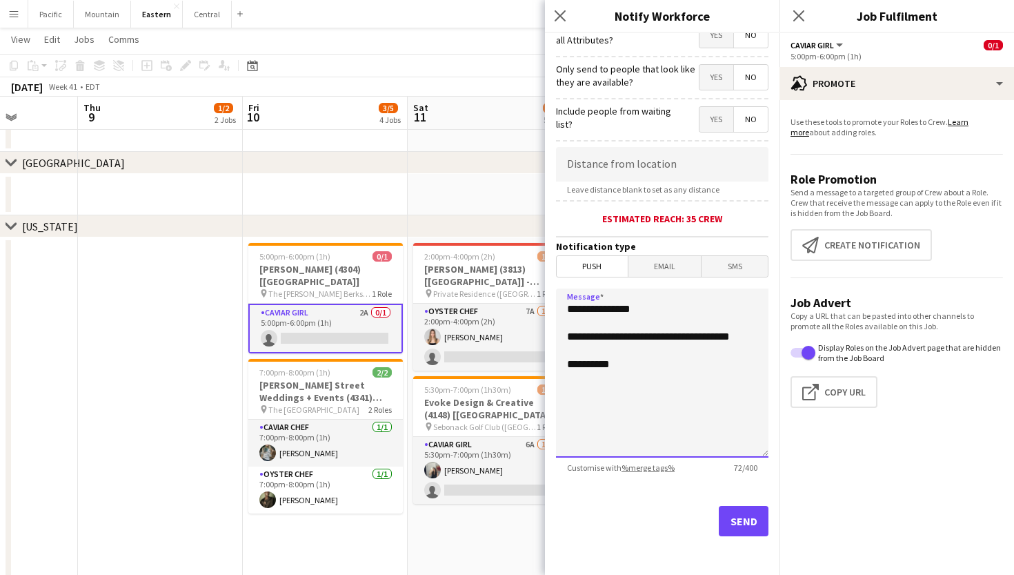
scroll to position [185, 0]
type textarea "**********"
click at [767, 526] on button "Send" at bounding box center [744, 521] width 50 height 30
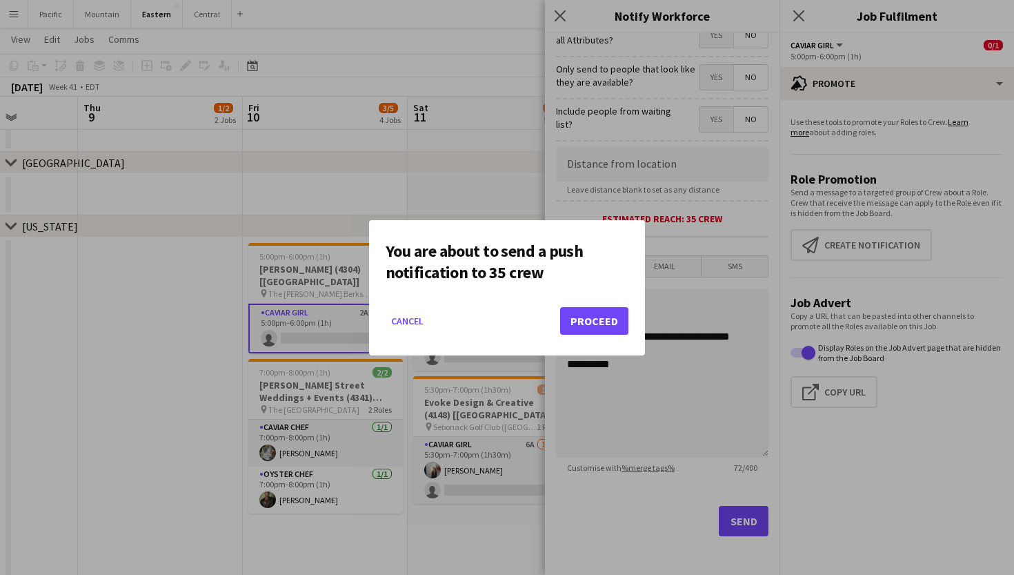
scroll to position [0, 0]
click at [569, 306] on mat-dialog-actions "Cancel Proceed" at bounding box center [507, 326] width 243 height 59
click at [587, 330] on button "Proceed" at bounding box center [594, 321] width 68 height 28
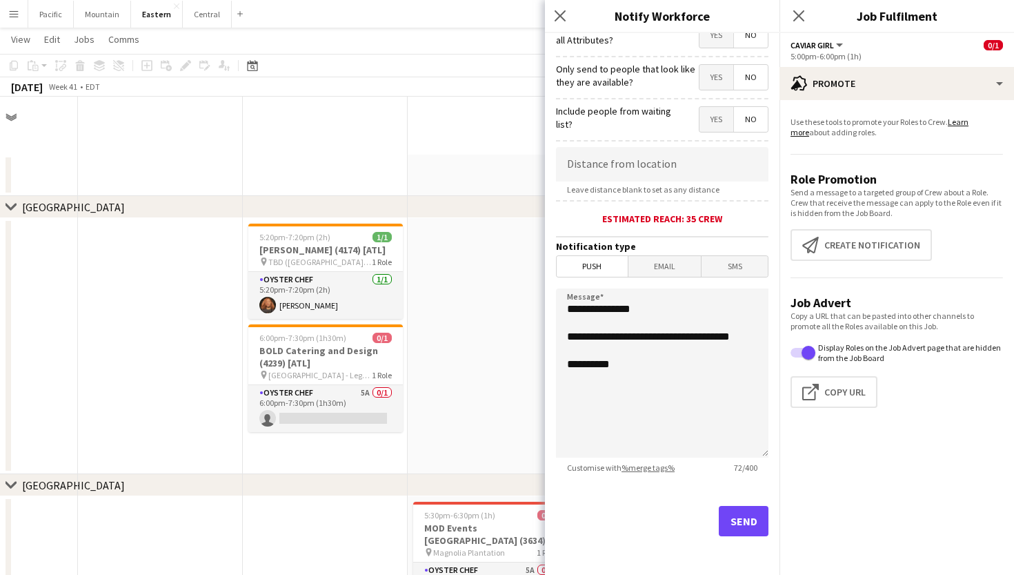
scroll to position [600, 0]
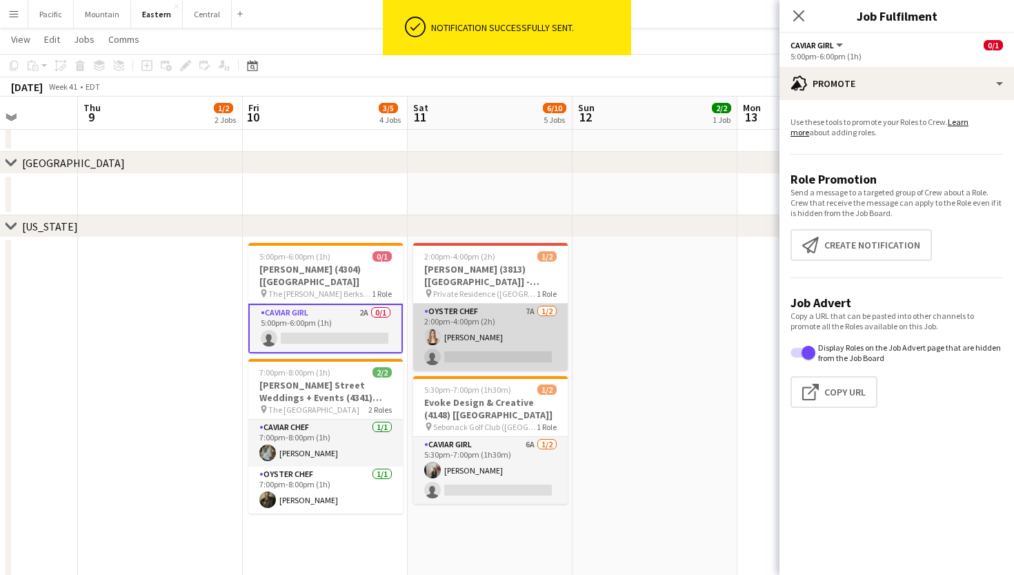
click at [497, 329] on app-card-role "Oyster Chef 7A [DATE] 2:00pm-4:00pm (2h) [PERSON_NAME] single-neutral-actions" at bounding box center [490, 337] width 155 height 67
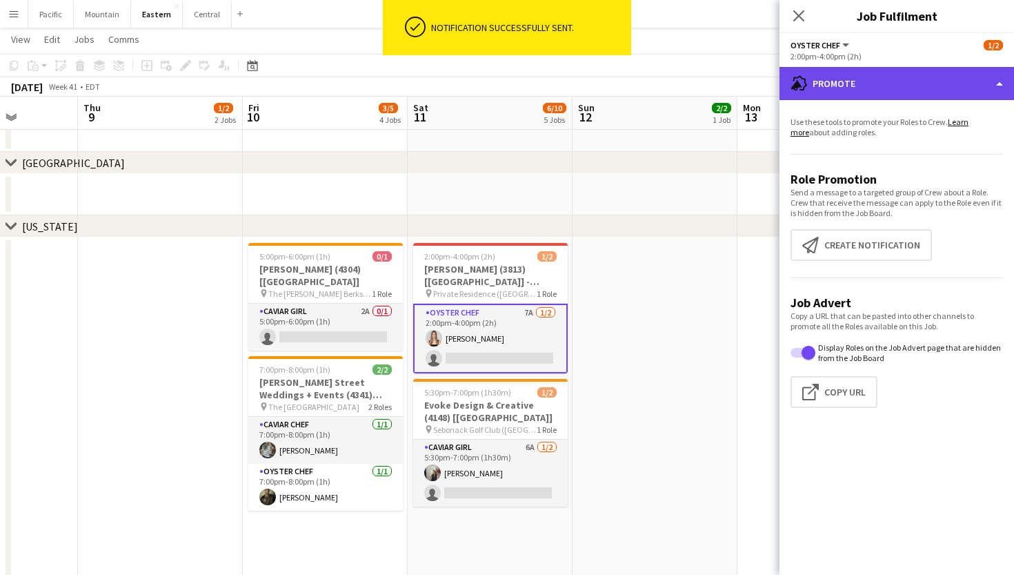
click at [915, 80] on div "advertising-megaphone Promote" at bounding box center [897, 83] width 235 height 33
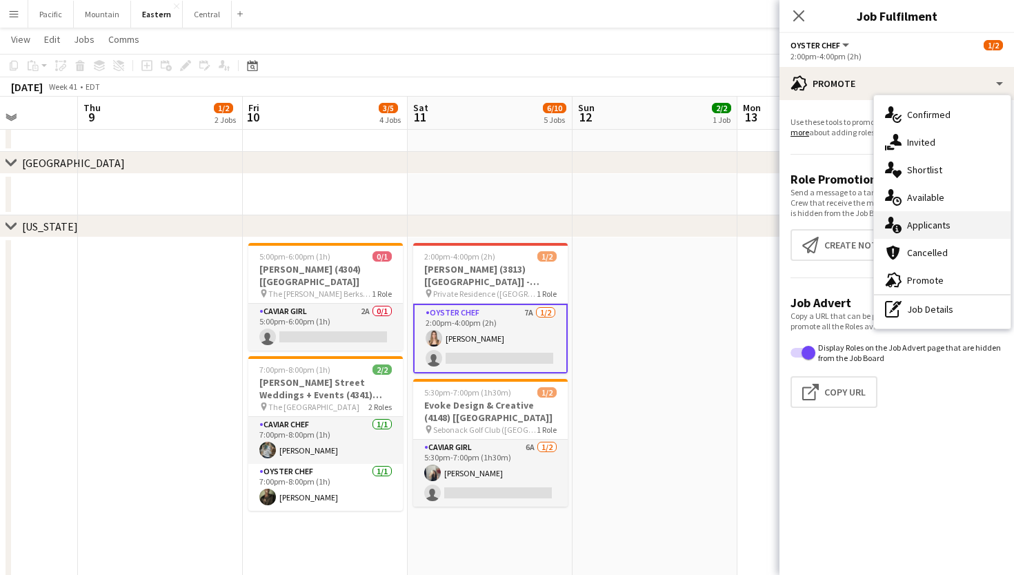
click at [969, 217] on div "single-neutral-actions-information Applicants" at bounding box center [942, 225] width 137 height 28
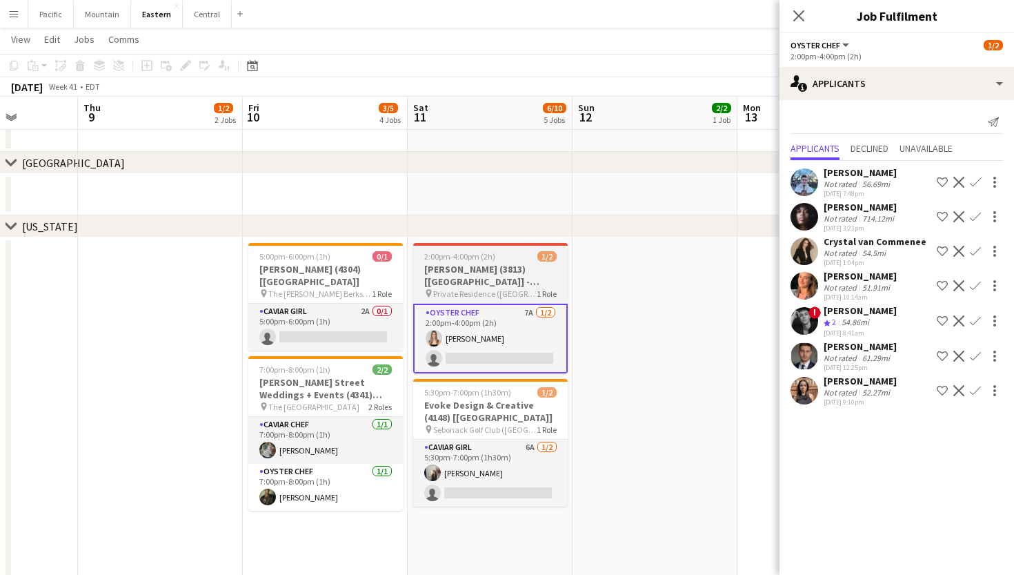
click at [529, 270] on h3 "[PERSON_NAME] (3813) [[GEOGRAPHIC_DATA]] - VENUE TBD" at bounding box center [490, 275] width 155 height 25
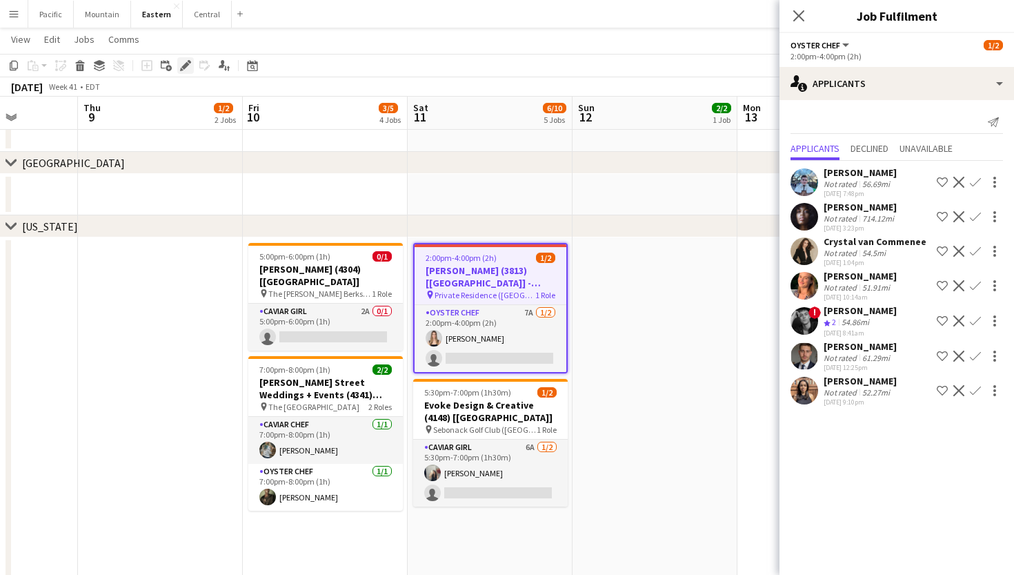
click at [180, 66] on icon "Edit" at bounding box center [185, 65] width 11 height 11
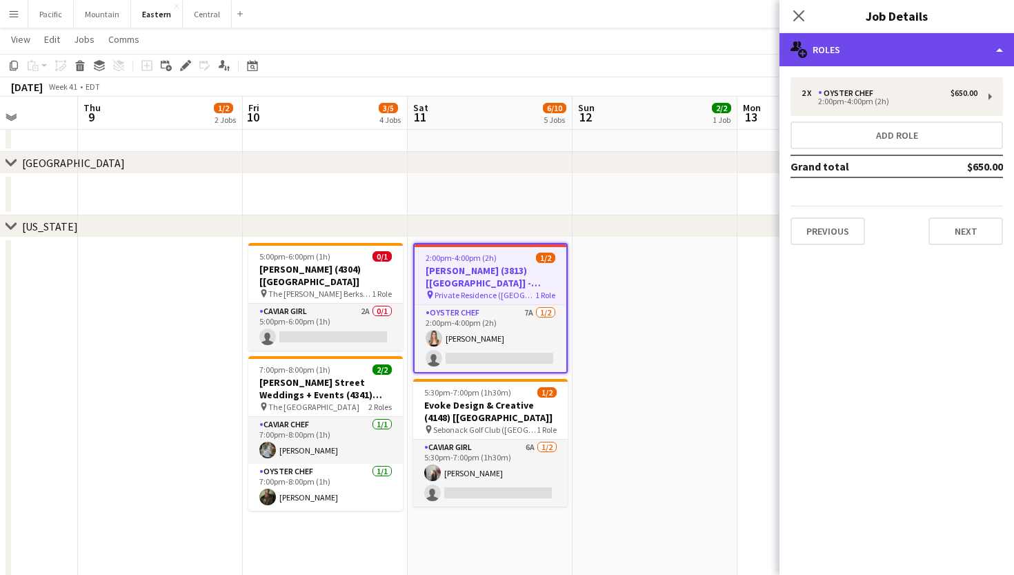
click at [932, 52] on div "multiple-users-add Roles" at bounding box center [897, 49] width 235 height 33
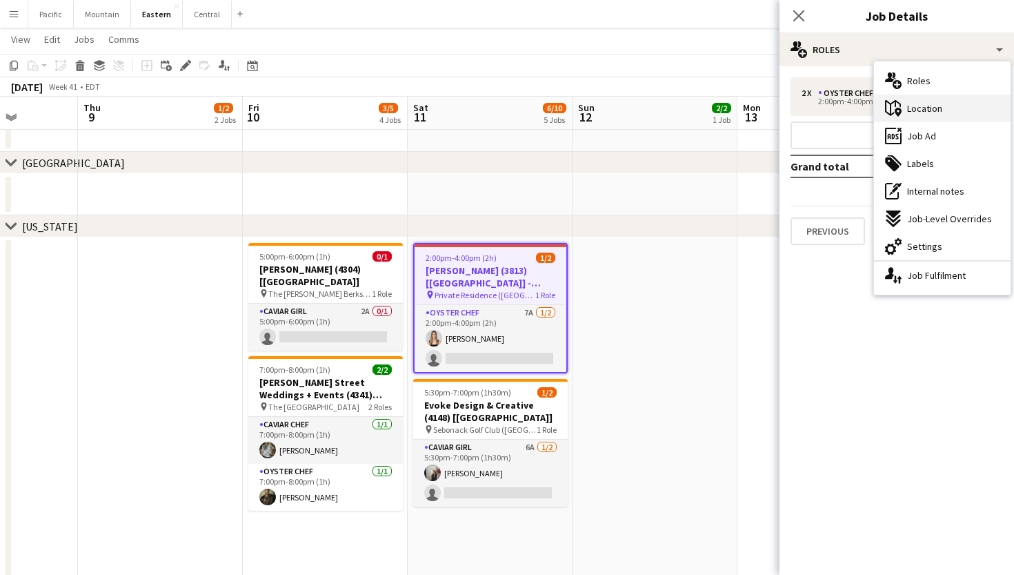
click at [934, 107] on span "Location" at bounding box center [924, 108] width 35 height 12
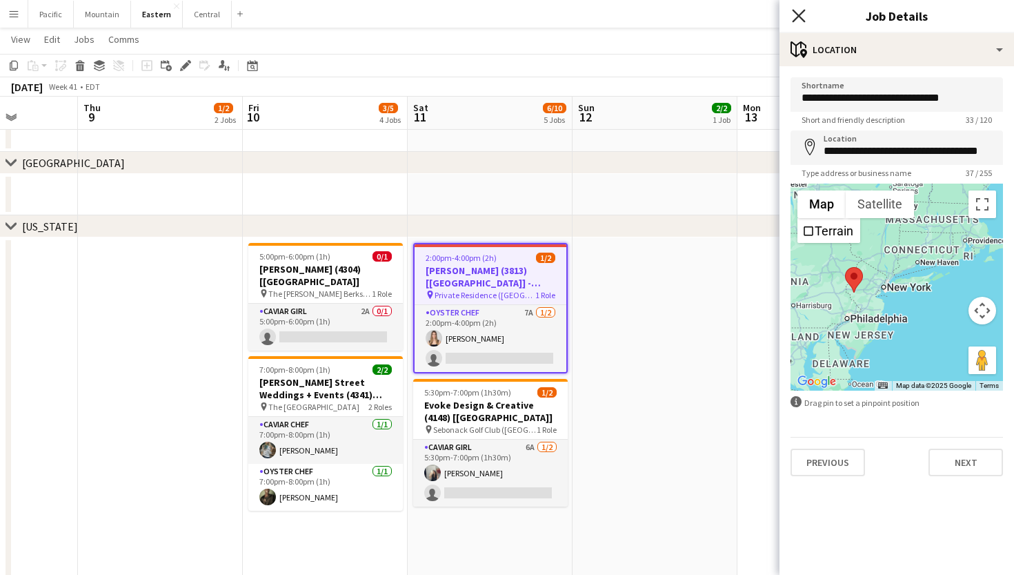
click at [800, 21] on icon "Close pop-in" at bounding box center [798, 15] width 13 height 13
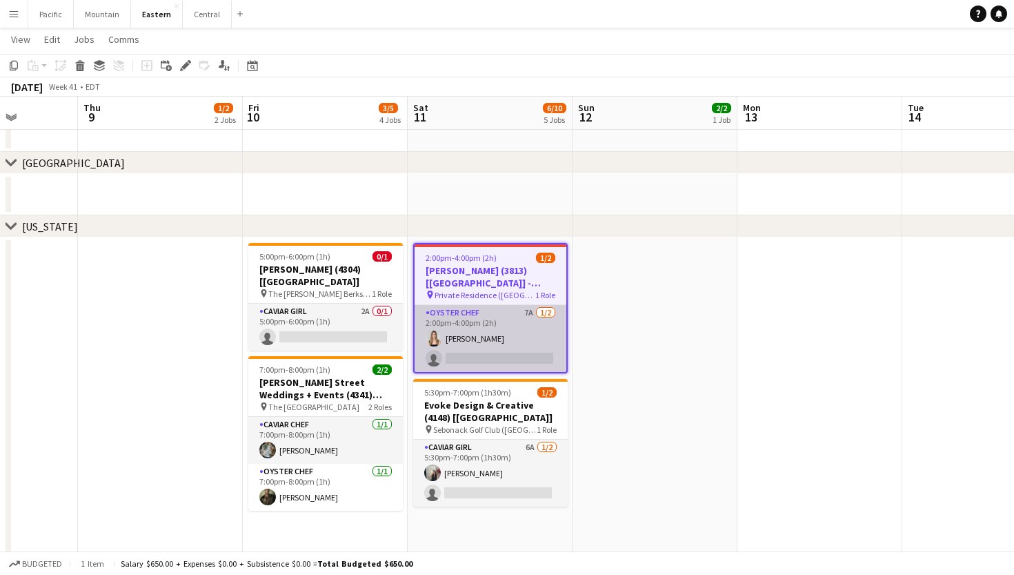
click at [484, 342] on app-card-role "Oyster Chef 7A [DATE] 2:00pm-4:00pm (2h) [PERSON_NAME] single-neutral-actions" at bounding box center [491, 338] width 152 height 67
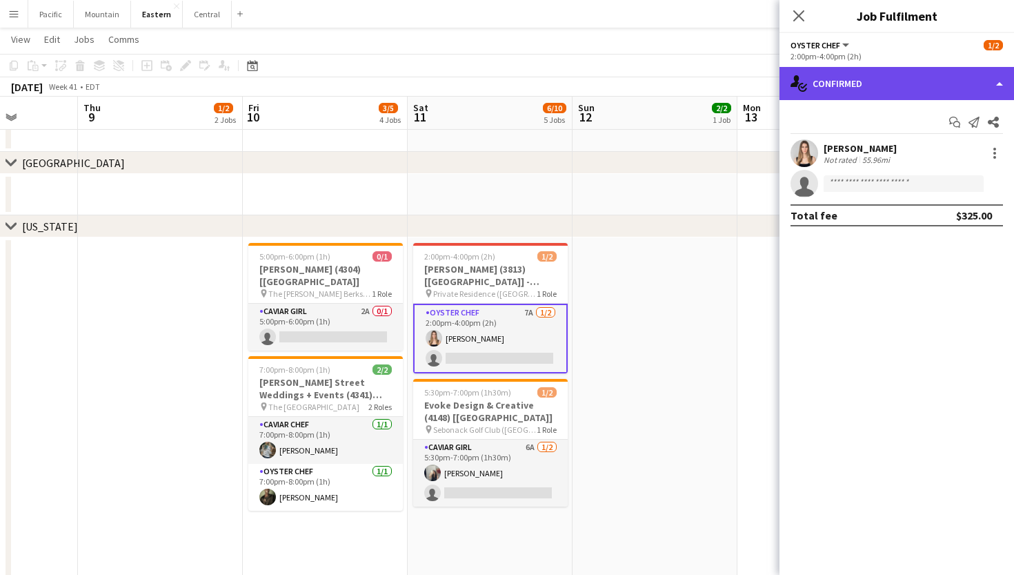
click at [887, 87] on div "single-neutral-actions-check-2 Confirmed" at bounding box center [897, 83] width 235 height 33
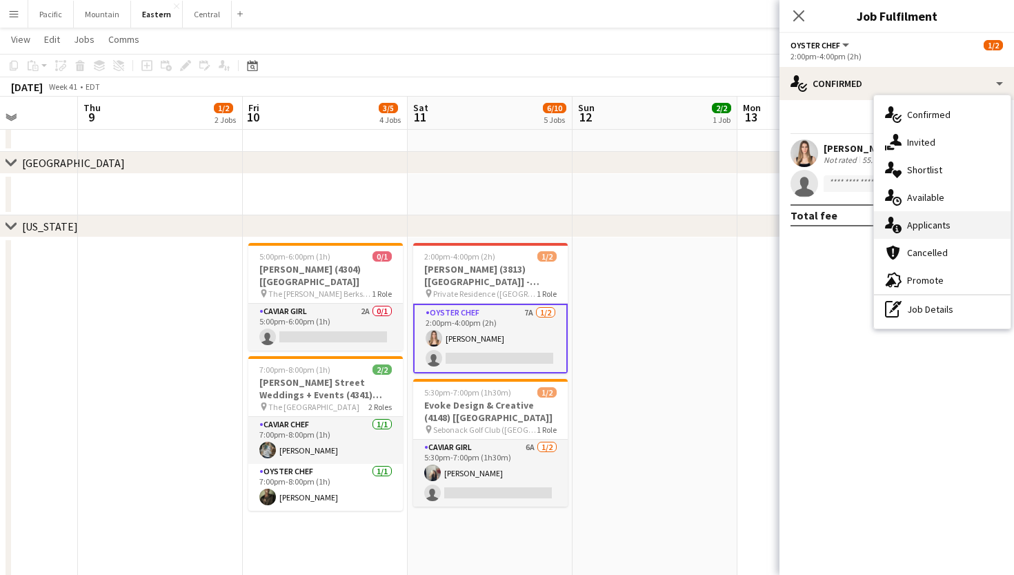
click at [921, 228] on span "Applicants" at bounding box center [928, 225] width 43 height 12
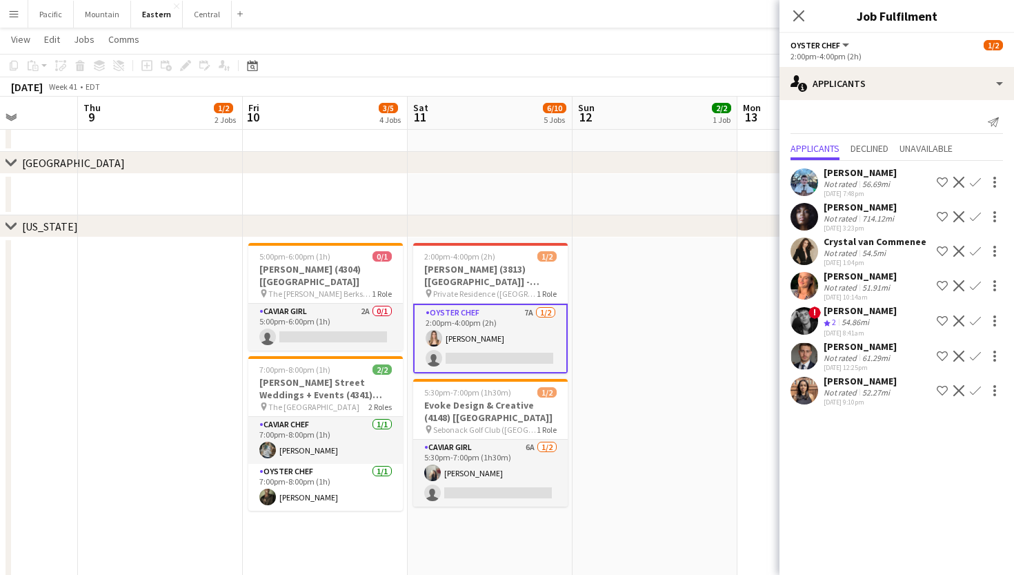
click at [972, 286] on app-icon "Confirm" at bounding box center [975, 285] width 11 height 11
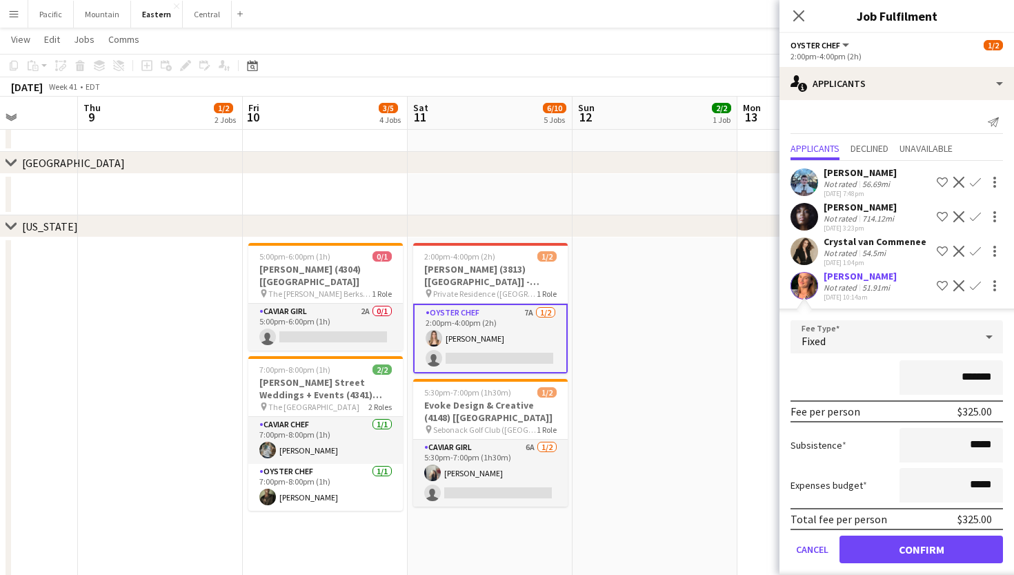
click at [892, 556] on button "Confirm" at bounding box center [922, 549] width 164 height 28
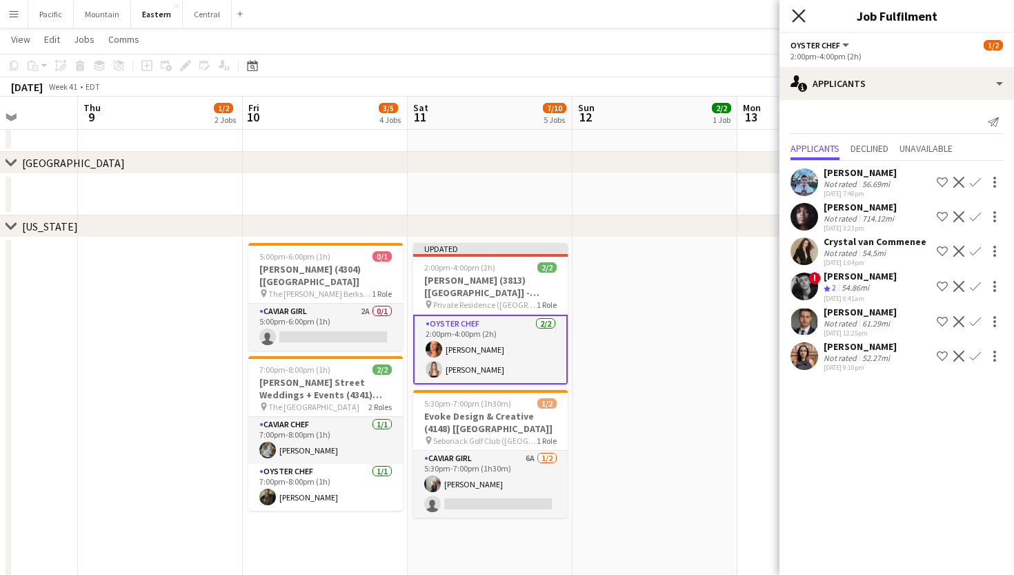
click at [795, 12] on icon at bounding box center [798, 15] width 13 height 13
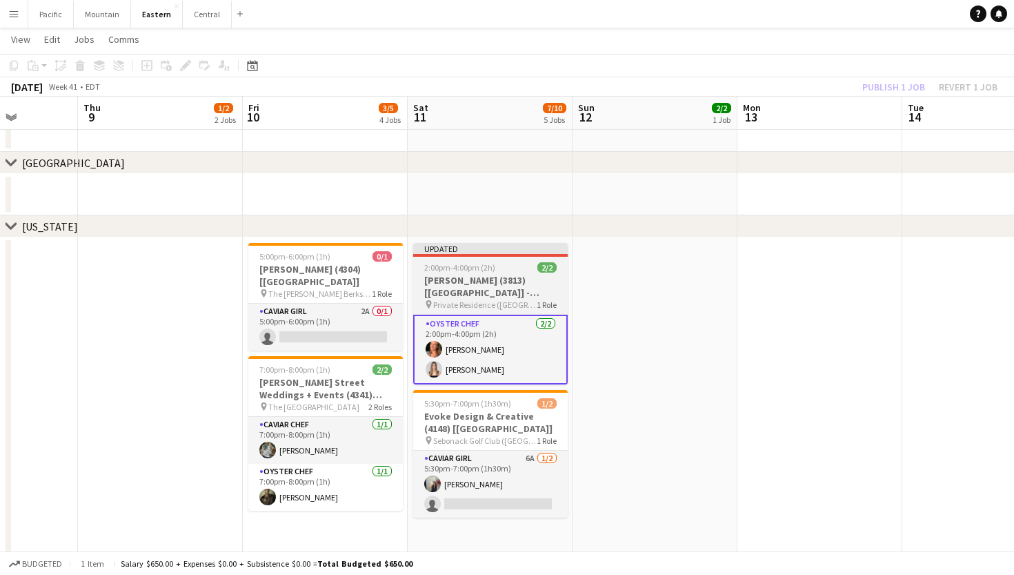
click at [507, 270] on div "2:00pm-4:00pm (2h) 2/2" at bounding box center [490, 267] width 155 height 10
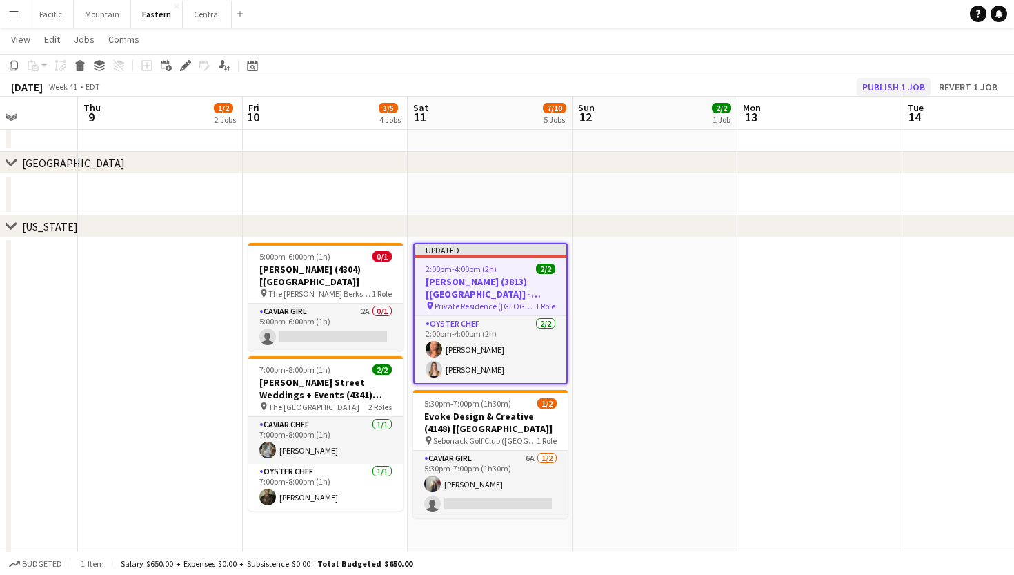
click at [889, 83] on button "Publish 1 job" at bounding box center [894, 87] width 74 height 18
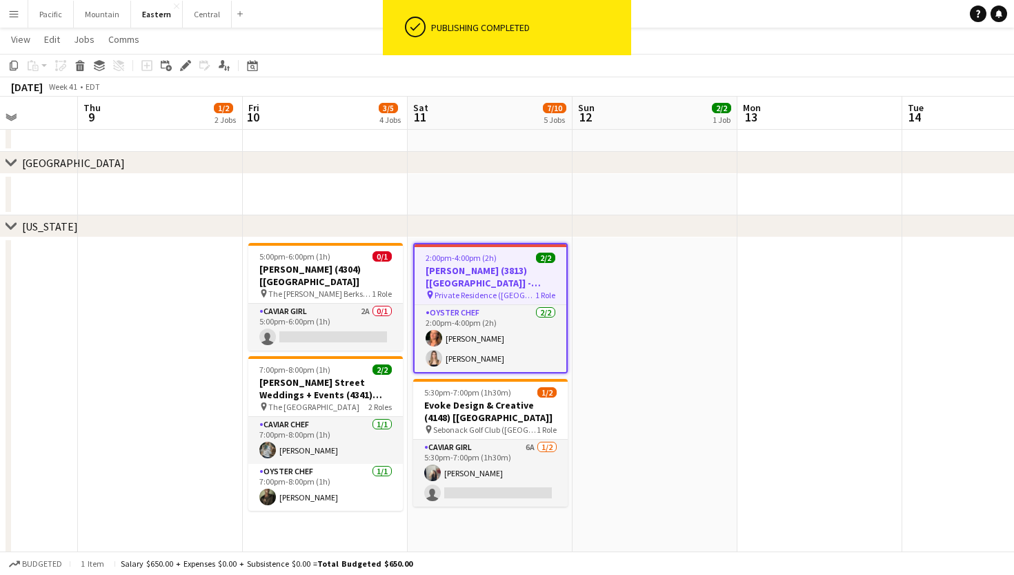
click at [483, 285] on h3 "[PERSON_NAME] (3813) [[GEOGRAPHIC_DATA]] - VENUE TBD" at bounding box center [491, 276] width 152 height 25
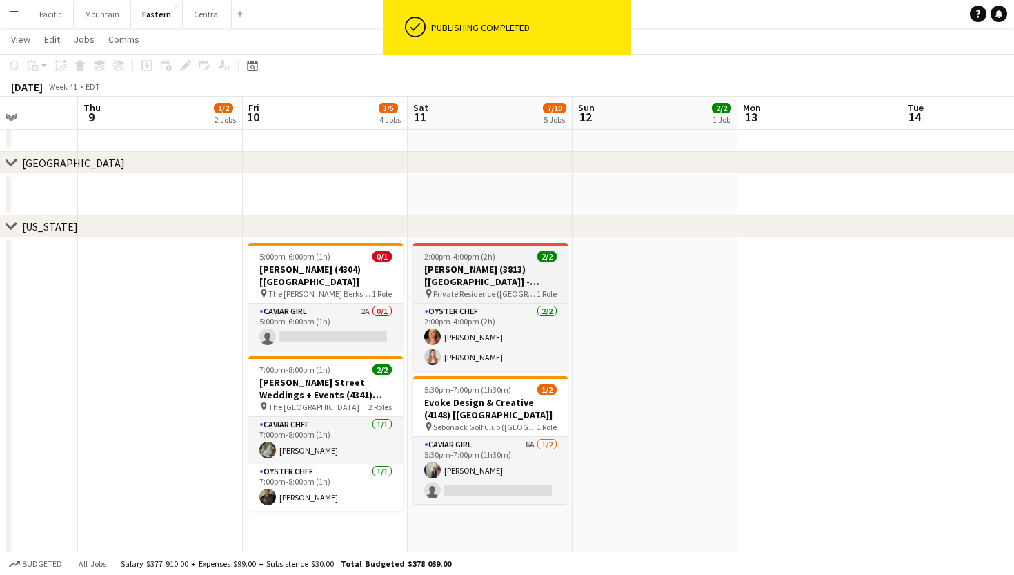
click at [466, 282] on h3 "[PERSON_NAME] (3813) [[GEOGRAPHIC_DATA]] - VENUE TBD" at bounding box center [490, 275] width 155 height 25
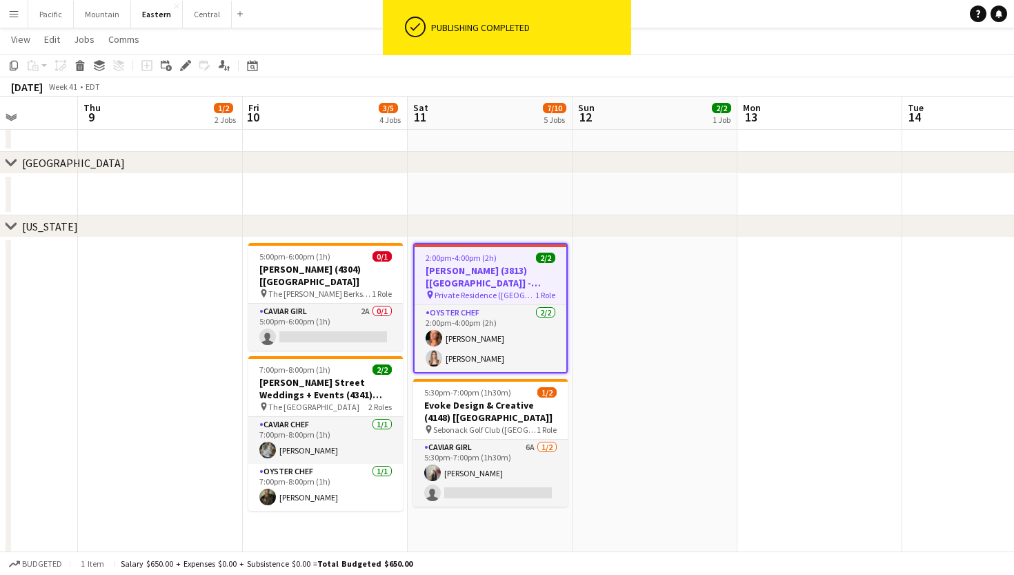
click at [188, 82] on div "[DATE] Week 41 • EDT" at bounding box center [507, 86] width 1014 height 19
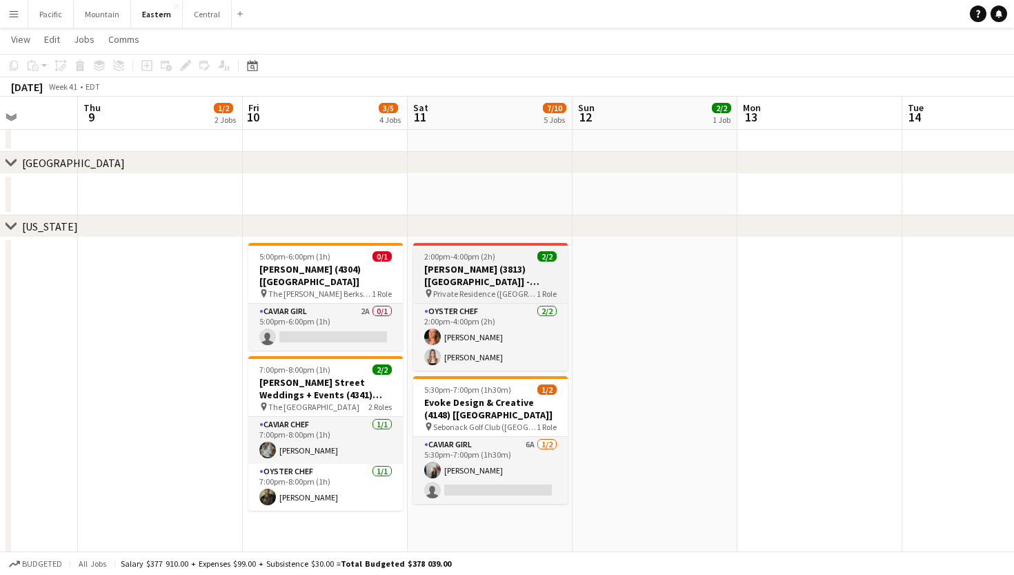
click at [494, 275] on h3 "[PERSON_NAME] (3813) [[GEOGRAPHIC_DATA]] - VENUE TBD" at bounding box center [490, 275] width 155 height 25
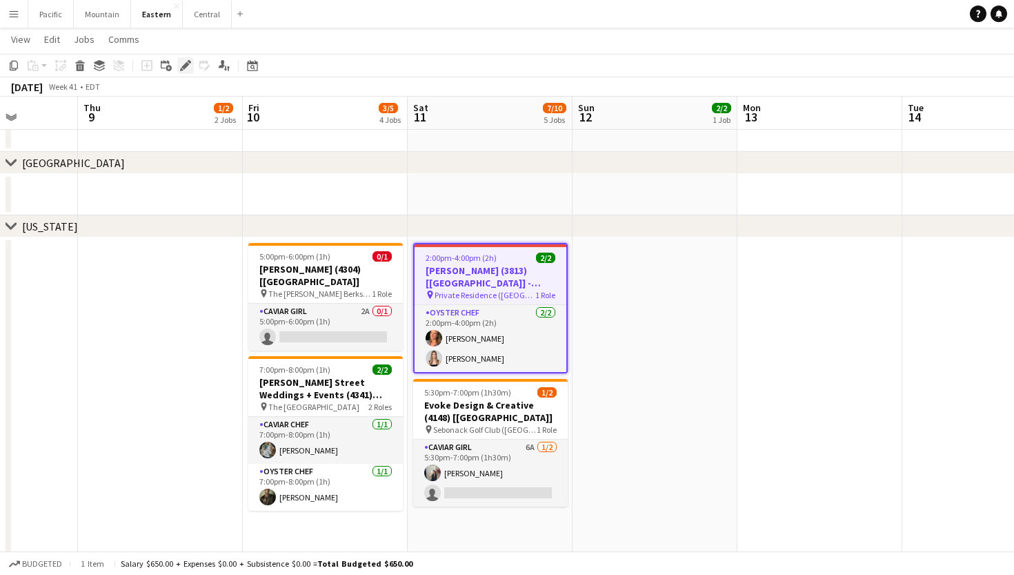
click at [186, 62] on icon "Edit" at bounding box center [185, 65] width 11 height 11
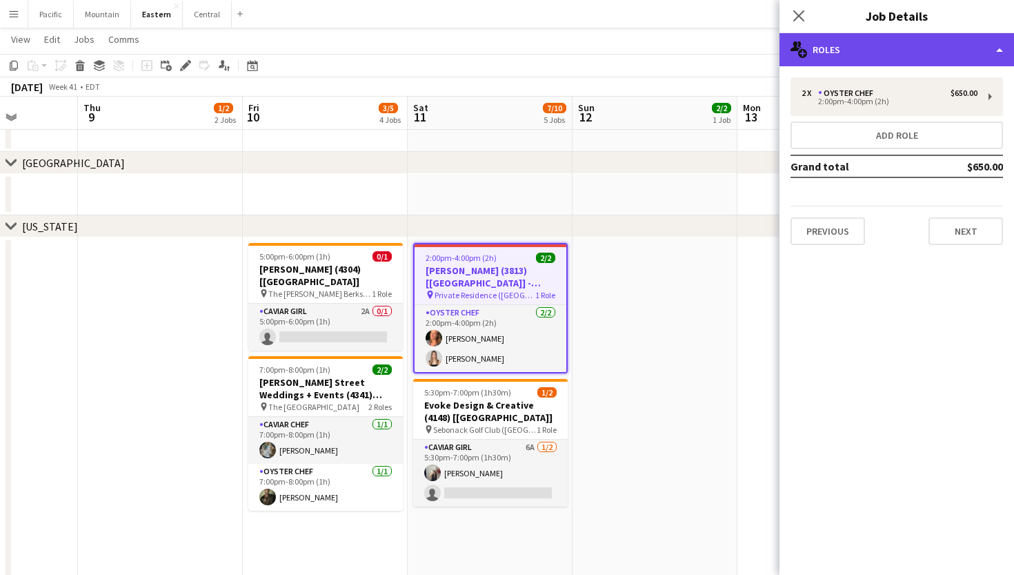
click at [912, 41] on div "multiple-users-add Roles" at bounding box center [897, 49] width 235 height 33
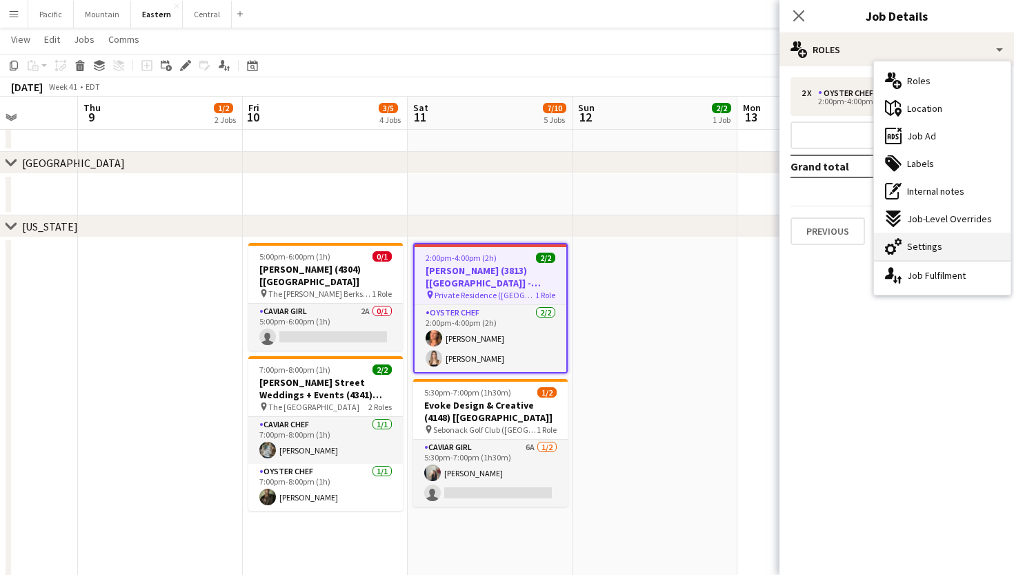
click at [946, 243] on div "cog-double-3 Settings" at bounding box center [942, 247] width 137 height 28
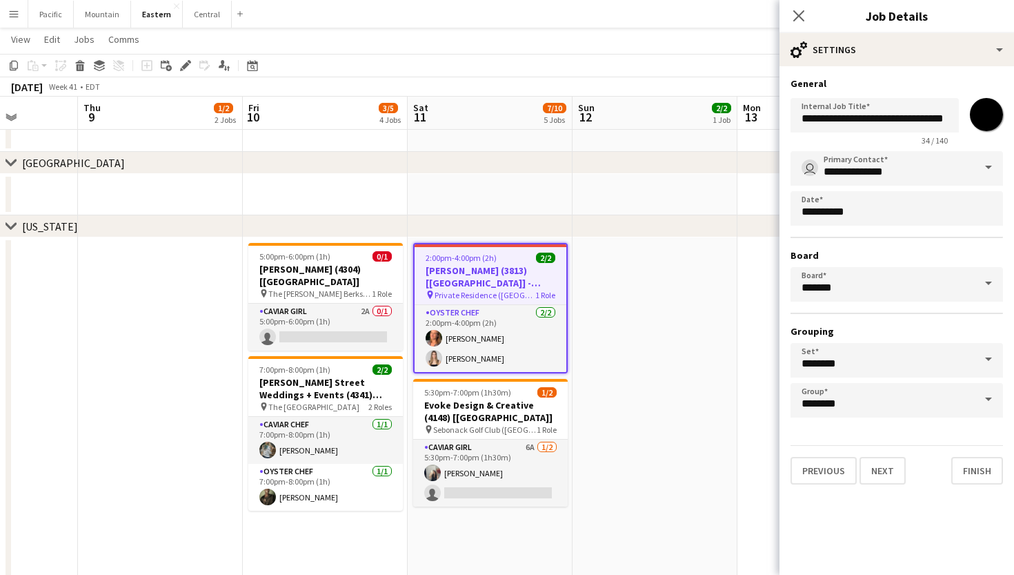
click at [987, 121] on input "*******" at bounding box center [987, 115] width 50 height 50
type input "*******"
click at [798, 13] on icon "Close pop-in" at bounding box center [798, 15] width 13 height 13
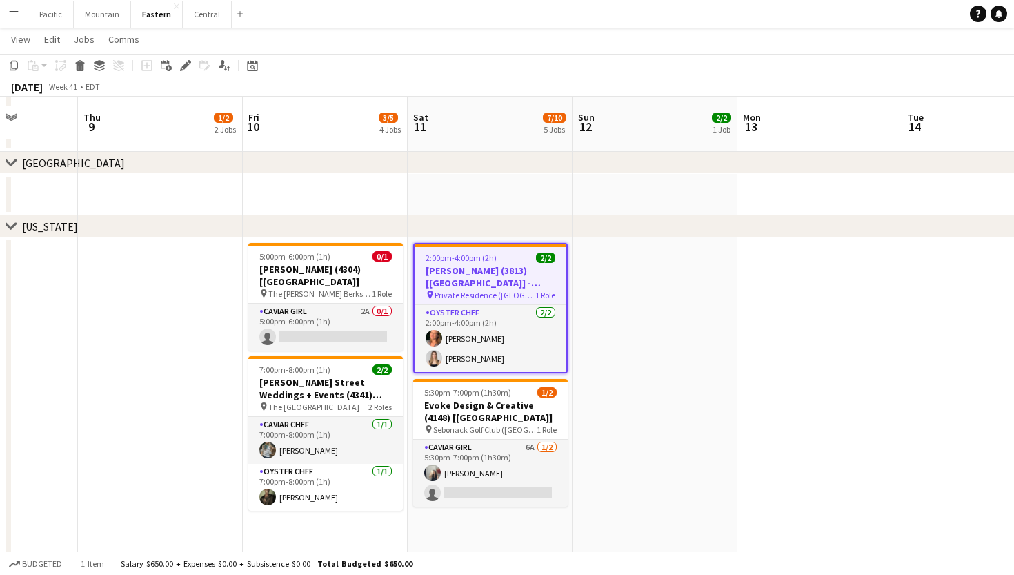
scroll to position [660, 0]
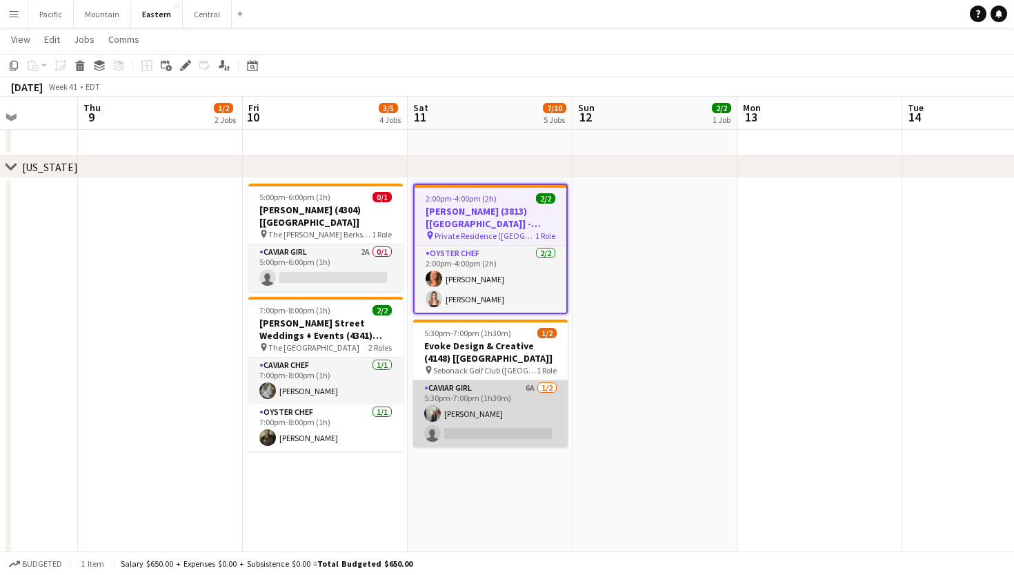
click at [495, 429] on app-card-role "Caviar Girl 6A [DATE] 5:30pm-7:00pm (1h30m) [PERSON_NAME] single-neutral-actions" at bounding box center [490, 413] width 155 height 67
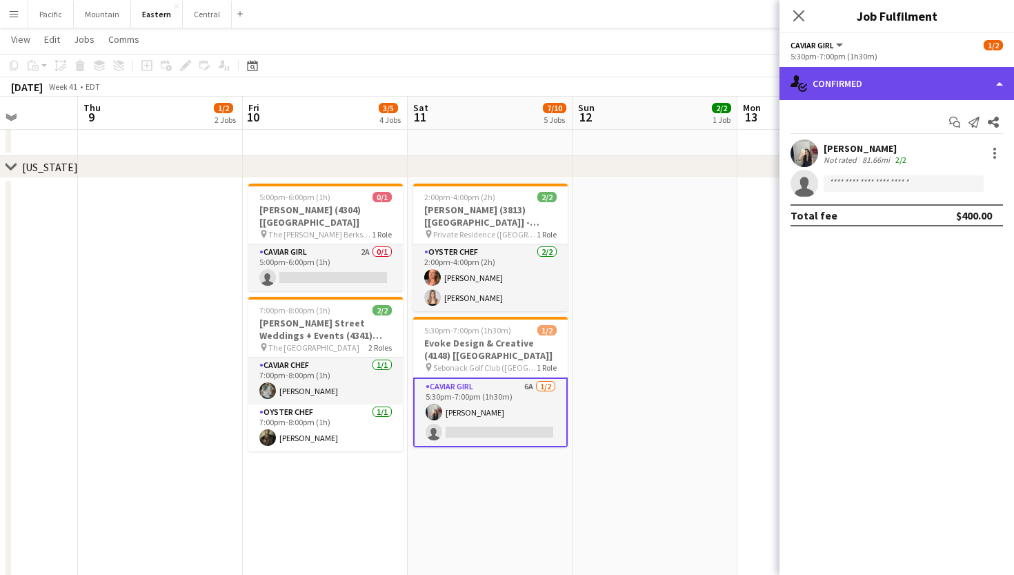
click at [960, 72] on div "single-neutral-actions-check-2 Confirmed" at bounding box center [897, 83] width 235 height 33
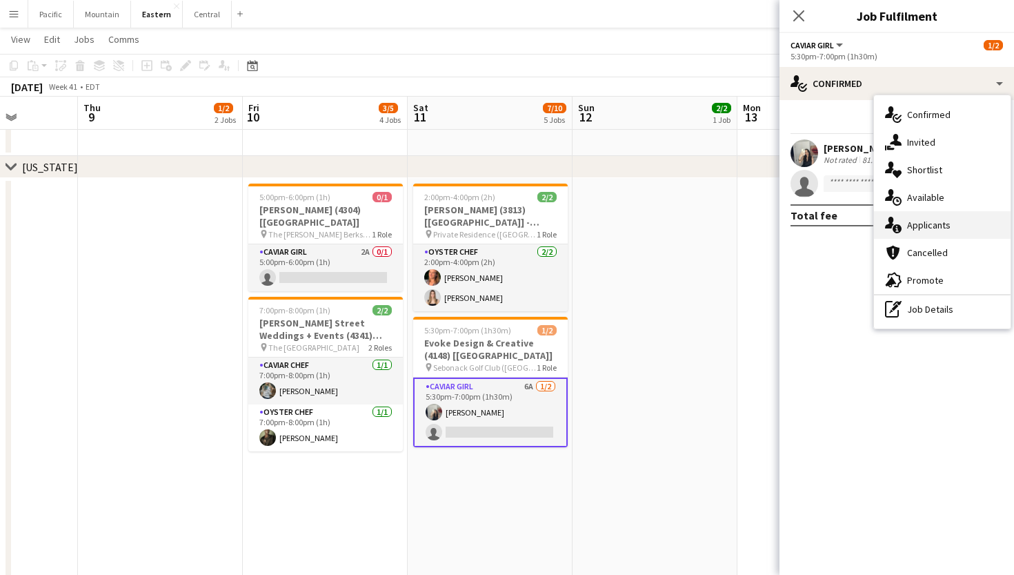
click at [956, 224] on div "single-neutral-actions-information Applicants" at bounding box center [942, 225] width 137 height 28
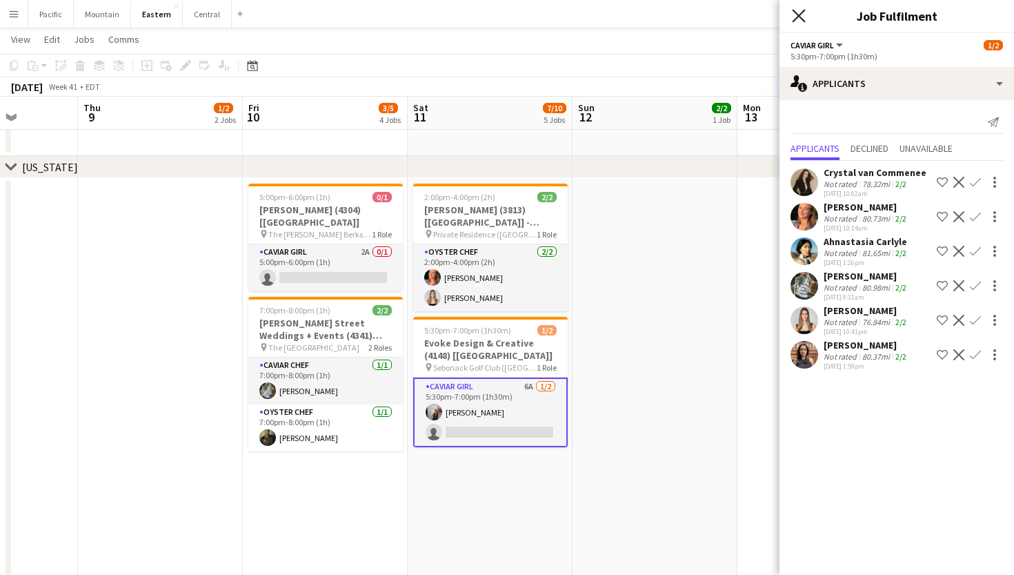
click at [802, 15] on icon "Close pop-in" at bounding box center [798, 15] width 13 height 13
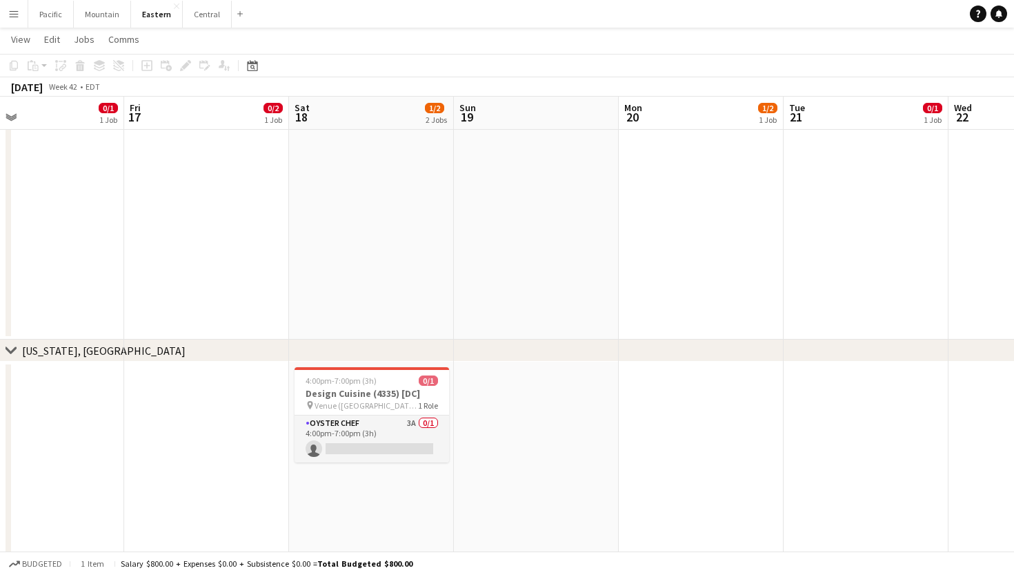
scroll to position [0, 372]
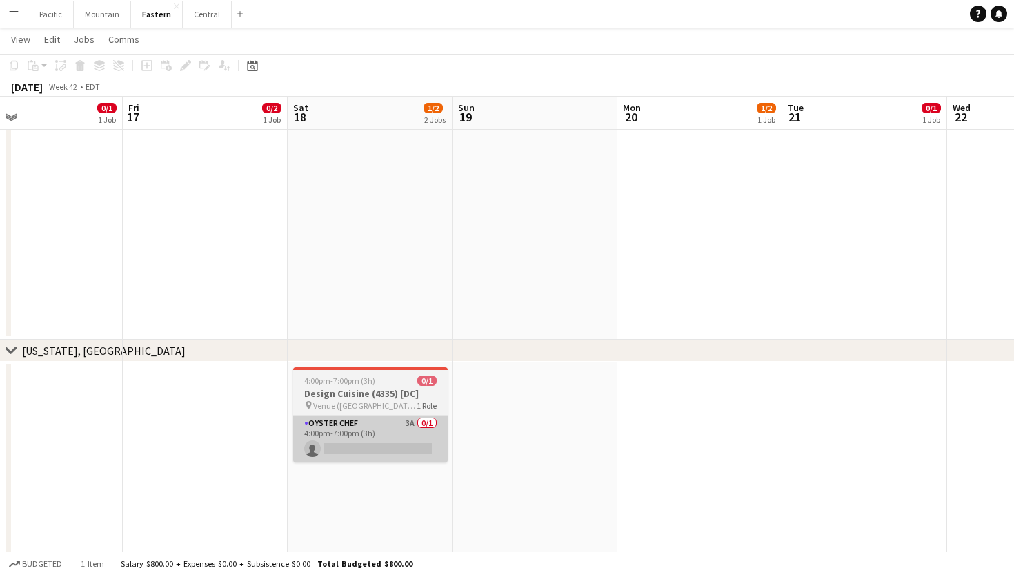
click at [377, 418] on app-card-role "Oyster Chef 3A 0/1 4:00pm-7:00pm (3h) single-neutral-actions" at bounding box center [370, 438] width 155 height 47
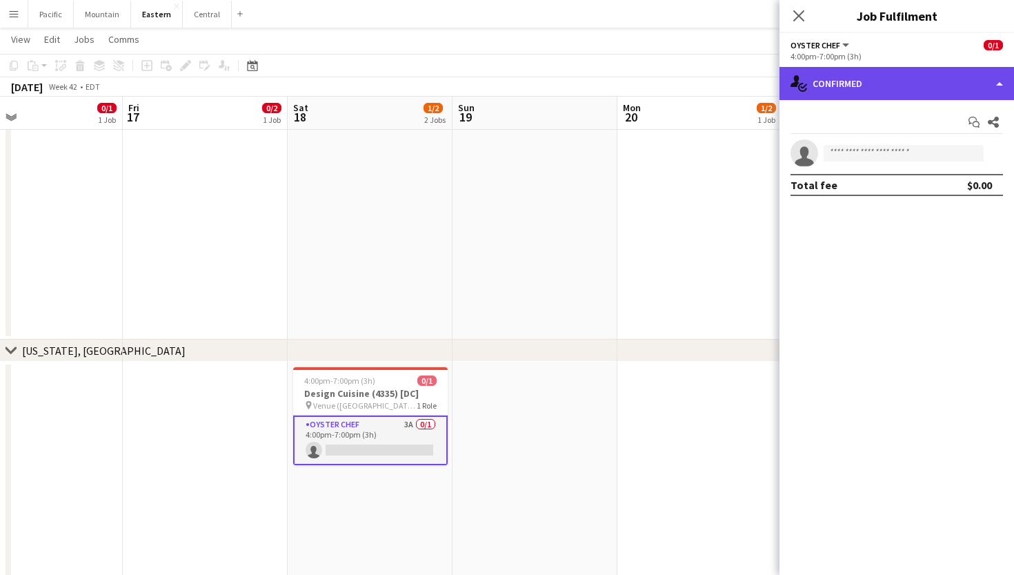
click at [972, 91] on div "single-neutral-actions-check-2 Confirmed" at bounding box center [897, 83] width 235 height 33
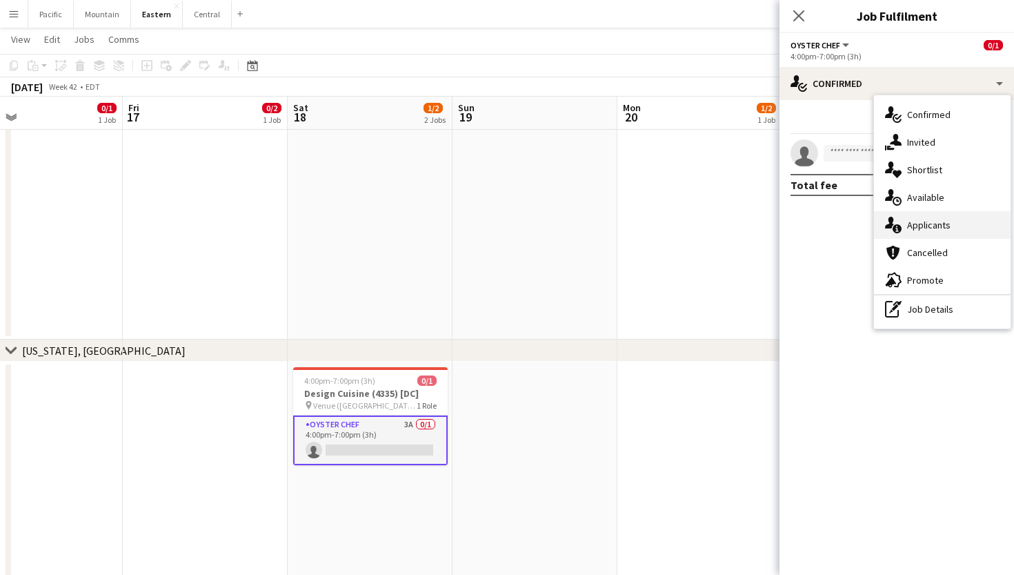
click at [959, 224] on div "single-neutral-actions-information Applicants" at bounding box center [942, 225] width 137 height 28
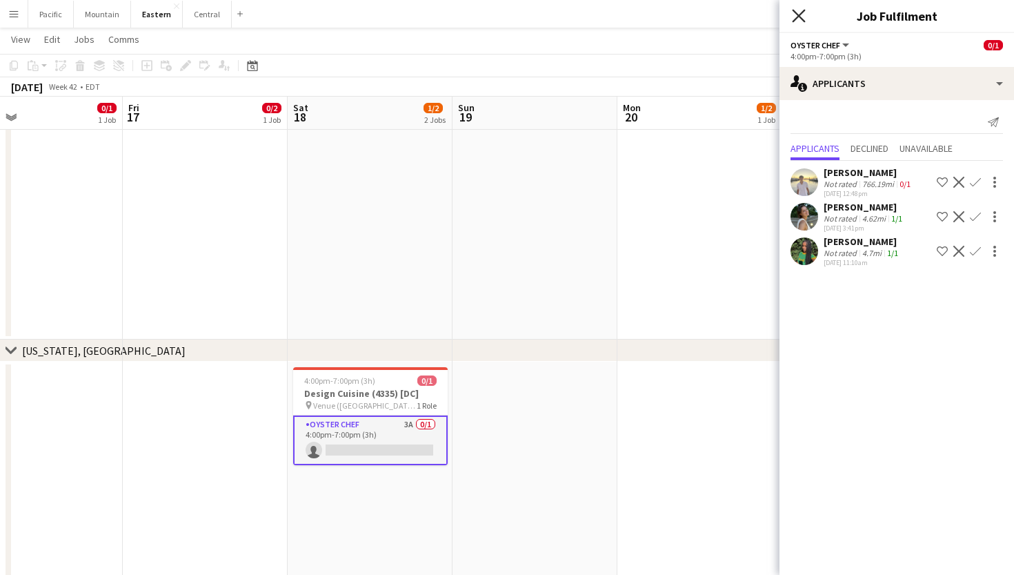
click at [802, 15] on icon "Close pop-in" at bounding box center [798, 15] width 13 height 13
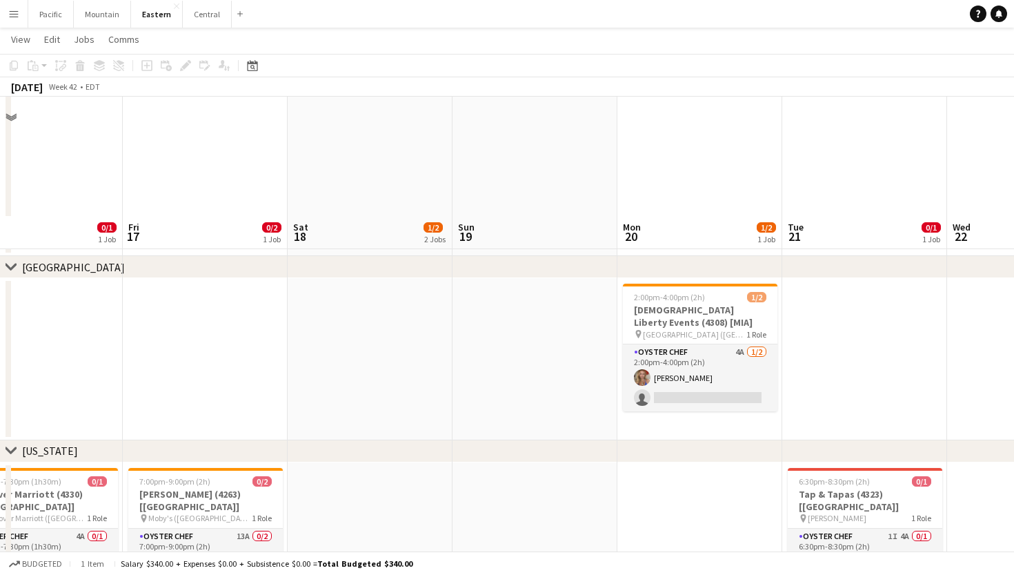
scroll to position [623, 0]
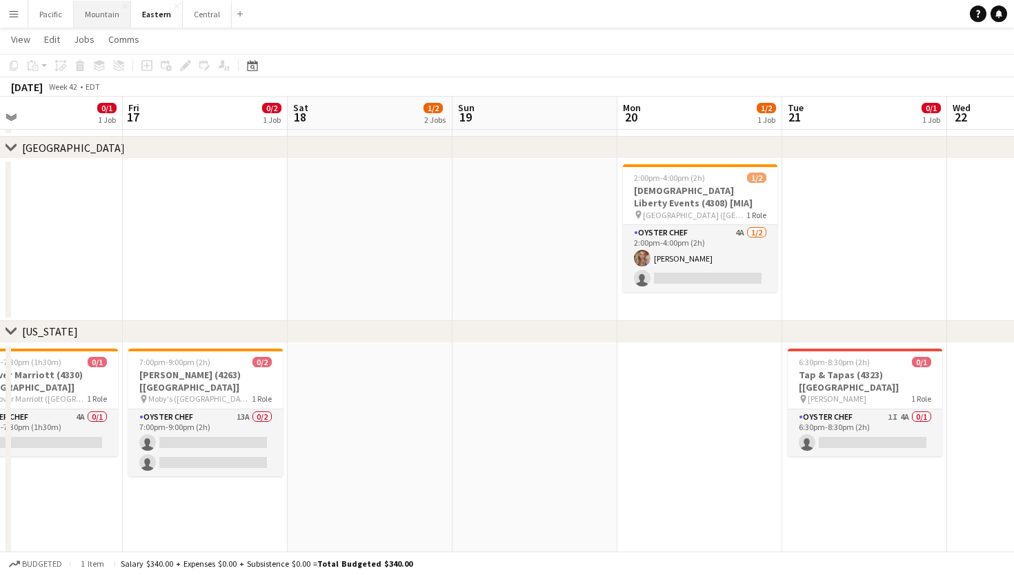
click at [90, 6] on button "Mountain Close" at bounding box center [102, 14] width 57 height 27
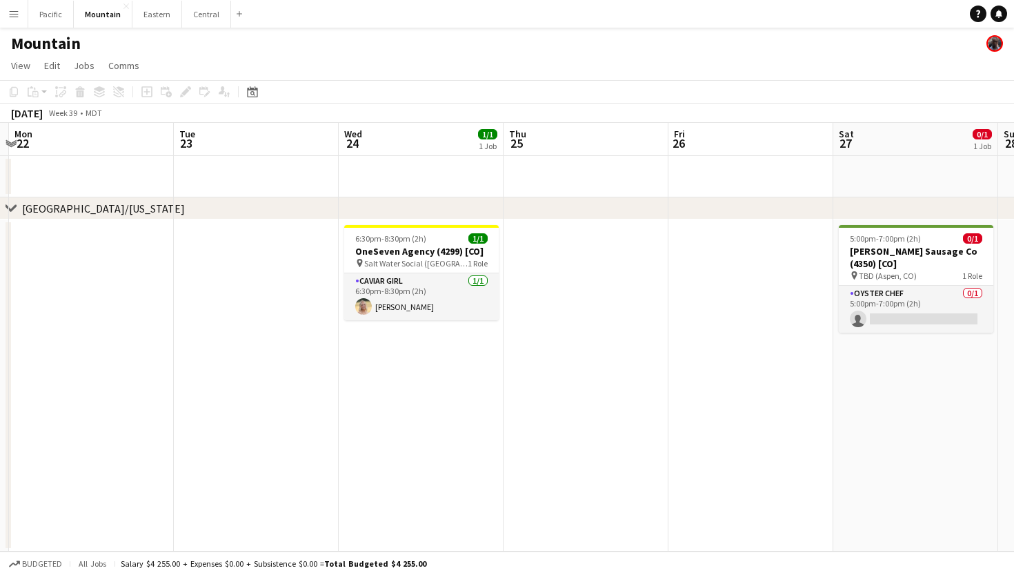
scroll to position [0, 313]
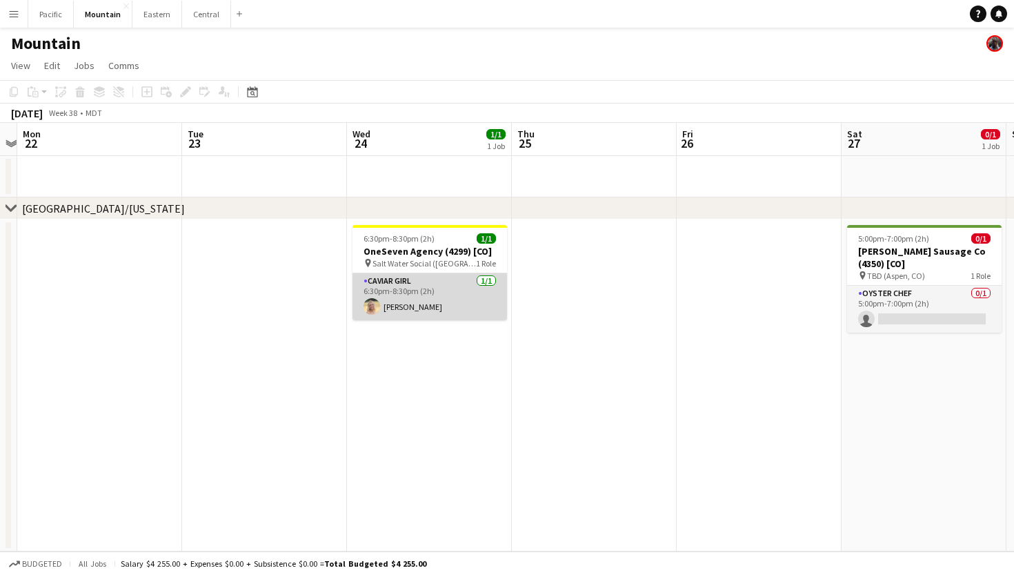
click at [451, 307] on app-card-role "Caviar Girl [DEMOGRAPHIC_DATA][DATE] 6:30pm-8:30pm (2h) [PERSON_NAME]" at bounding box center [430, 296] width 155 height 47
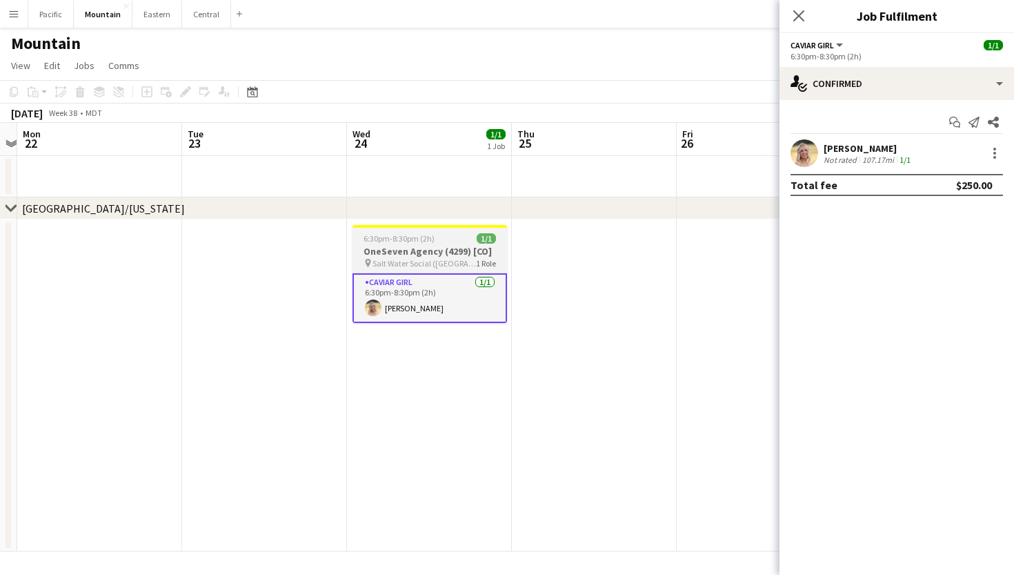
click at [430, 247] on h3 "OneSeven Agency (4299) [CO]" at bounding box center [430, 251] width 155 height 12
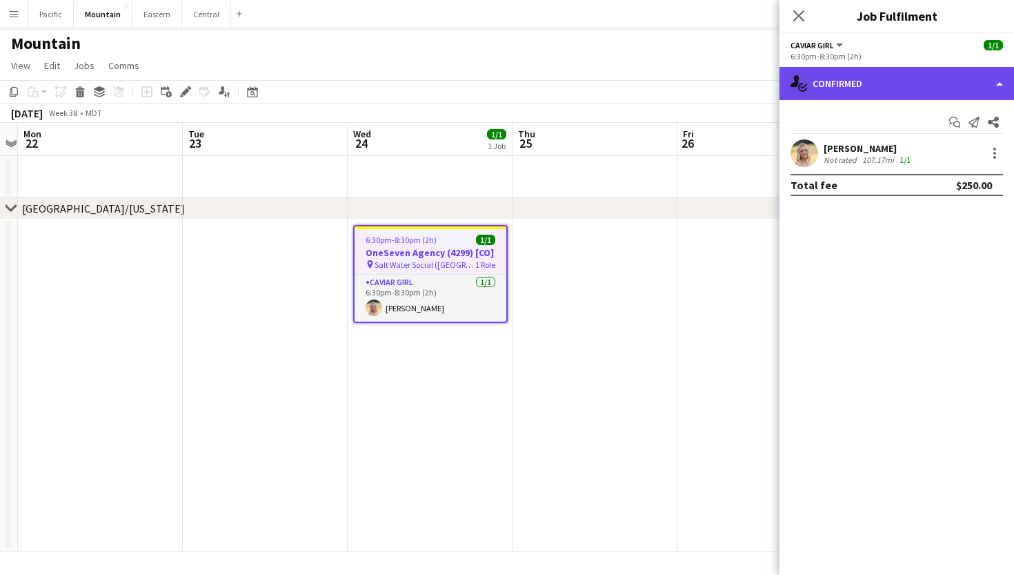
click at [831, 84] on div "single-neutral-actions-check-2 Confirmed" at bounding box center [897, 83] width 235 height 33
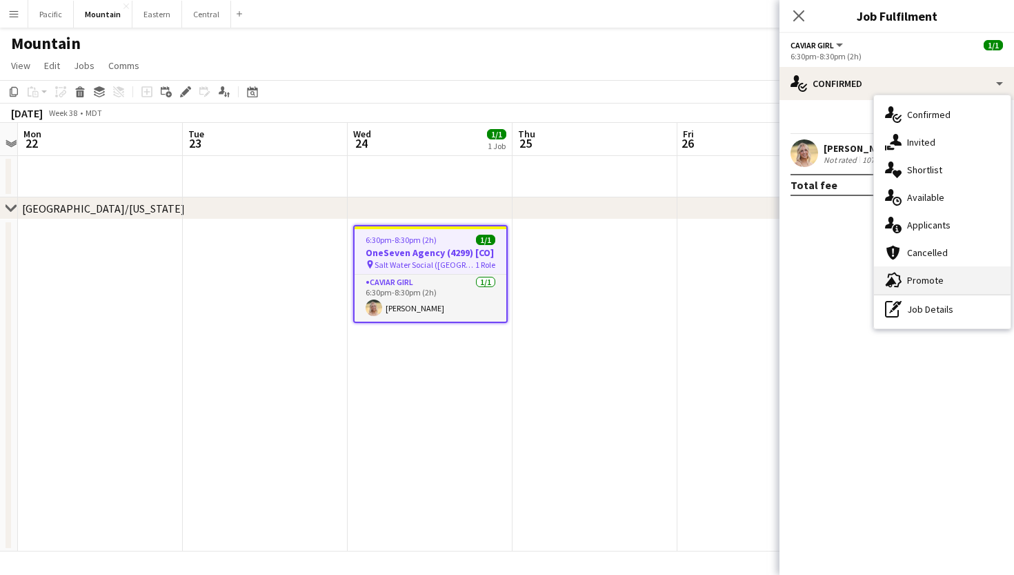
click at [925, 279] on span "Promote" at bounding box center [925, 280] width 37 height 12
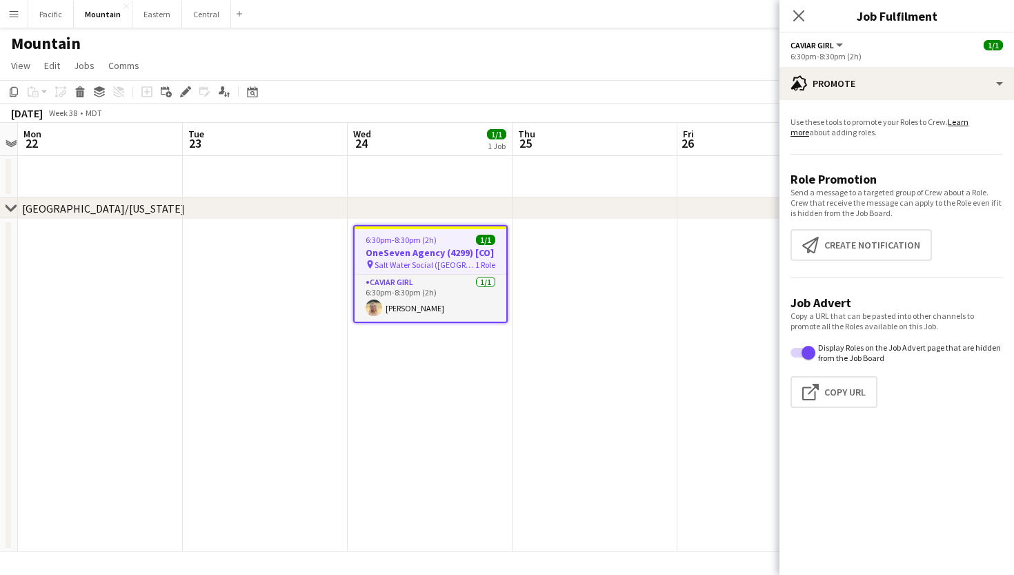
click at [442, 262] on span "Salt Water Social ([GEOGRAPHIC_DATA], [GEOGRAPHIC_DATA])" at bounding box center [425, 264] width 101 height 10
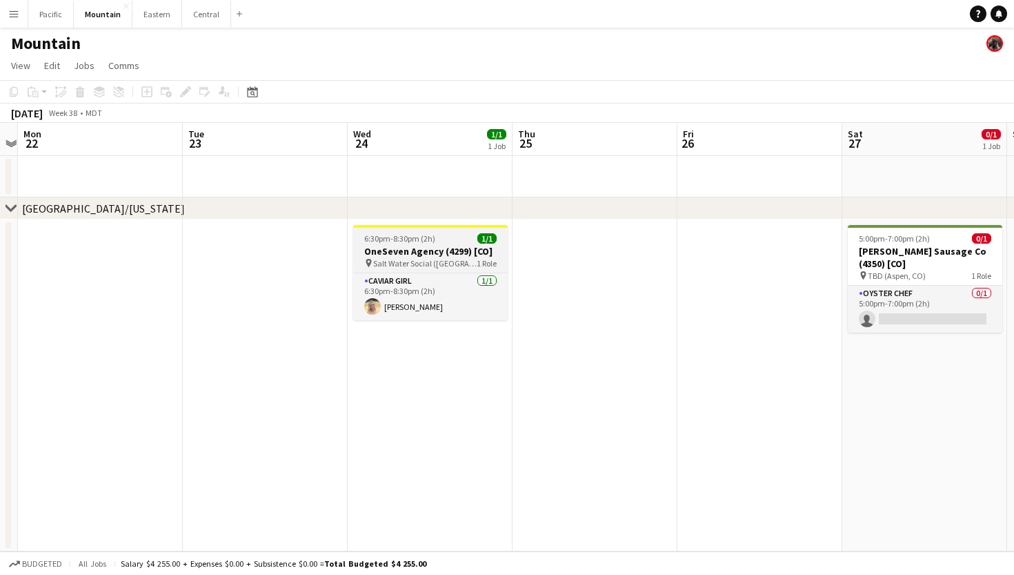
click at [442, 262] on span "Salt Water Social ([GEOGRAPHIC_DATA], [GEOGRAPHIC_DATA])" at bounding box center [424, 263] width 103 height 10
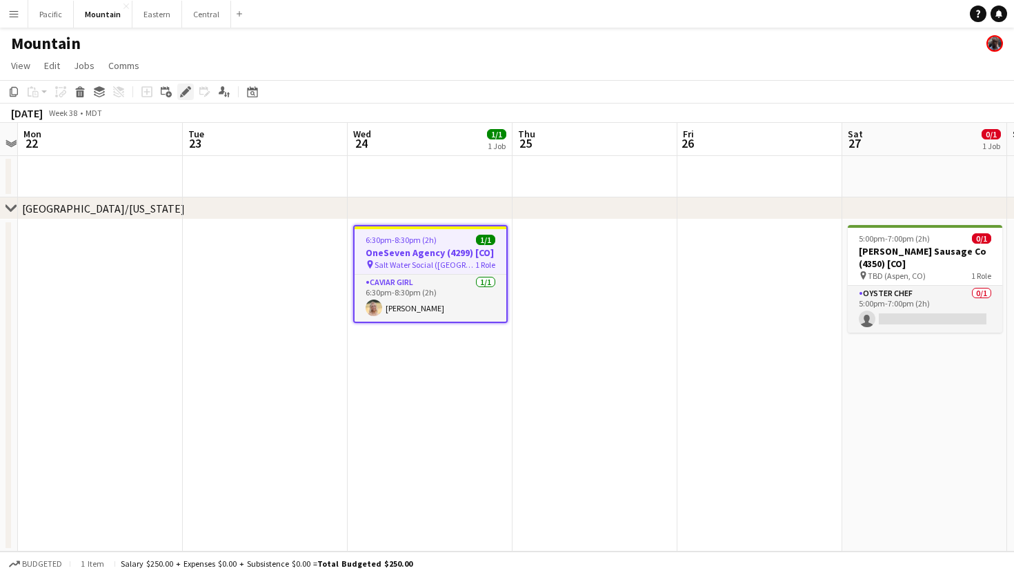
click at [190, 90] on icon "Edit" at bounding box center [185, 91] width 11 height 11
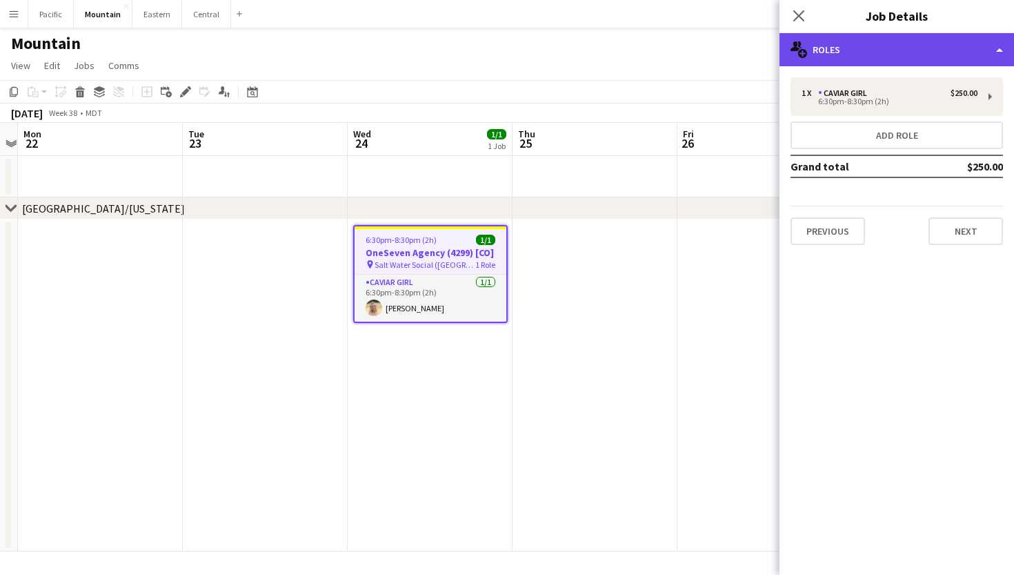
click at [847, 41] on div "multiple-users-add Roles" at bounding box center [897, 49] width 235 height 33
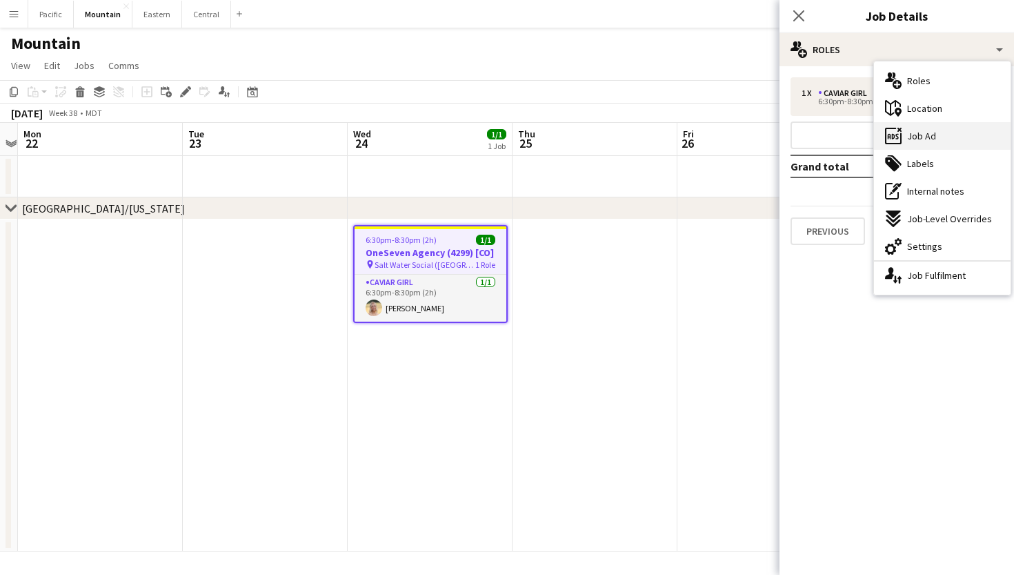
click at [937, 133] on div "ads-window Job Ad" at bounding box center [942, 136] width 137 height 28
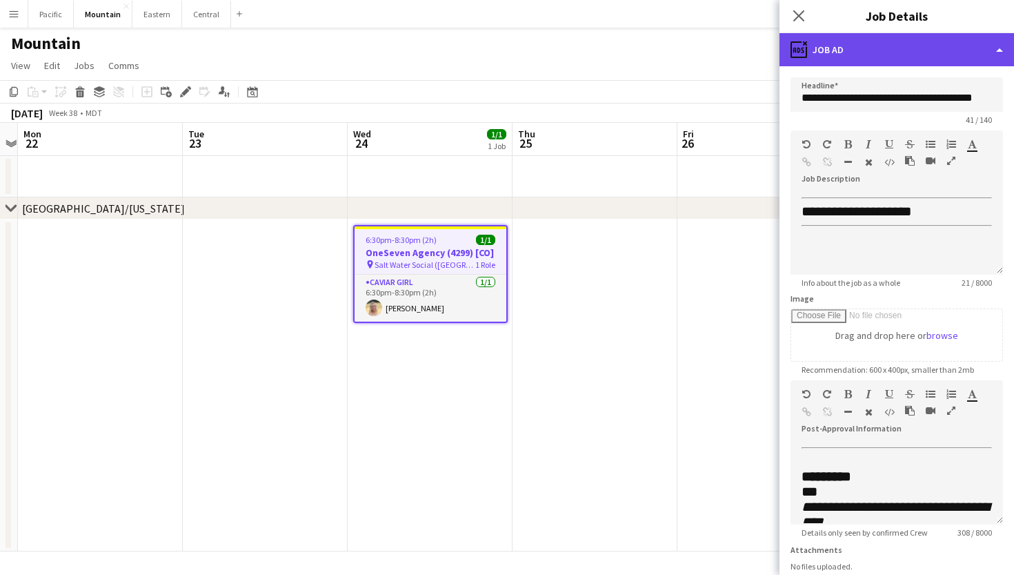
click at [863, 57] on div "ads-window Job Ad" at bounding box center [897, 49] width 235 height 33
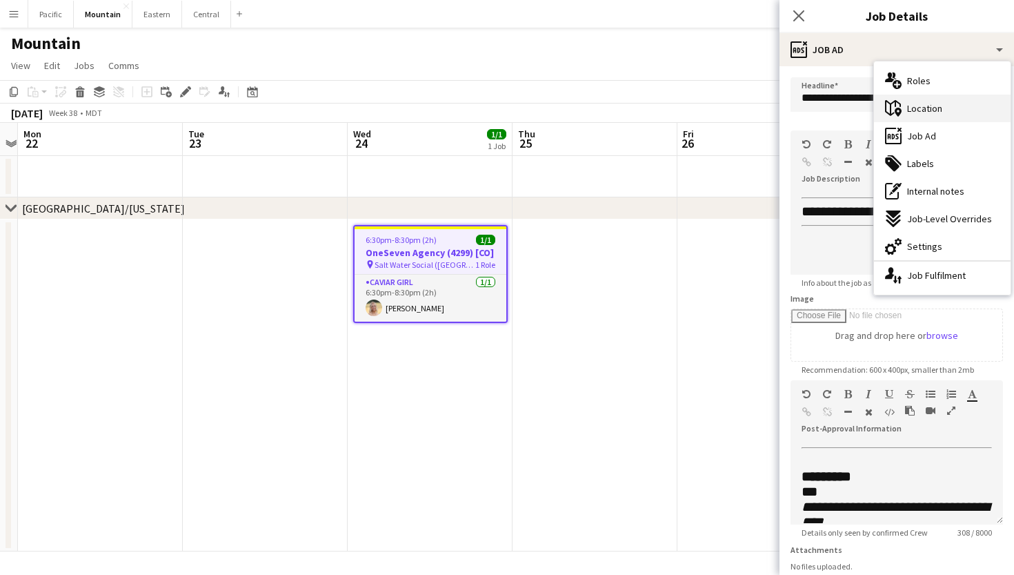
click at [914, 101] on div "maps-pin-1 Location" at bounding box center [942, 109] width 137 height 28
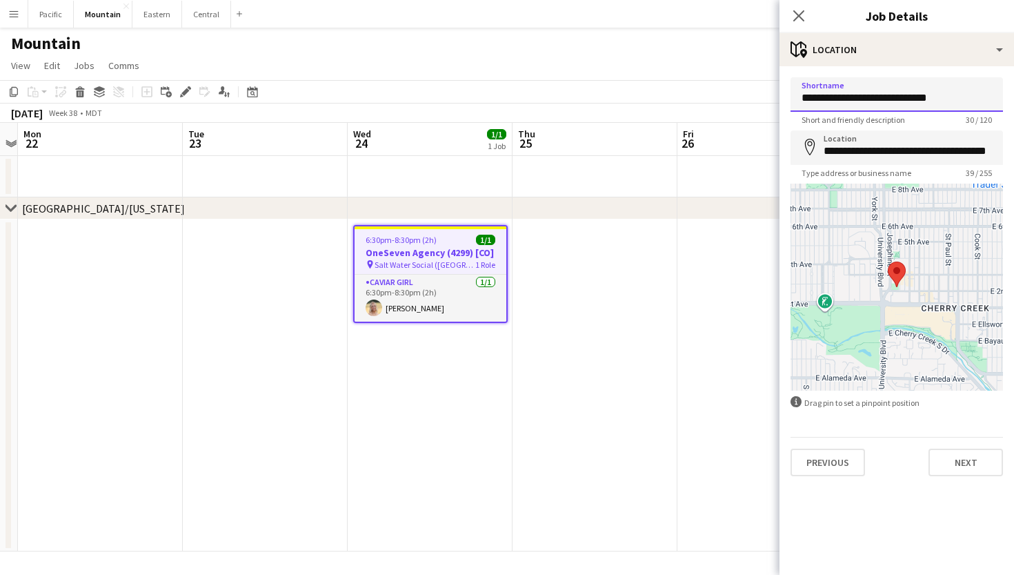
click at [876, 101] on input "**********" at bounding box center [897, 94] width 213 height 34
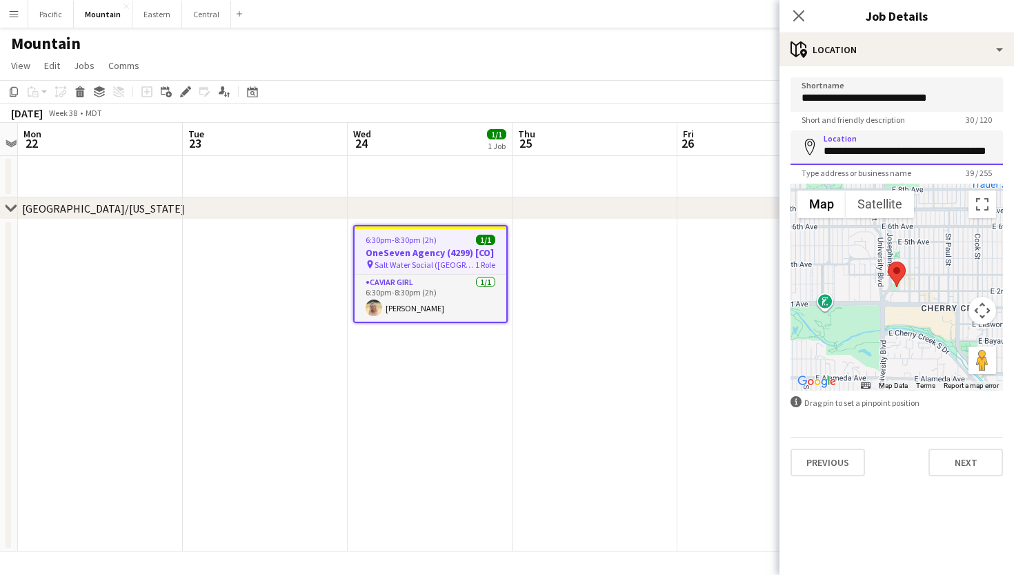
click at [885, 153] on input "**********" at bounding box center [897, 147] width 213 height 34
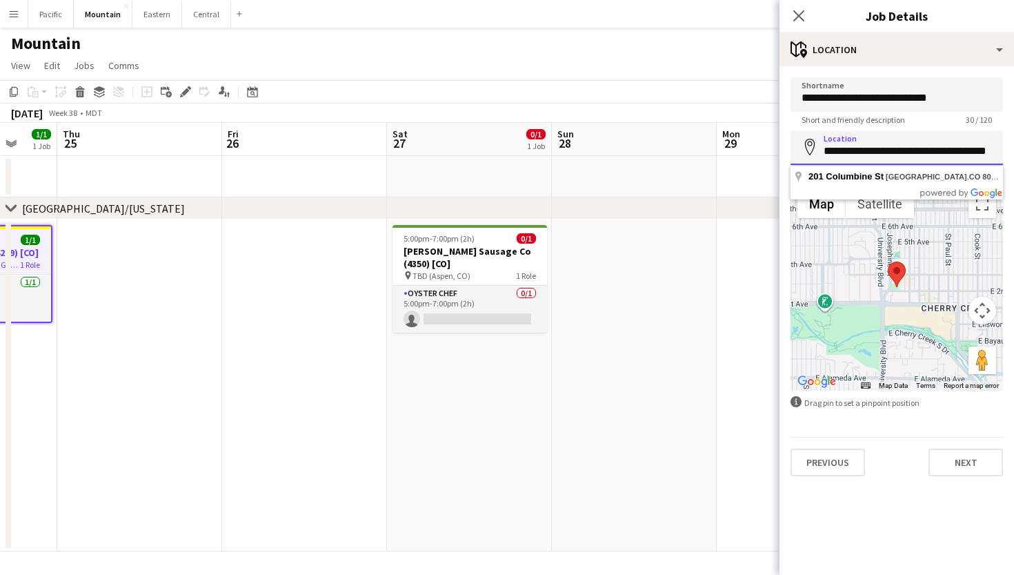
scroll to position [0, 468]
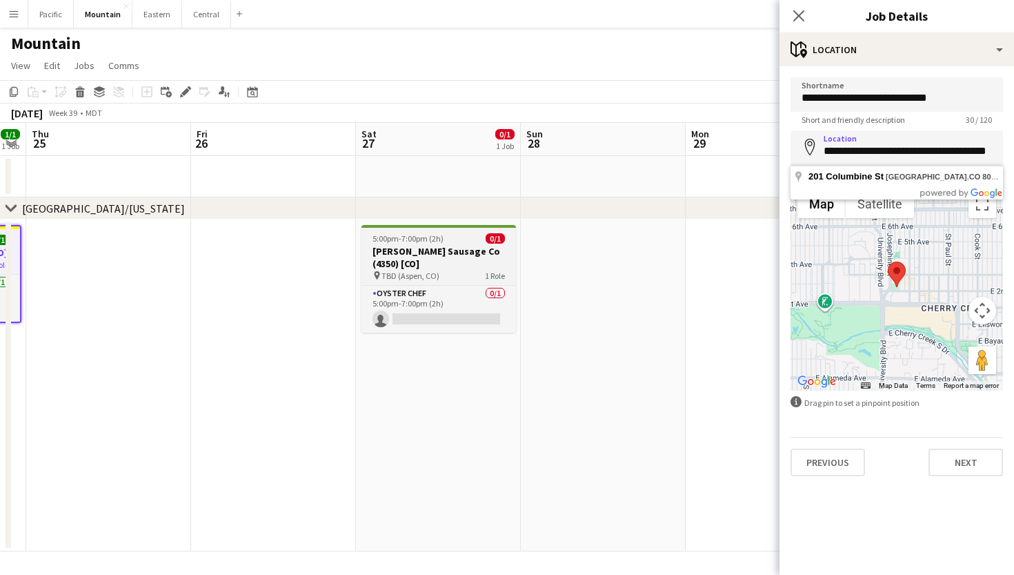
click at [473, 262] on h3 "[PERSON_NAME] Sausage Co (4350) [CO]" at bounding box center [439, 257] width 155 height 25
type input "**********"
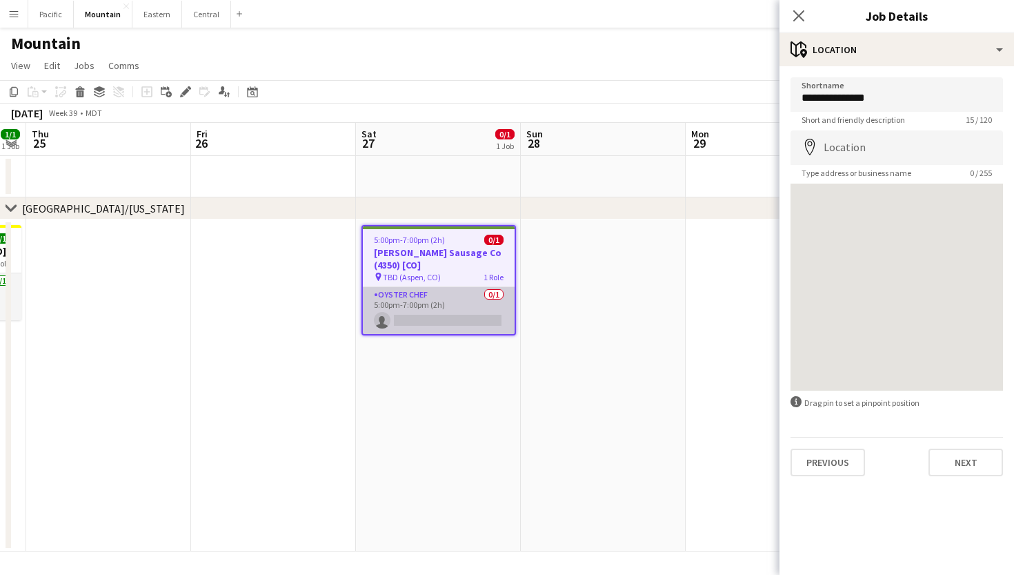
click at [497, 294] on app-card-role "Oyster Chef 0/1 5:00pm-7:00pm (2h) single-neutral-actions" at bounding box center [439, 310] width 152 height 47
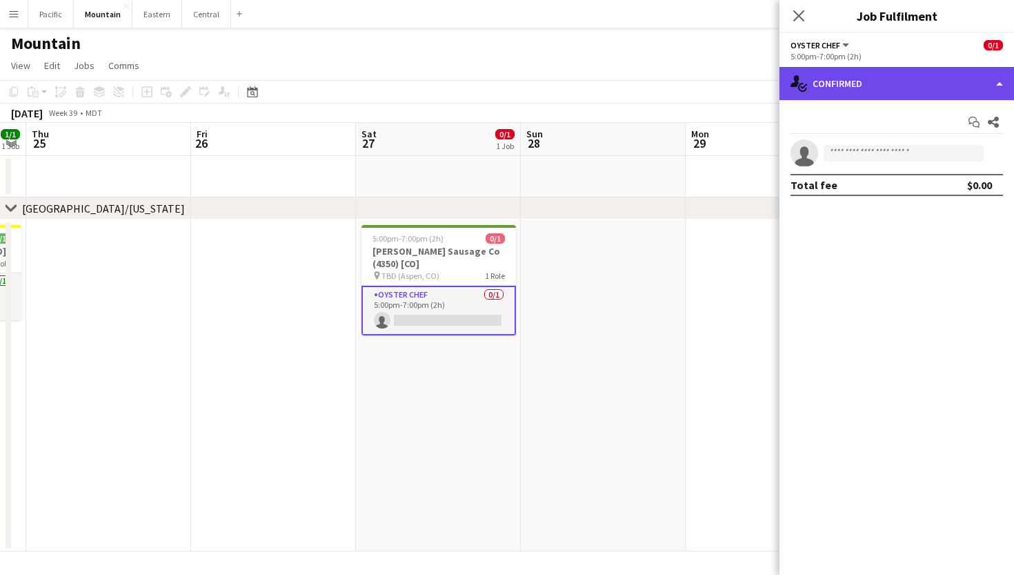
click at [935, 86] on div "single-neutral-actions-check-2 Confirmed" at bounding box center [897, 83] width 235 height 33
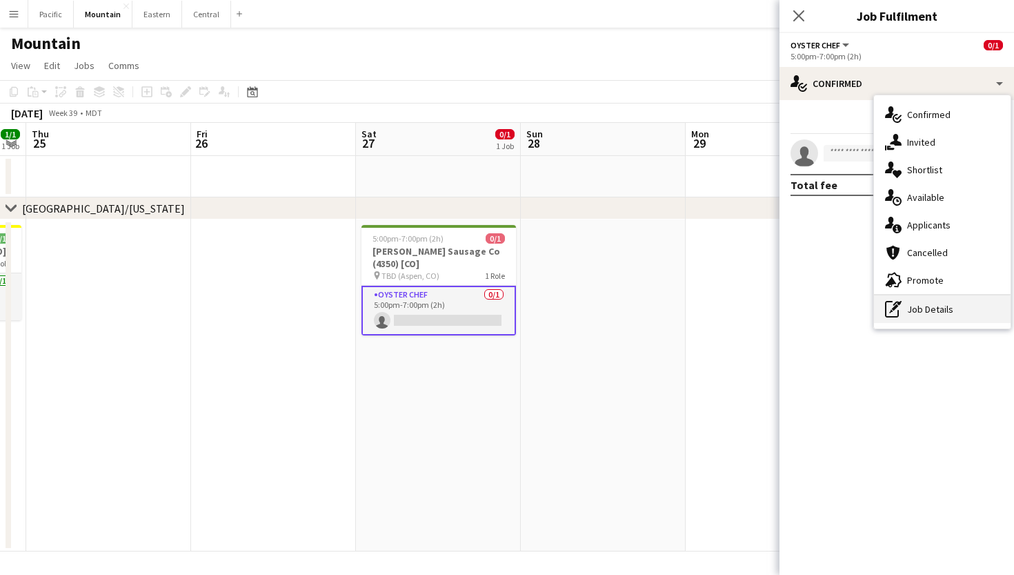
click at [930, 308] on div "pen-write Job Details" at bounding box center [942, 309] width 137 height 28
